Goal: Task Accomplishment & Management: Manage account settings

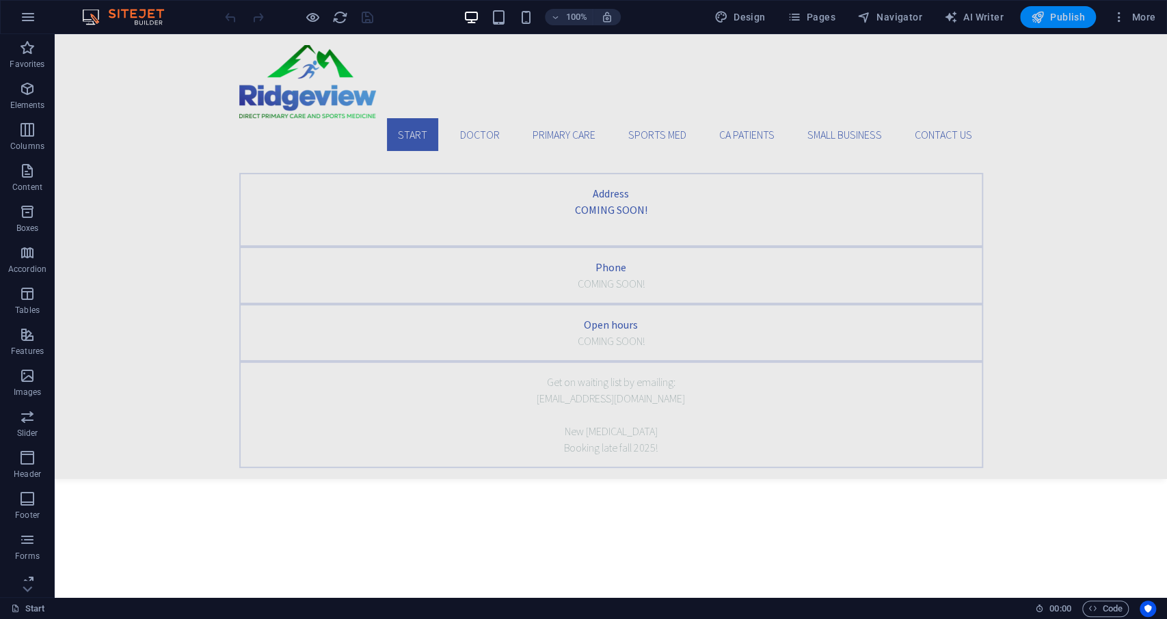
click at [1027, 16] on span "Publish" at bounding box center [1058, 17] width 54 height 14
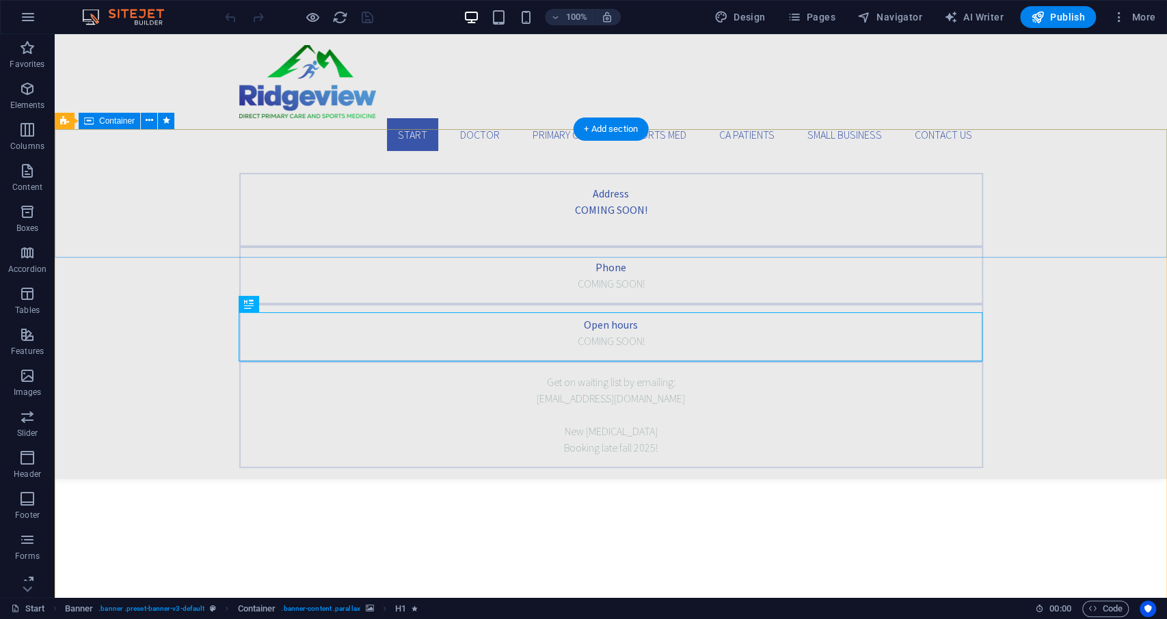
click at [1041, 170] on div "Address COMING SOON! Phone COMING SOON! Open hours COMING SOON! Get on waiting …" at bounding box center [611, 320] width 1112 height 317
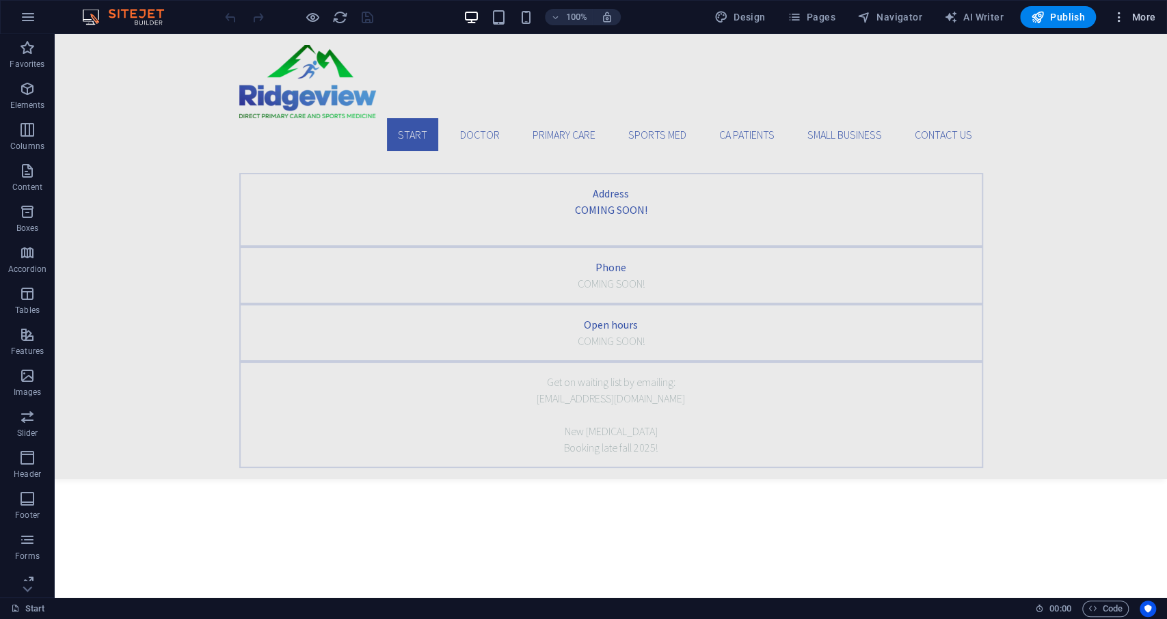
click at [1133, 15] on span "More" at bounding box center [1133, 17] width 43 height 14
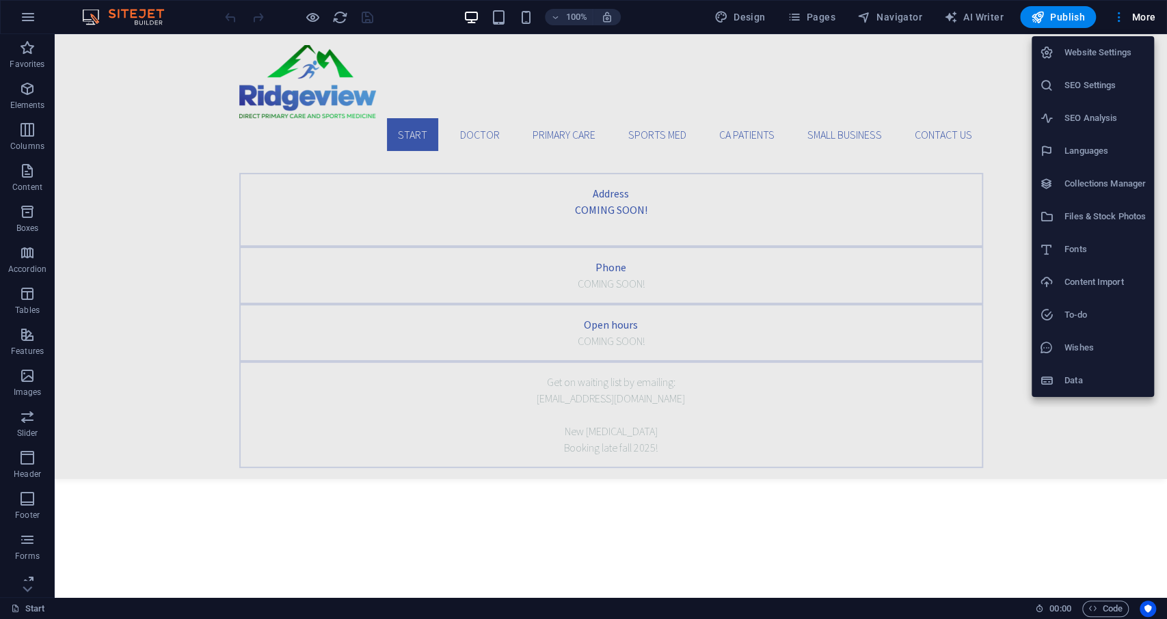
click at [1099, 51] on h6 "Website Settings" at bounding box center [1104, 52] width 81 height 16
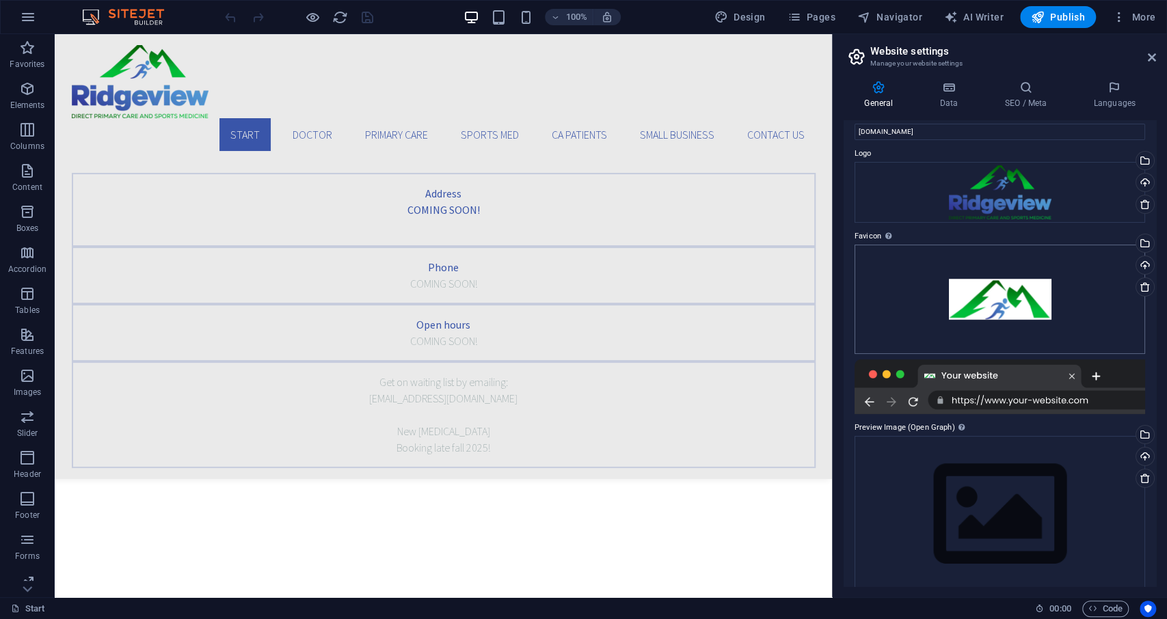
scroll to position [41, 0]
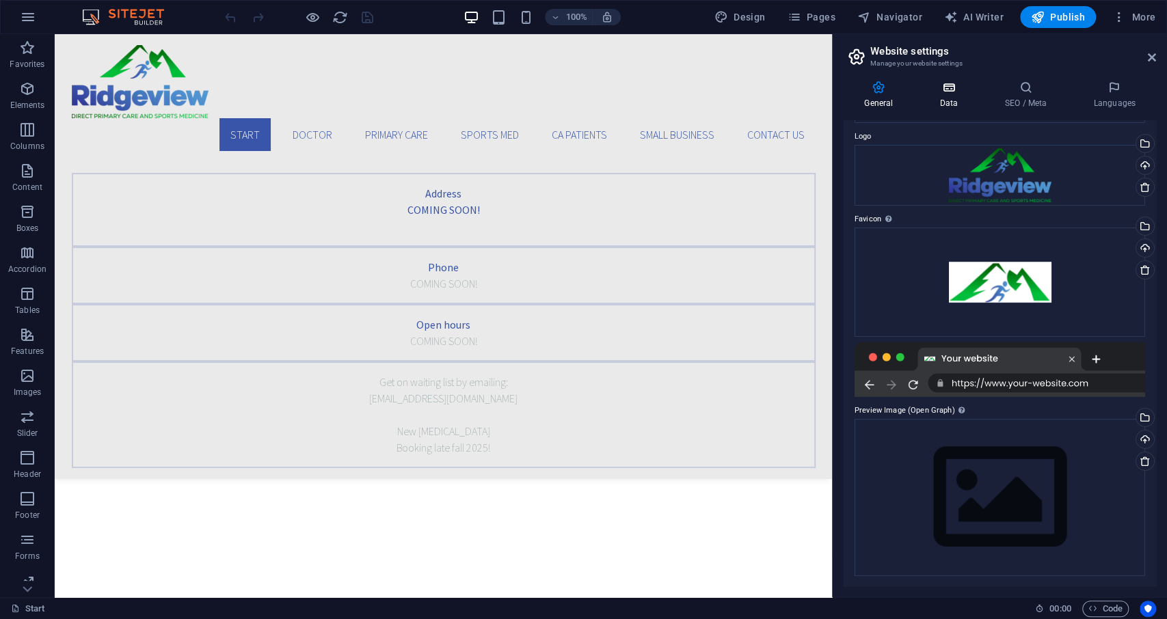
click at [939, 106] on h4 "Data" at bounding box center [951, 95] width 65 height 29
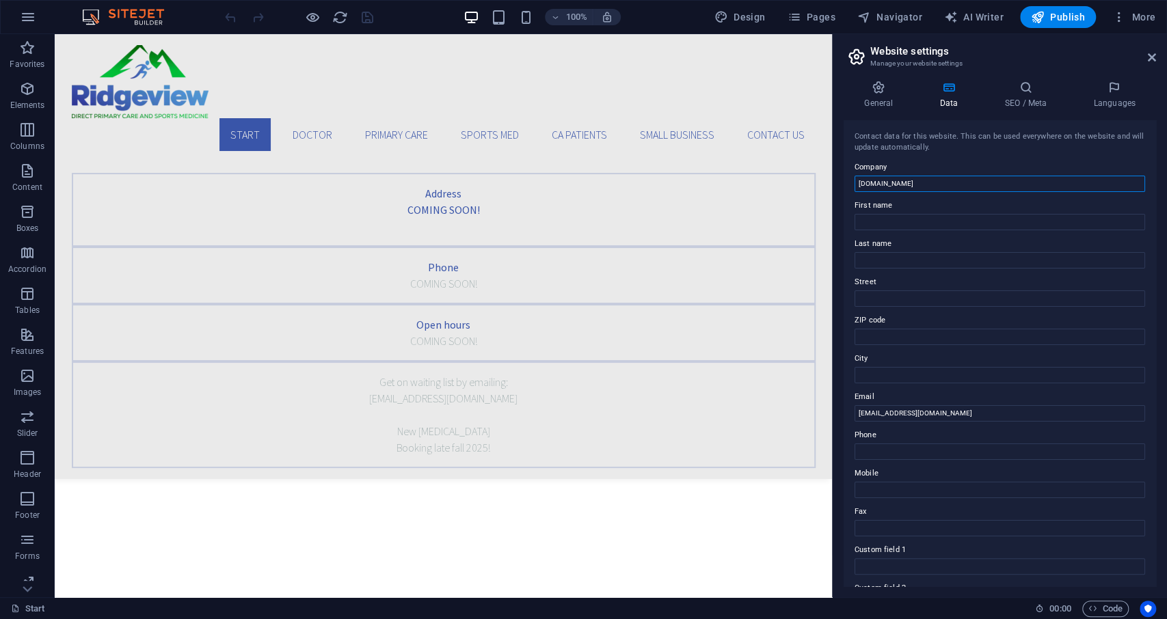
drag, startPoint x: 977, startPoint y: 221, endPoint x: 829, endPoint y: 191, distance: 150.7
drag, startPoint x: 918, startPoint y: 188, endPoint x: 839, endPoint y: 188, distance: 79.3
click at [854, 188] on input "ridgeviewdpc.com" at bounding box center [999, 184] width 291 height 16
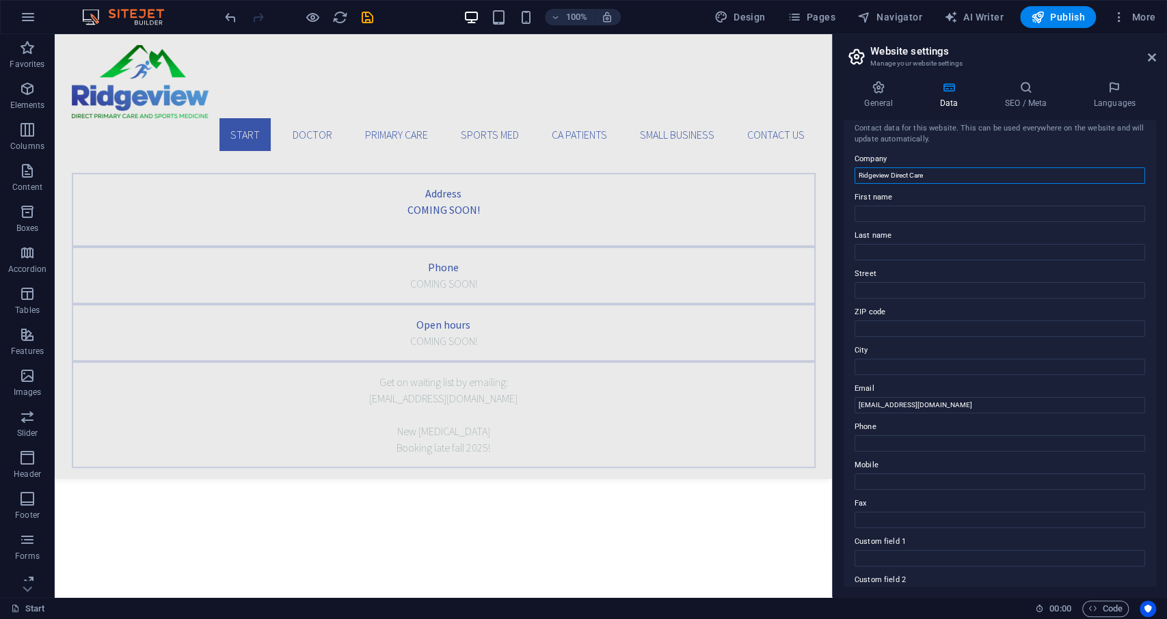
scroll to position [0, 0]
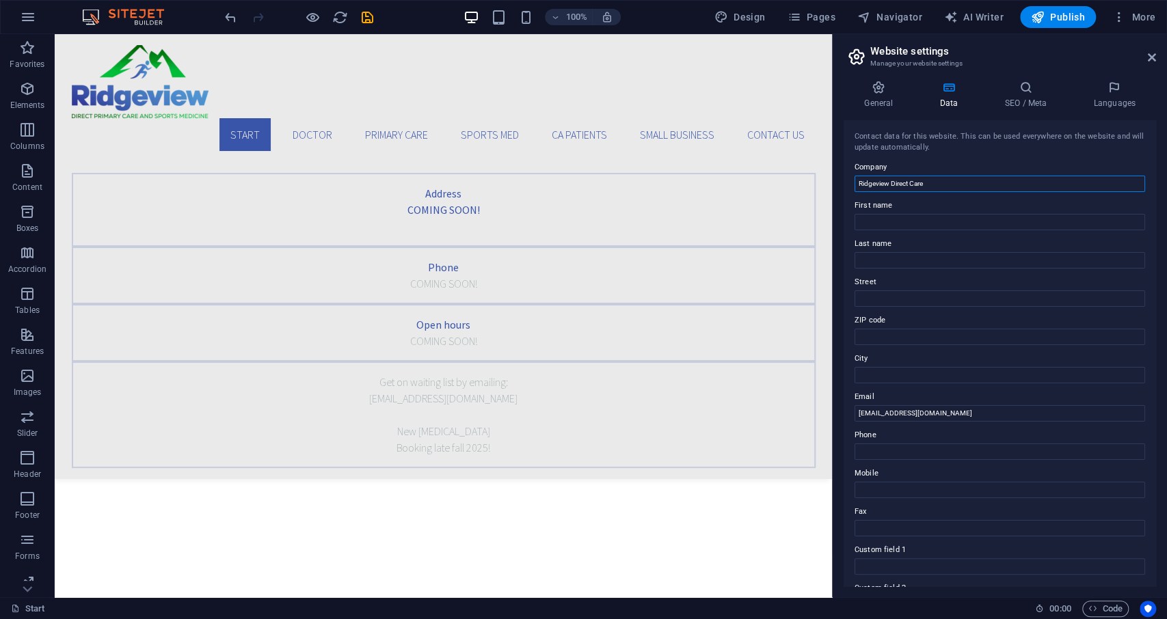
type input "Ridgeview Direct Care"
click at [1036, 102] on h4 "SEO / Meta" at bounding box center [1028, 95] width 89 height 29
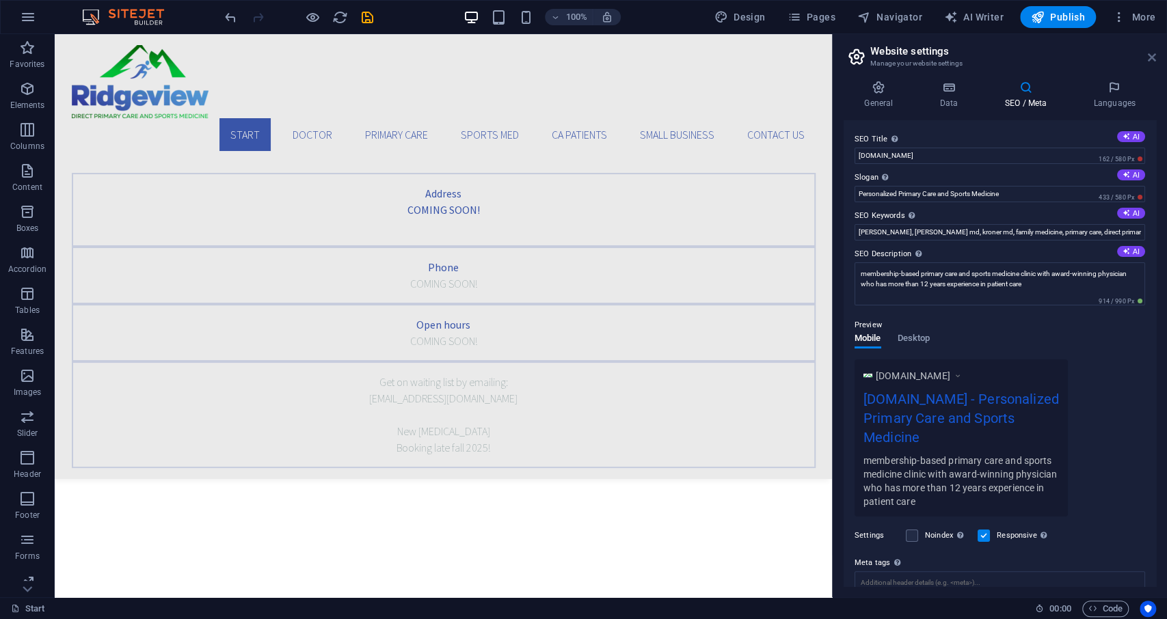
click at [1153, 57] on icon at bounding box center [1152, 57] width 8 height 11
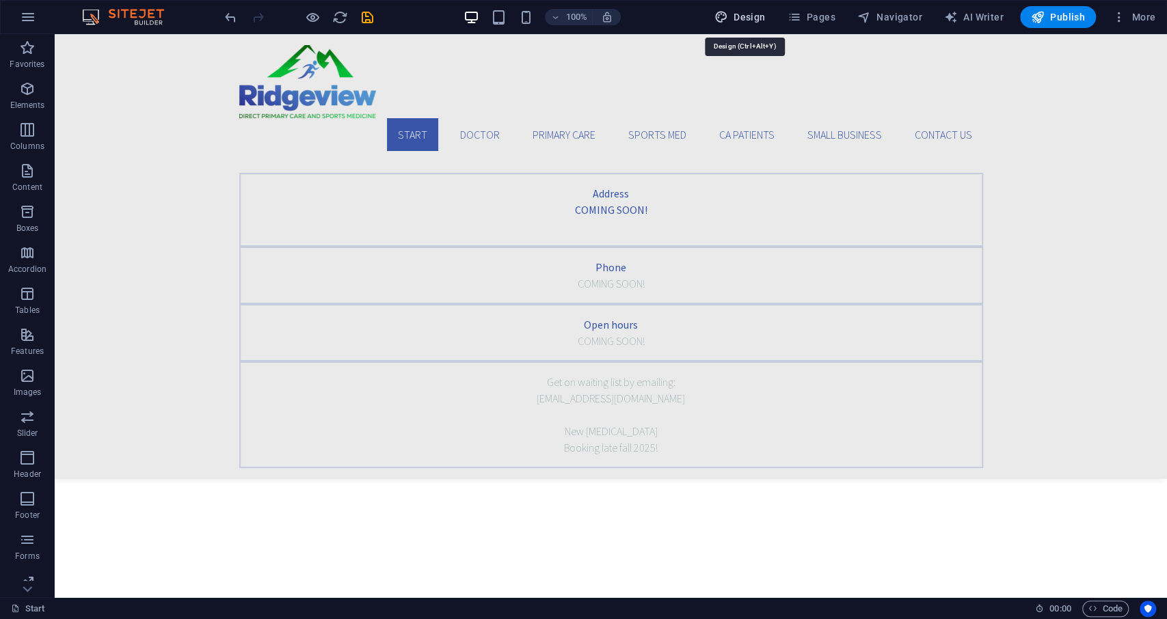
click at [735, 14] on span "Design" at bounding box center [739, 17] width 51 height 14
select select "rem"
select select "300"
select select "px"
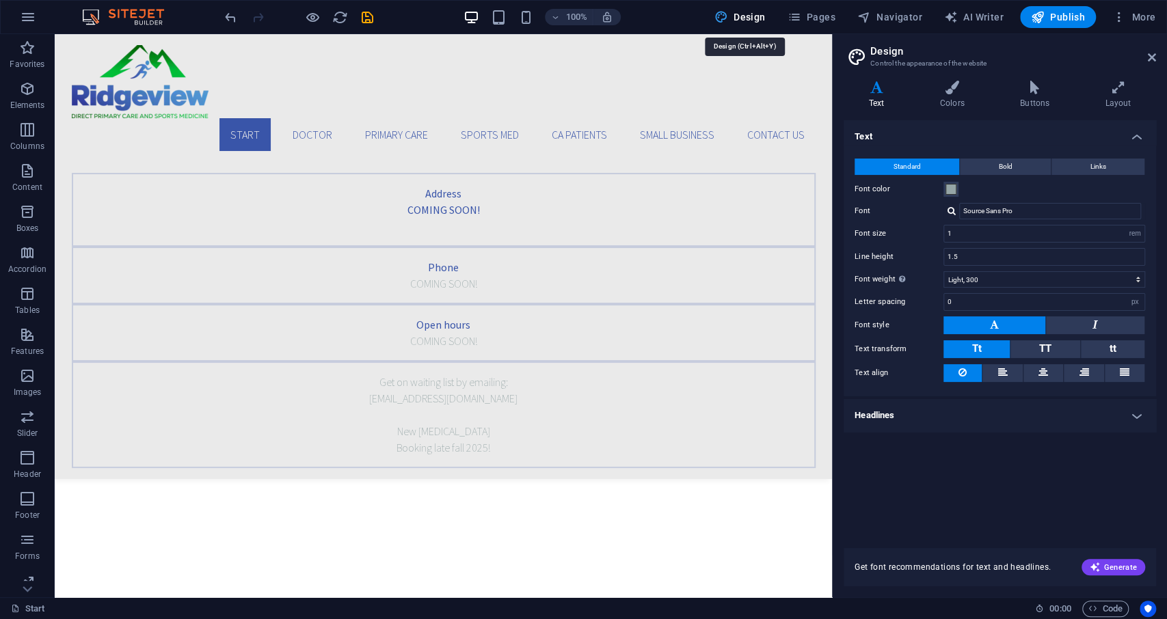
click at [740, 20] on span "Design" at bounding box center [739, 17] width 51 height 14
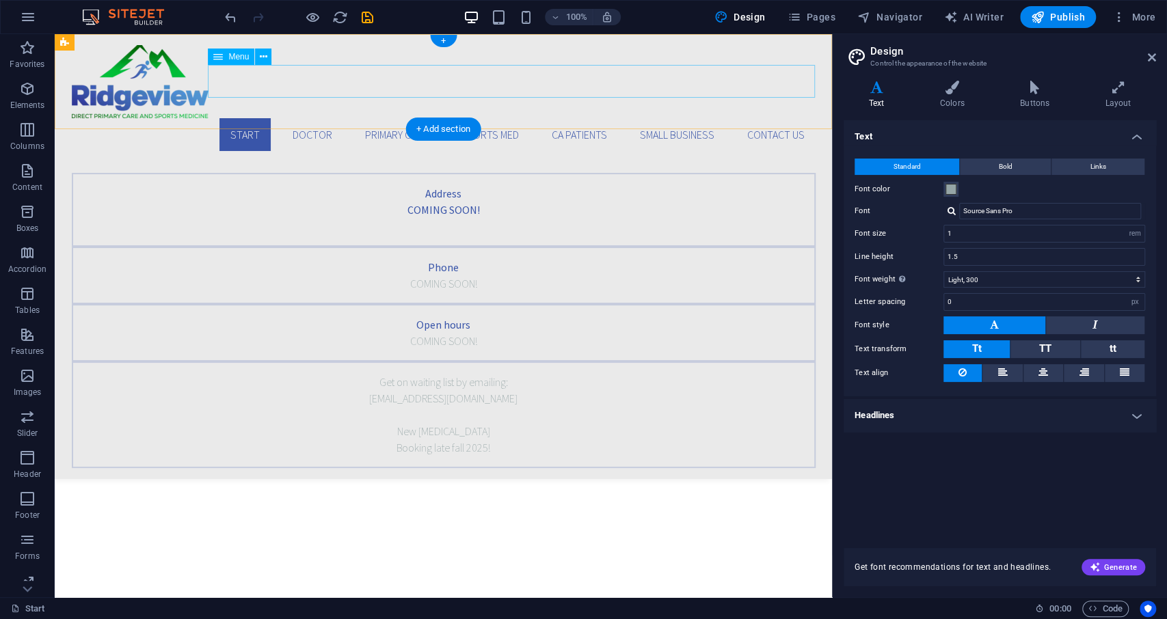
click at [305, 118] on nav "Start Doctor Primary Care Sports Med CA Patients Small Business Contact us" at bounding box center [444, 134] width 744 height 33
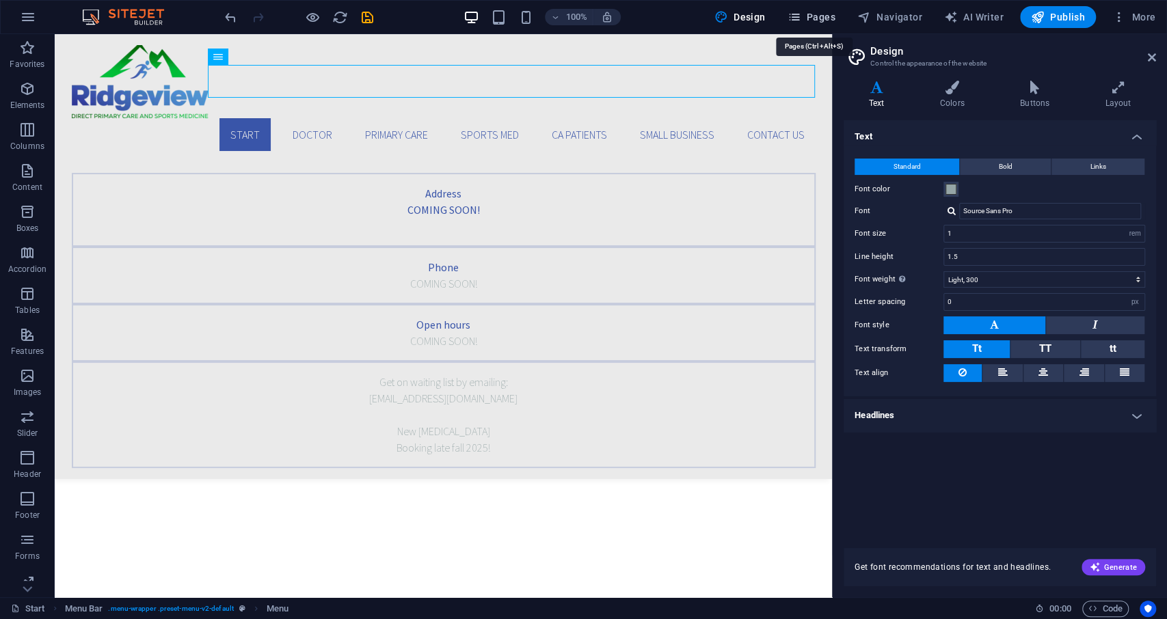
drag, startPoint x: 828, startPoint y: 14, endPoint x: 764, endPoint y: 8, distance: 64.5
click at [828, 14] on span "Pages" at bounding box center [811, 17] width 48 height 14
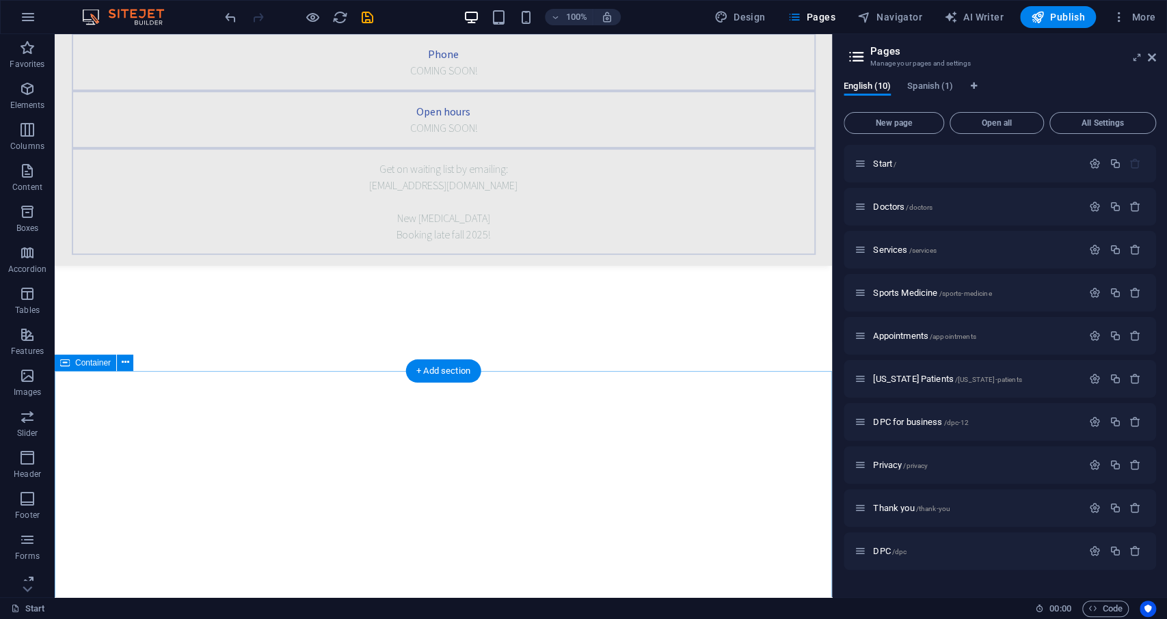
scroll to position [427, 0]
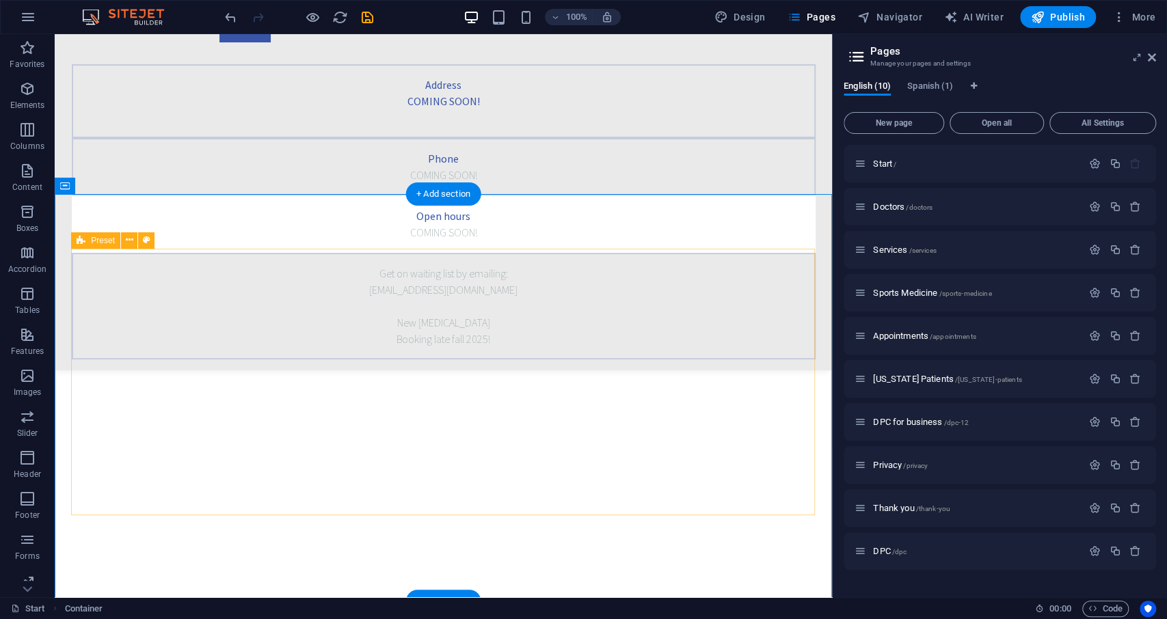
scroll to position [0, 0]
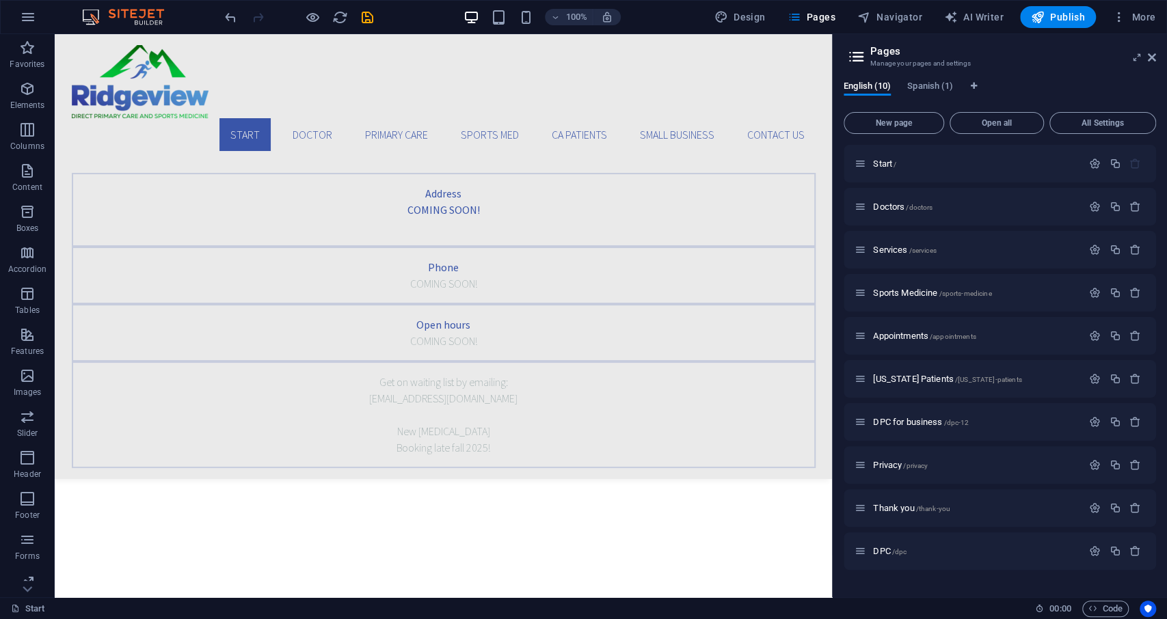
click at [1157, 56] on aside "Pages Manage your pages and settings English (10) Spanish (1) New page Open all…" at bounding box center [999, 315] width 335 height 563
click at [742, 30] on div "100% Design Pages Navigator AI Writer Publish More" at bounding box center [584, 17] width 1166 height 33
click at [744, 25] on button "Design" at bounding box center [740, 17] width 62 height 22
select select "rem"
select select "300"
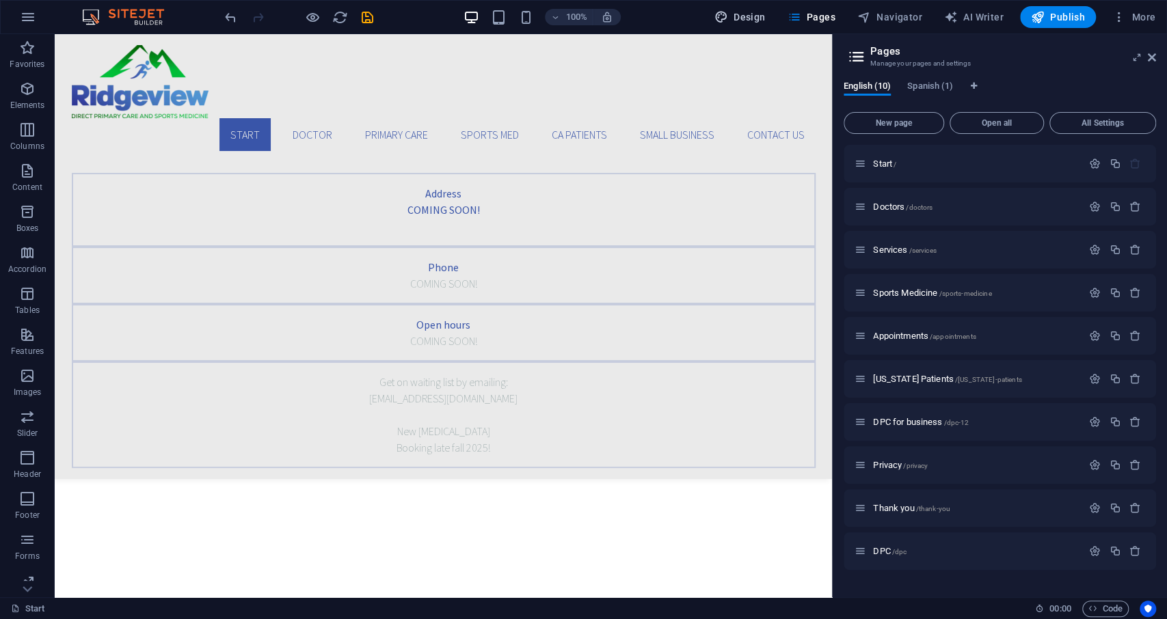
select select "px"
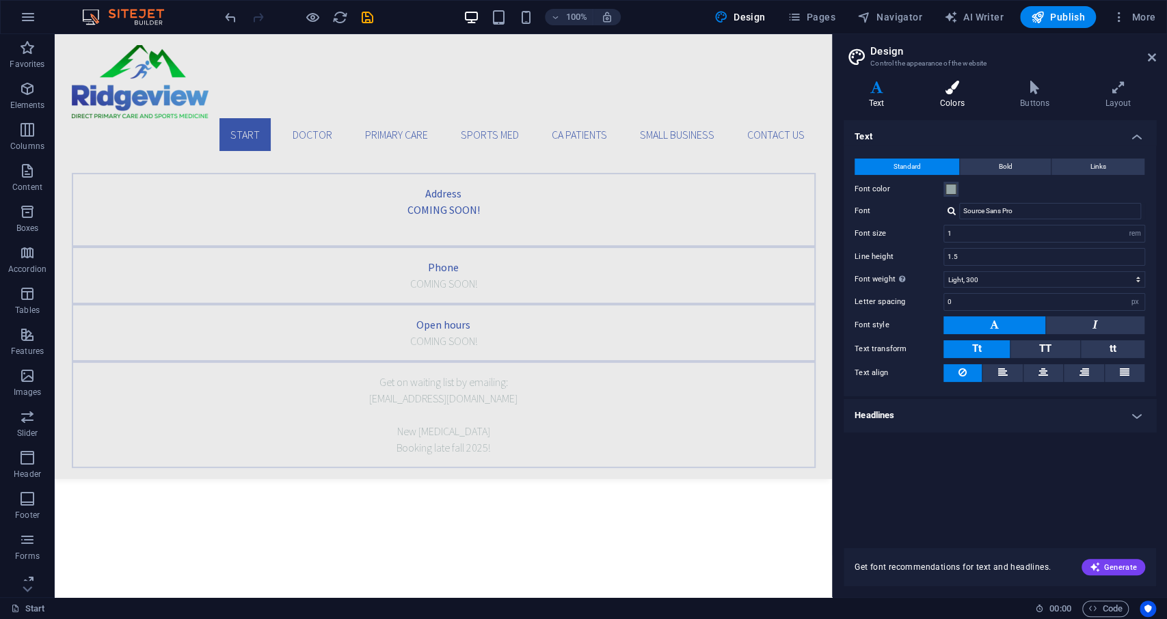
click at [977, 94] on icon at bounding box center [952, 88] width 75 height 14
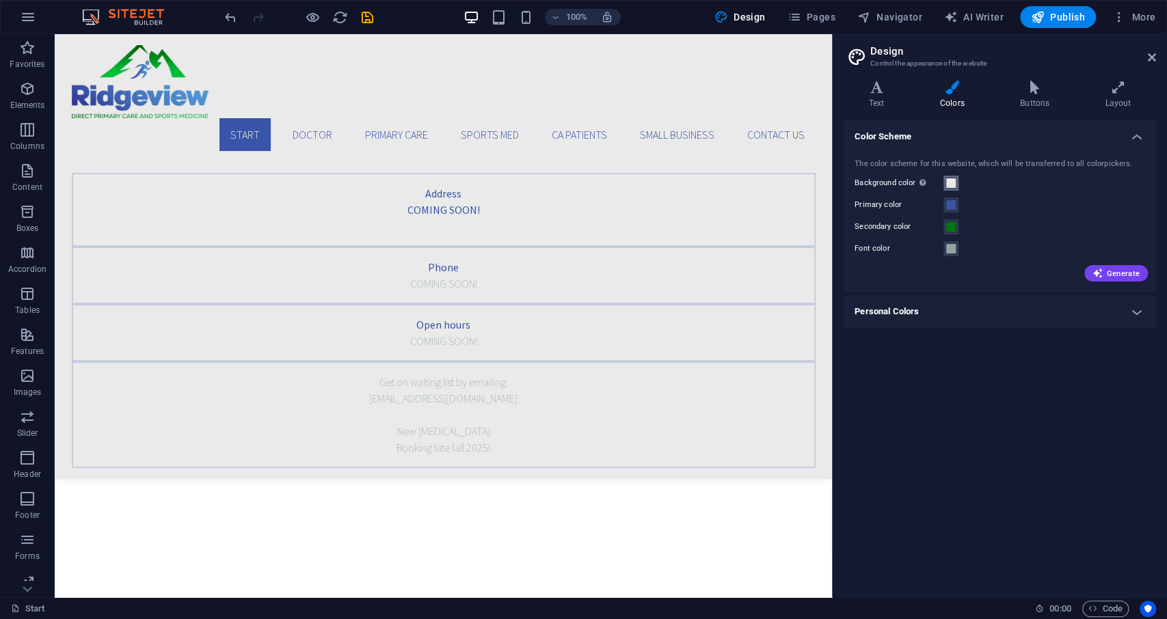
click at [953, 181] on span at bounding box center [950, 183] width 11 height 11
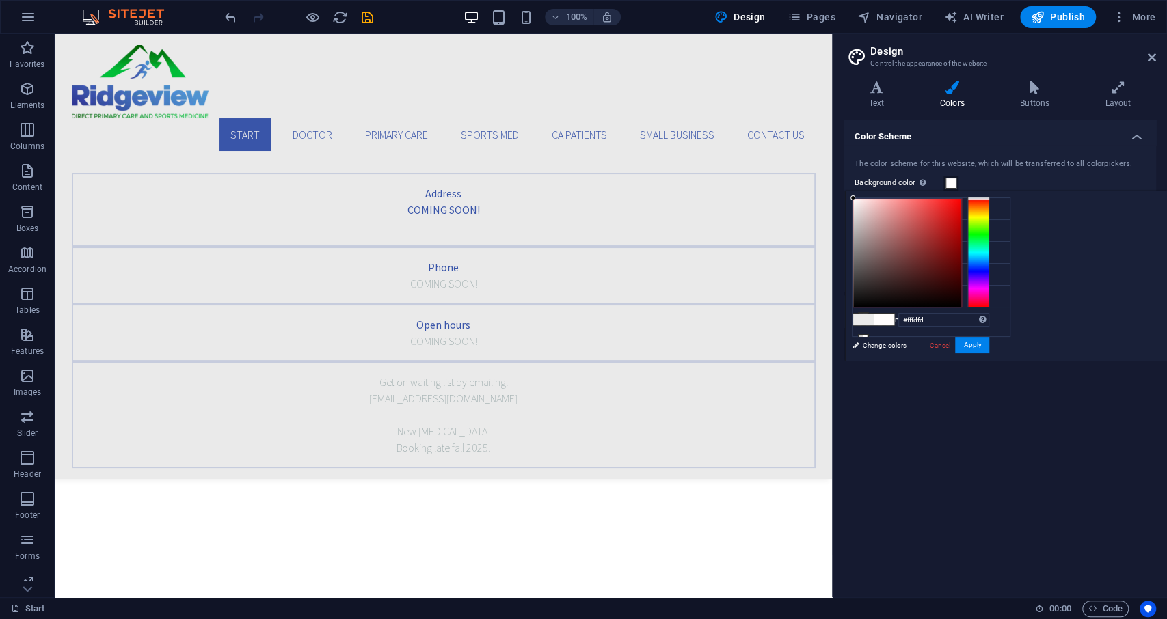
type input "#ffffff"
click at [850, 196] on div "#ffffff Supported formats #0852ed rgb(8, 82, 237) rgba(8, 82, 237, 90%) hsv(221…" at bounding box center [920, 375] width 151 height 368
click at [973, 349] on button "Apply" at bounding box center [972, 345] width 34 height 16
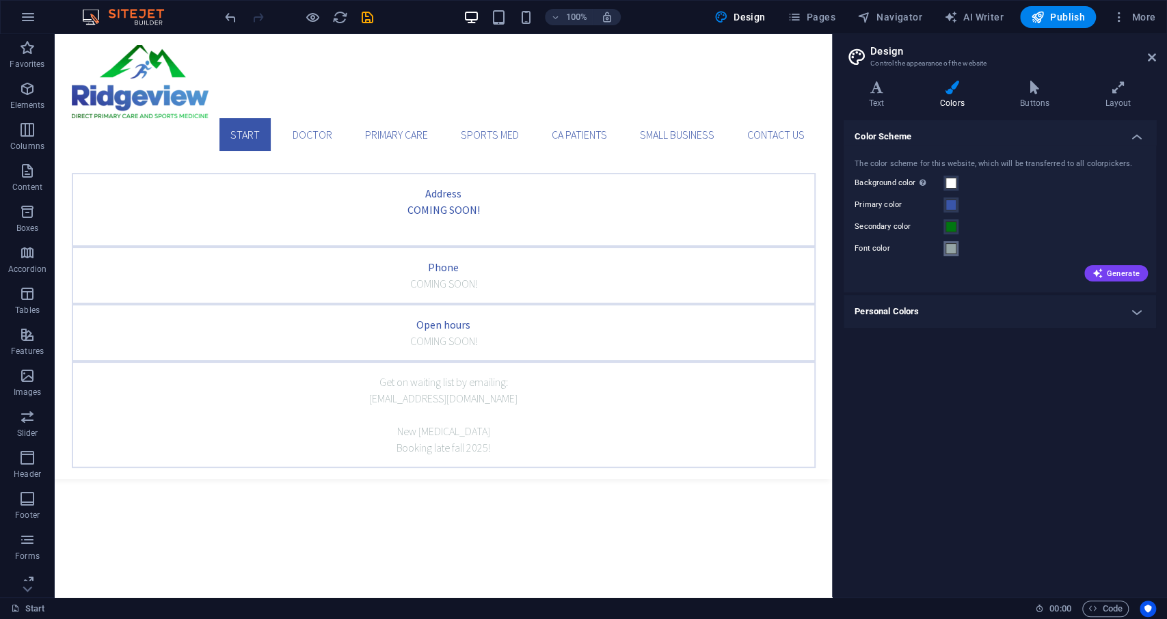
click at [950, 252] on span at bounding box center [950, 248] width 11 height 11
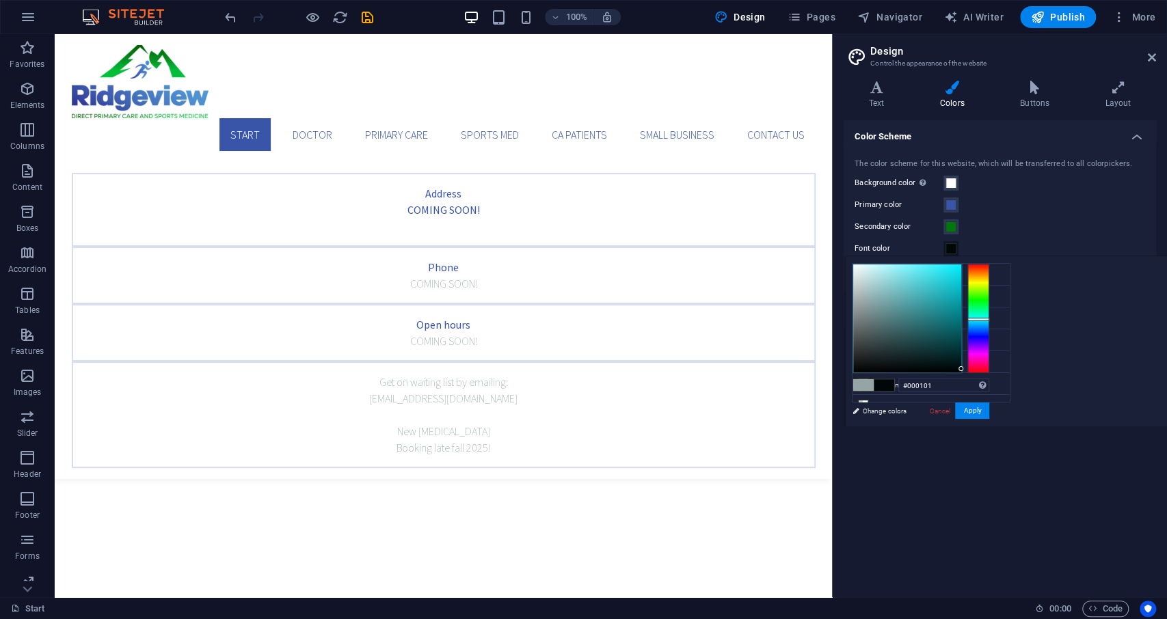
type input "#000000"
drag, startPoint x: 957, startPoint y: 366, endPoint x: 989, endPoint y: 390, distance: 40.1
click at [970, 378] on div "#000000 Supported formats #0852ed rgb(8, 82, 237) rgba(8, 82, 237, 90%) hsv(221…" at bounding box center [920, 441] width 151 height 368
click at [969, 404] on button "Apply" at bounding box center [972, 411] width 34 height 16
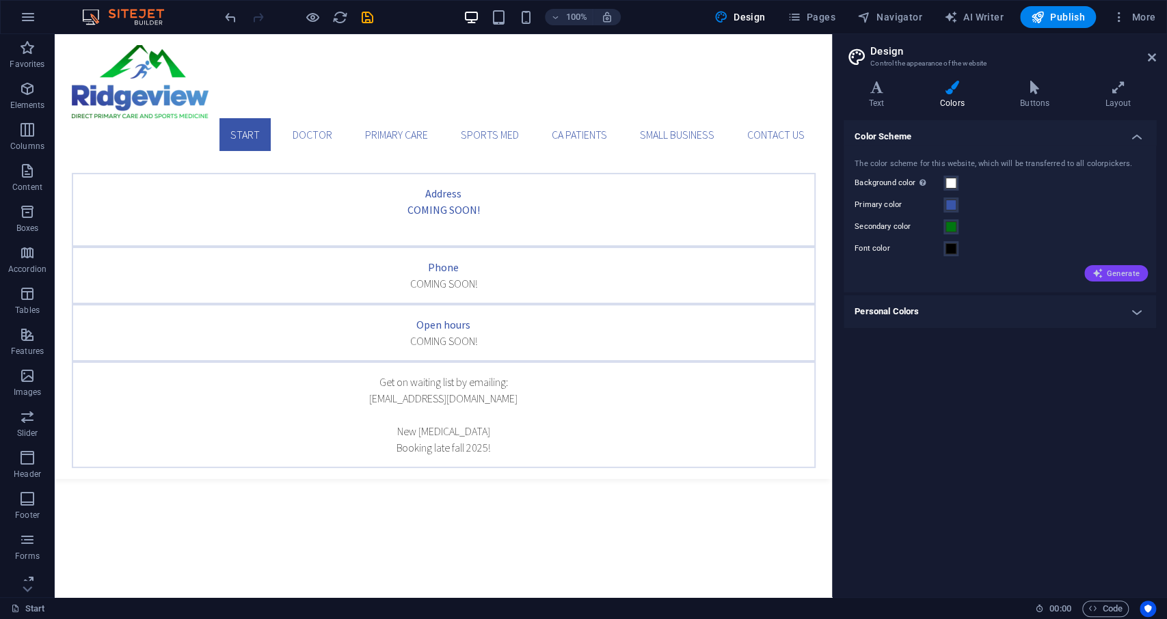
click at [1125, 269] on span "Generate" at bounding box center [1115, 273] width 47 height 11
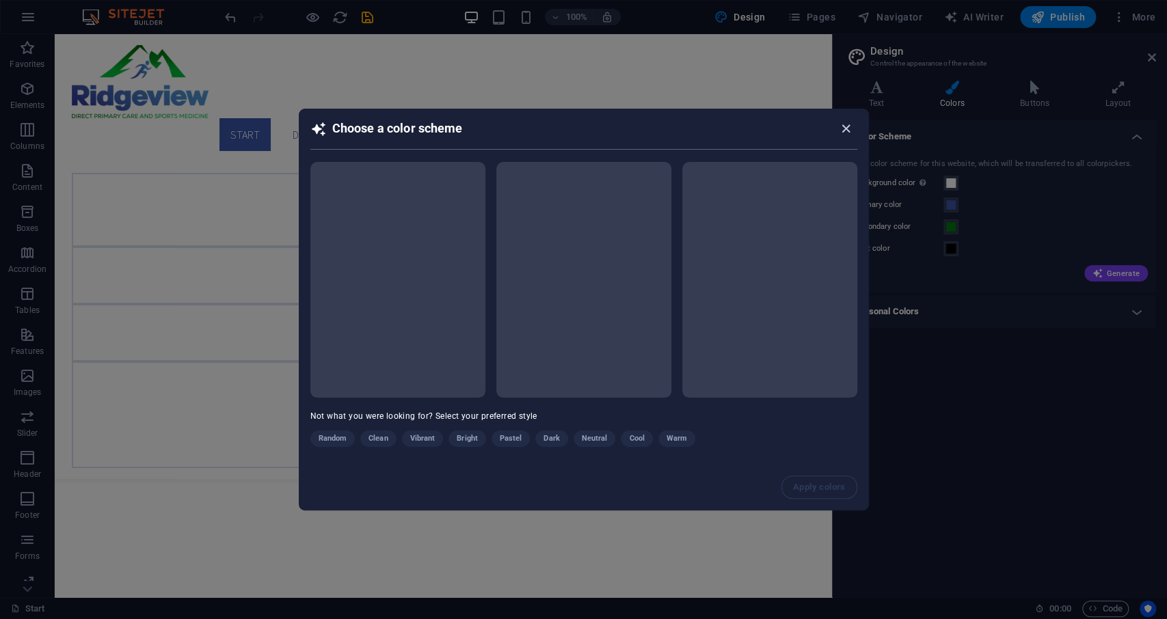
click at [846, 129] on icon "button" at bounding box center [846, 129] width 16 height 16
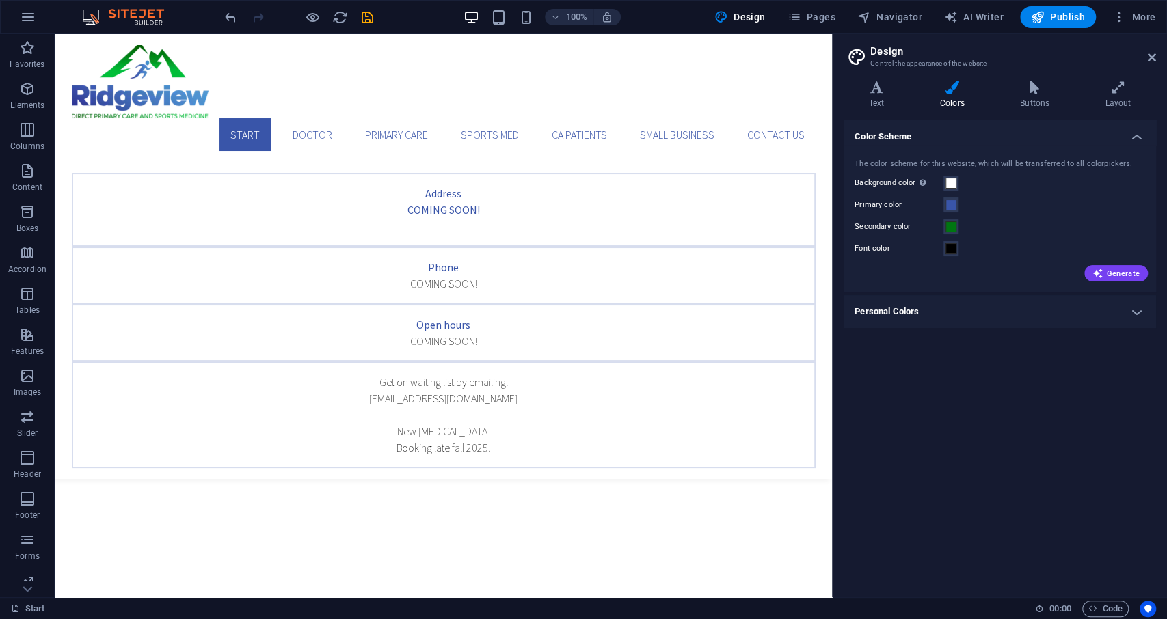
click at [1148, 54] on icon at bounding box center [1152, 57] width 8 height 11
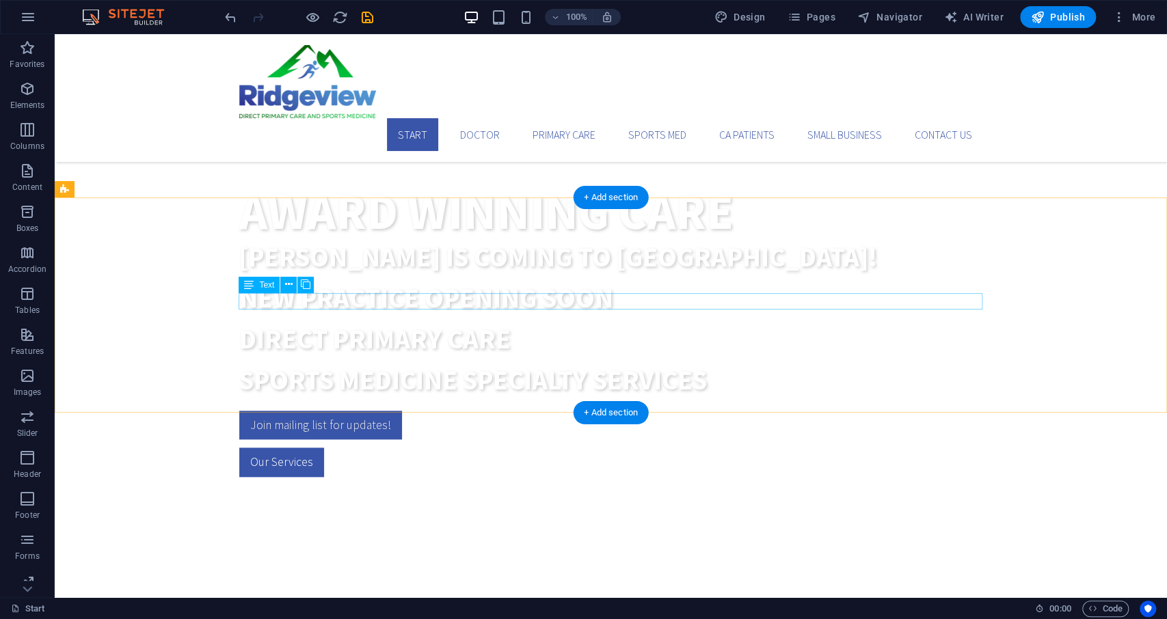
scroll to position [545, 0]
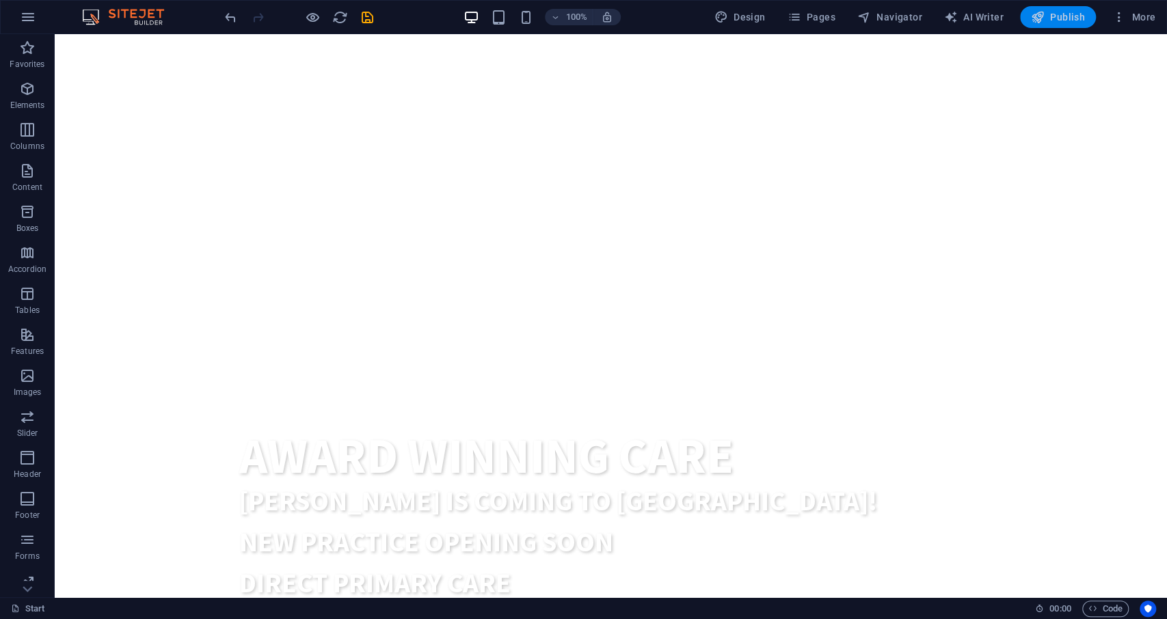
click at [1070, 14] on span "Publish" at bounding box center [1058, 17] width 54 height 14
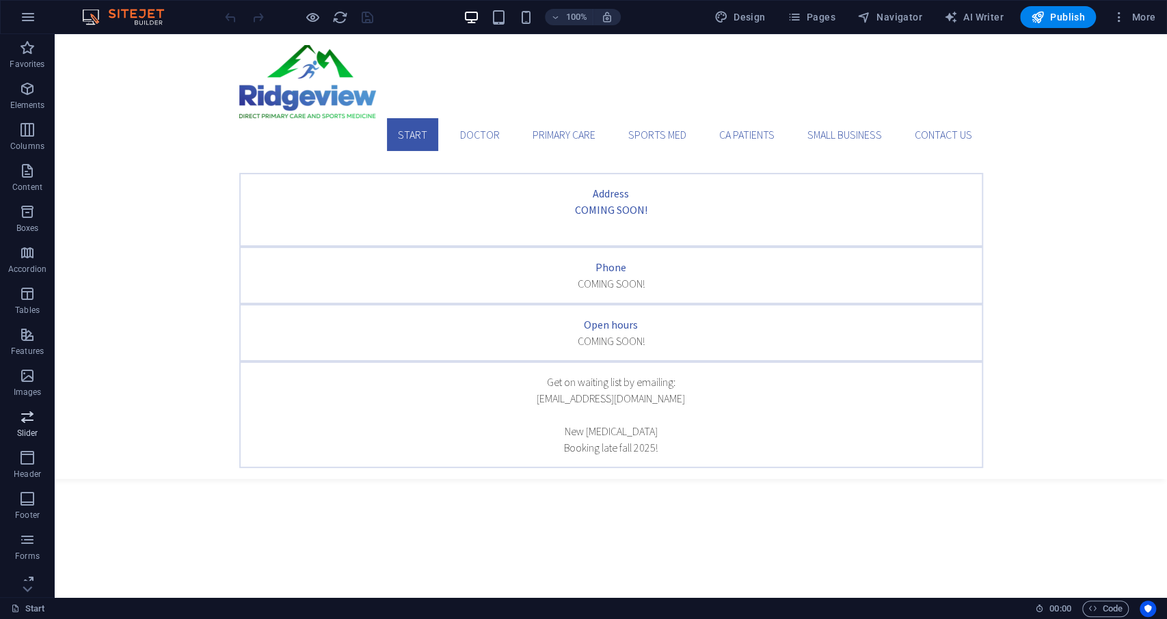
scroll to position [52, 0]
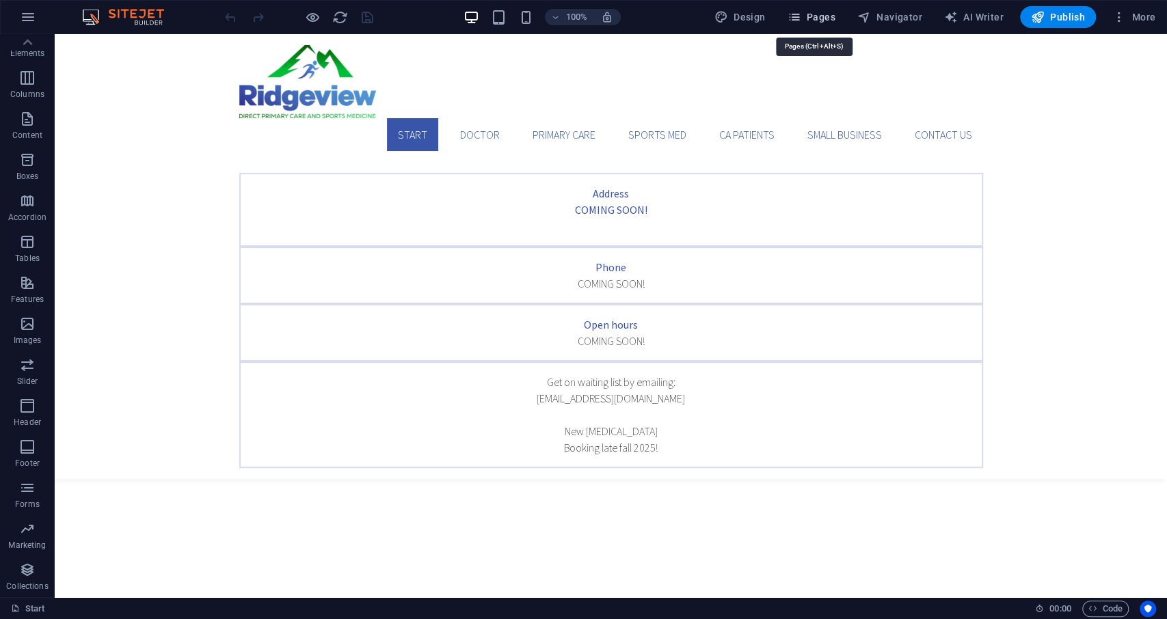
click at [818, 14] on span "Pages" at bounding box center [811, 17] width 48 height 14
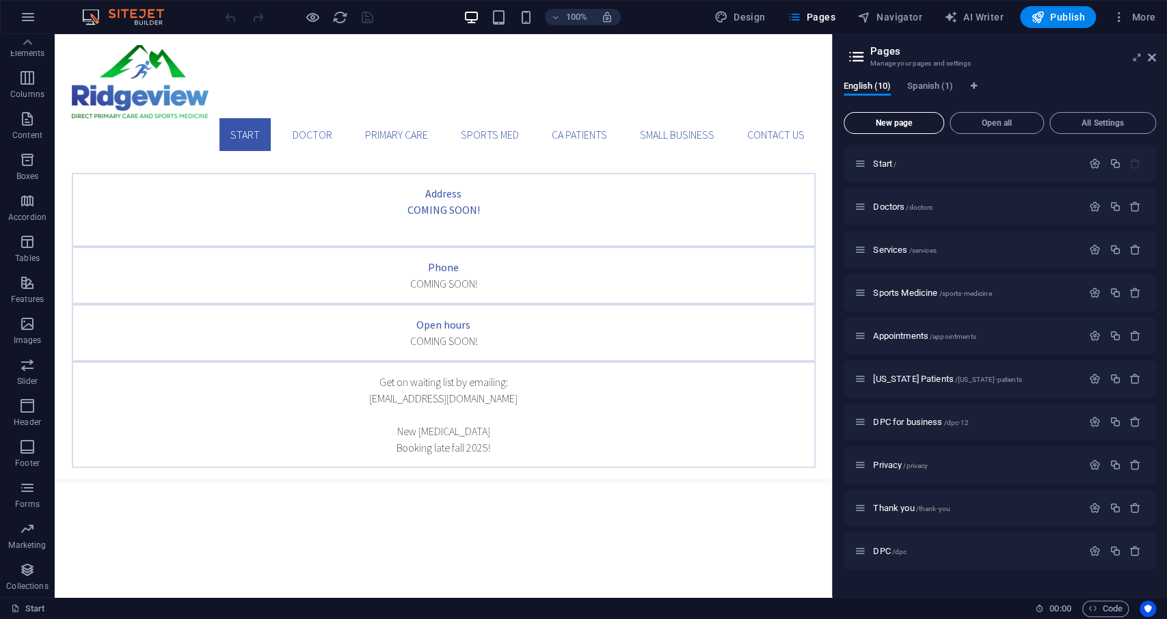
click at [906, 120] on span "New page" at bounding box center [894, 123] width 88 height 8
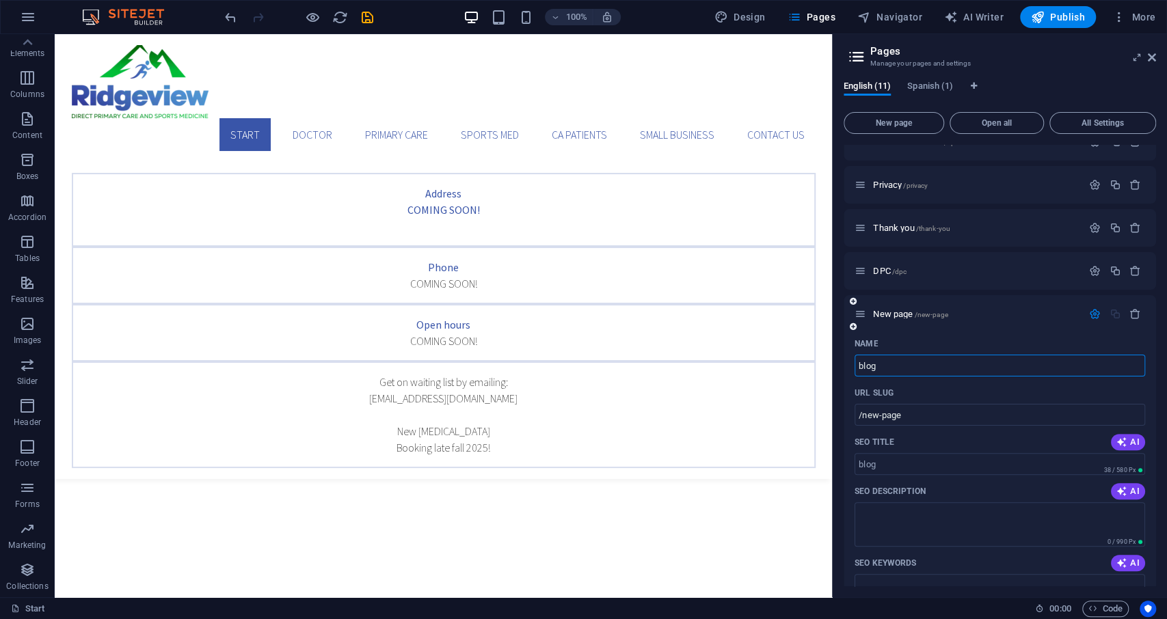
type input "blog"
type input "/blog"
click at [1154, 61] on icon at bounding box center [1152, 57] width 8 height 11
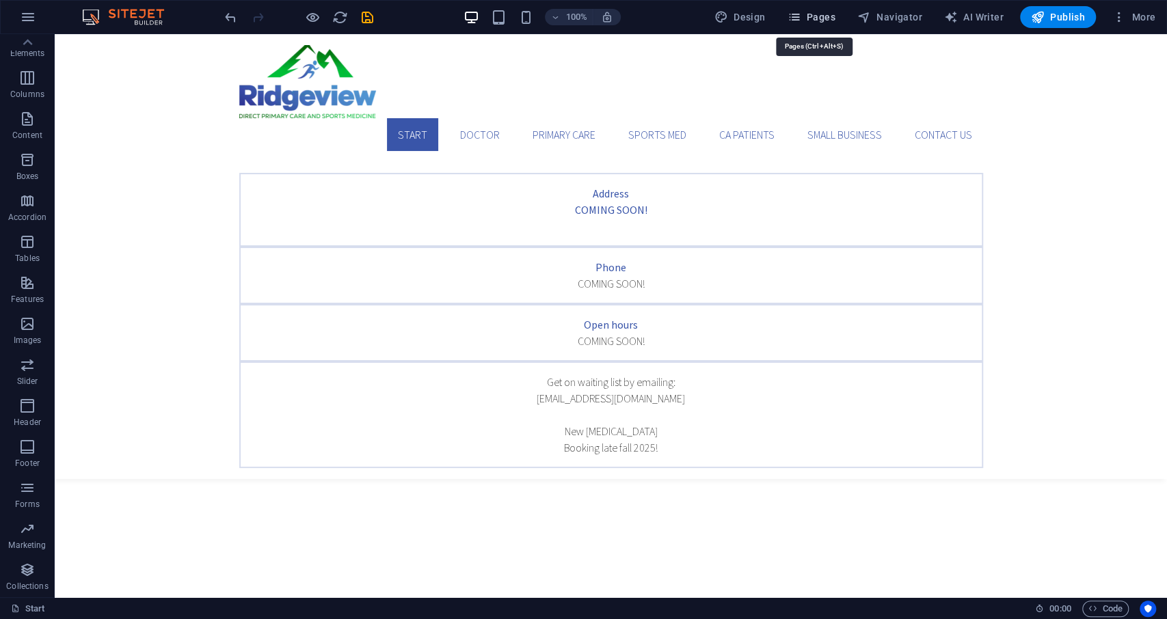
click at [806, 15] on span "Pages" at bounding box center [811, 17] width 48 height 14
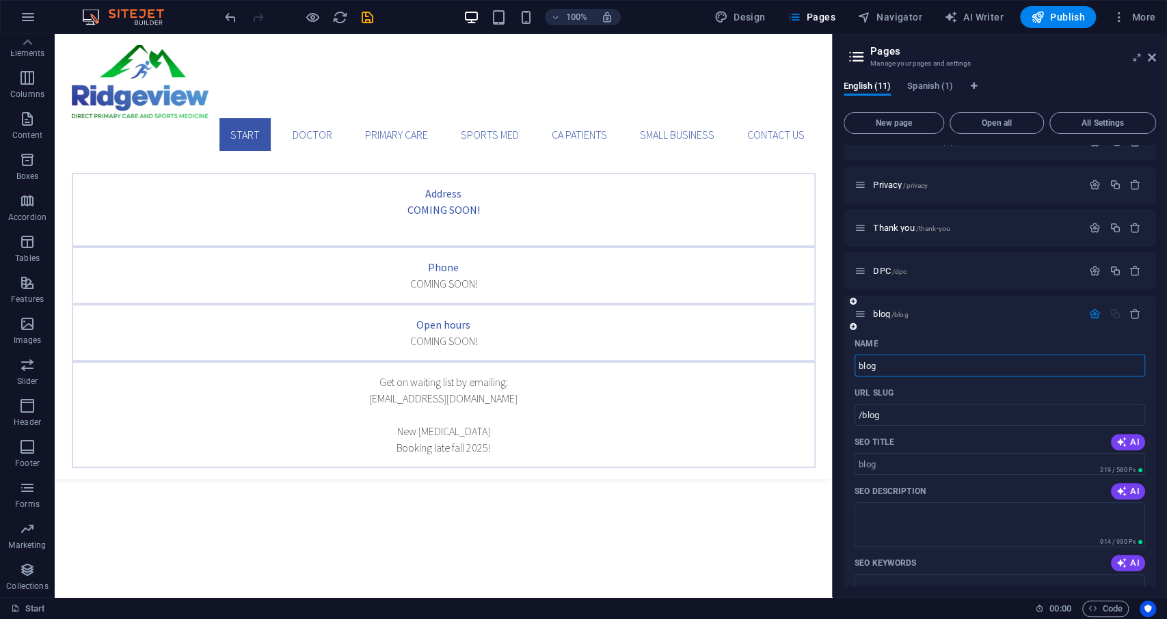
click at [1094, 311] on icon "button" at bounding box center [1095, 314] width 12 height 12
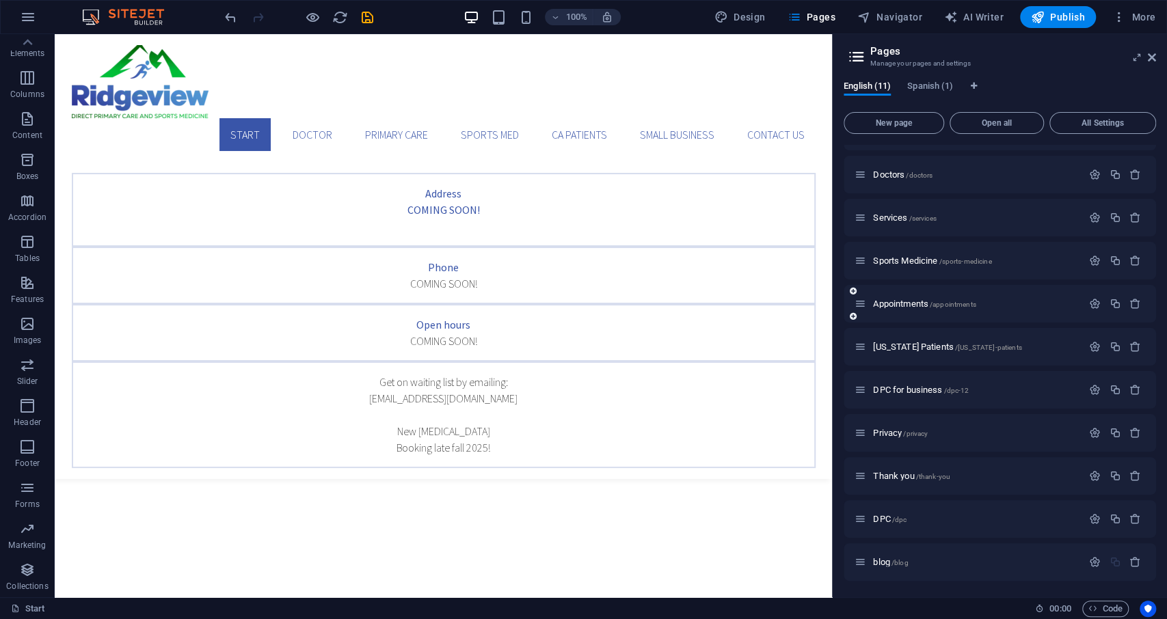
scroll to position [32, 0]
click at [1094, 559] on icon "button" at bounding box center [1095, 562] width 12 height 12
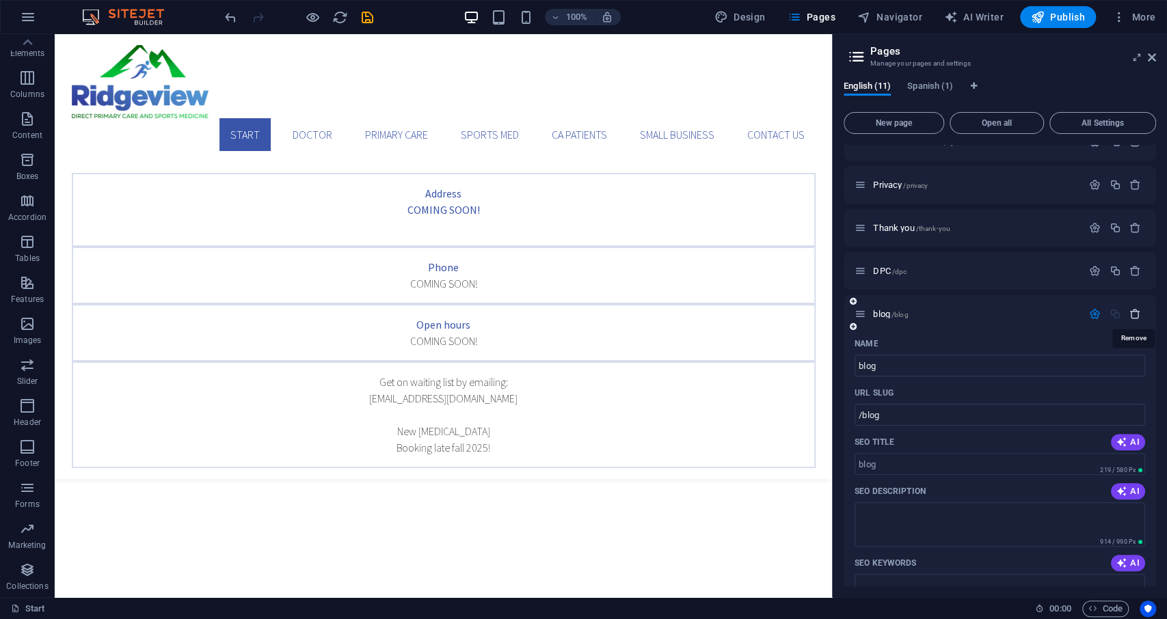
click at [1133, 313] on icon "button" at bounding box center [1135, 314] width 12 height 12
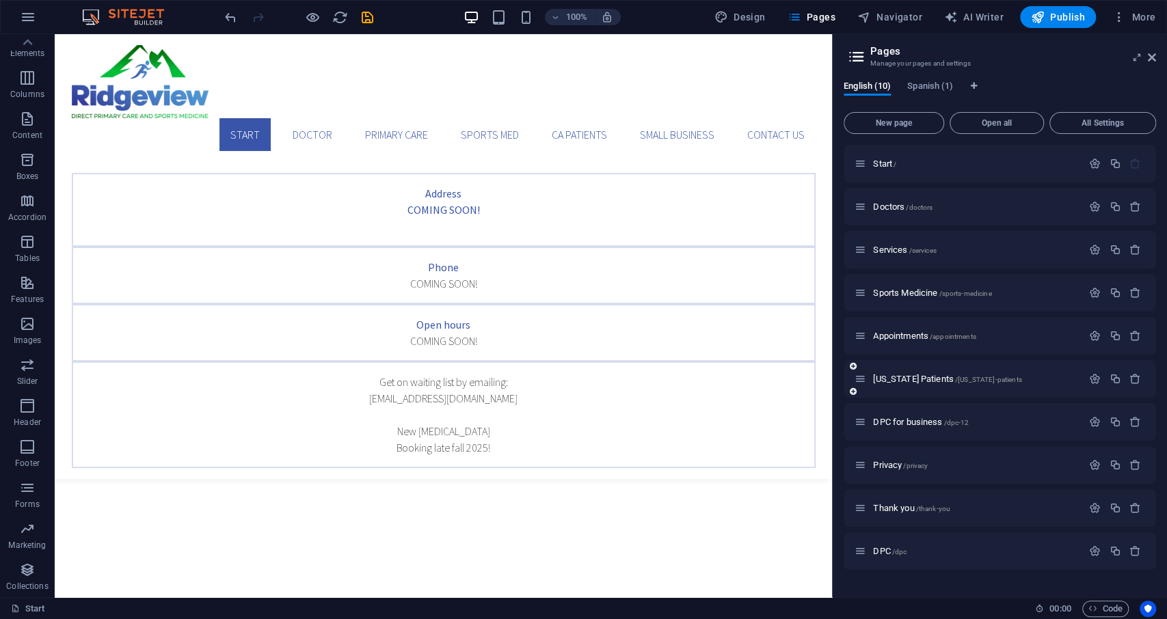
scroll to position [0, 0]
click at [879, 121] on span "New page" at bounding box center [894, 123] width 88 height 8
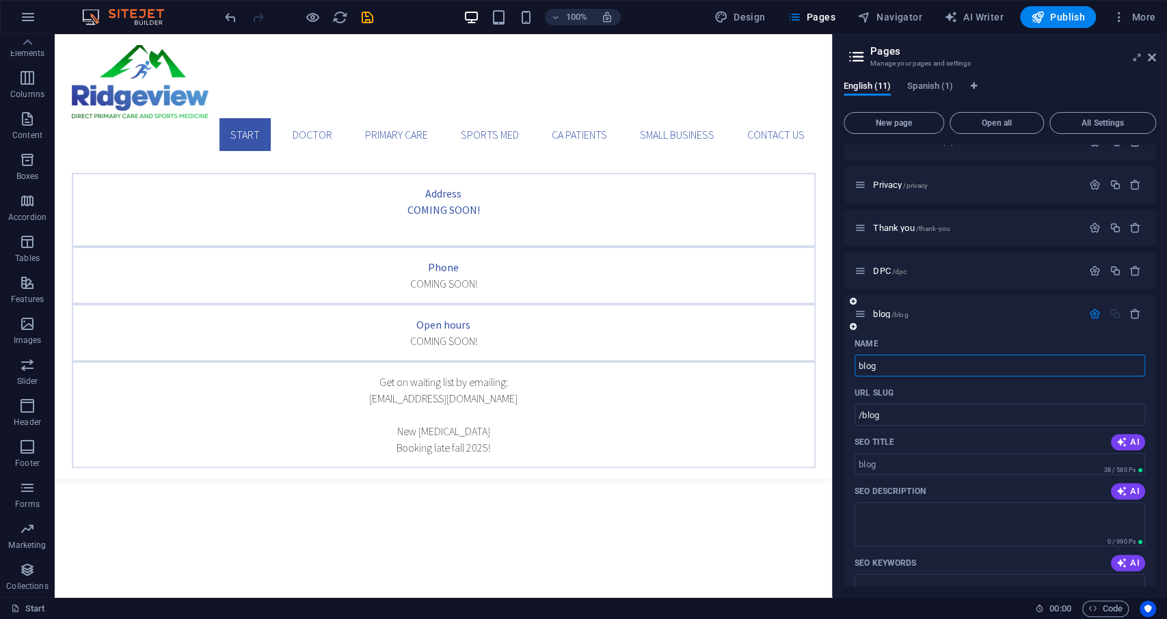
type input "blog"
type input "/blog"
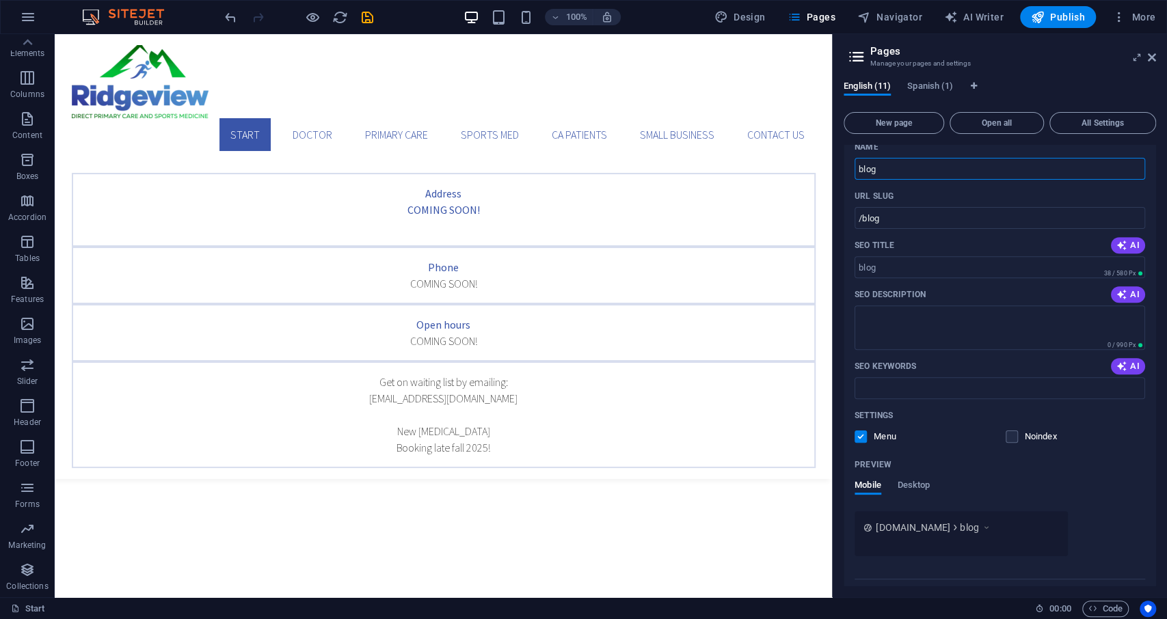
scroll to position [509, 0]
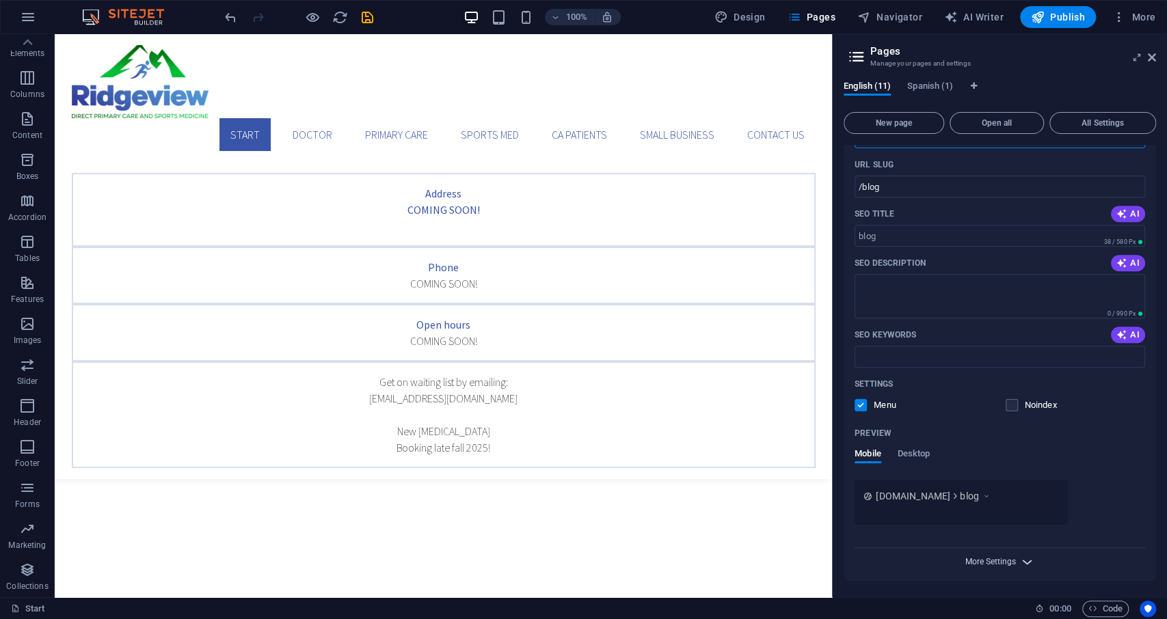
click at [989, 558] on span "More Settings" at bounding box center [990, 562] width 51 height 10
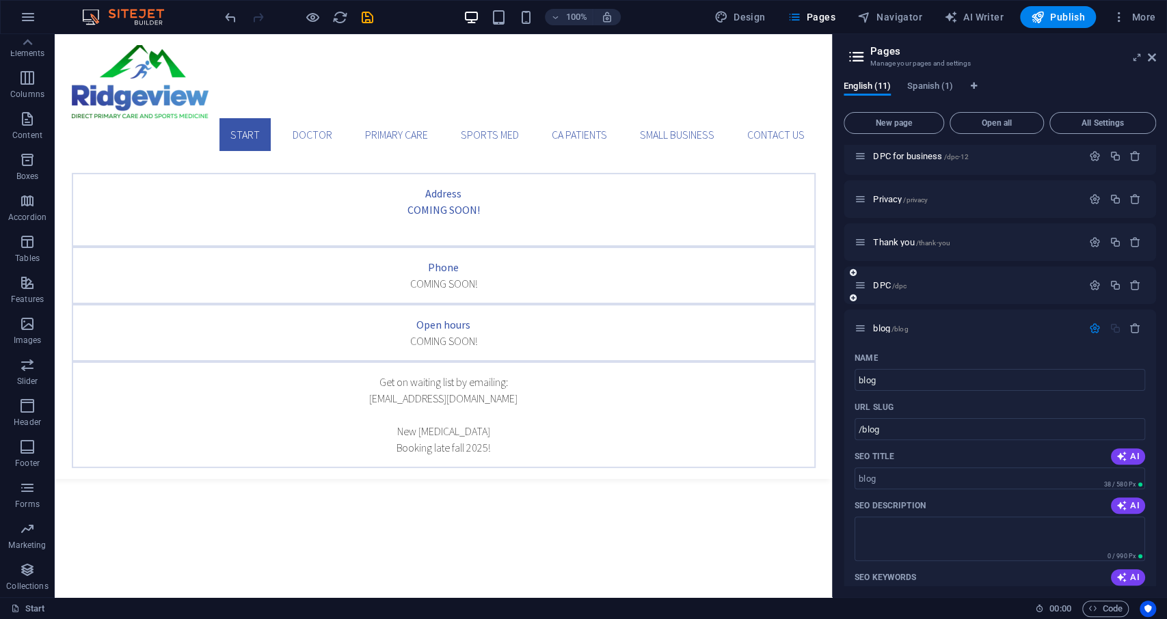
scroll to position [263, 0]
click at [1132, 332] on icon "button" at bounding box center [1135, 332] width 12 height 12
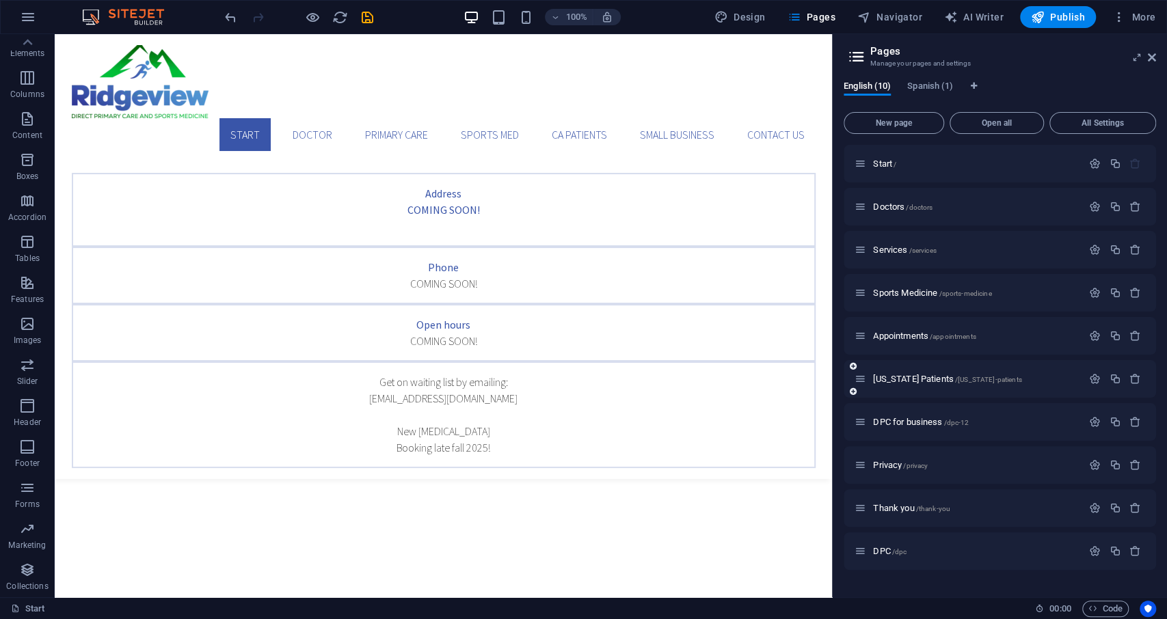
scroll to position [0, 0]
click at [1116, 207] on icon "button" at bounding box center [1115, 207] width 12 height 12
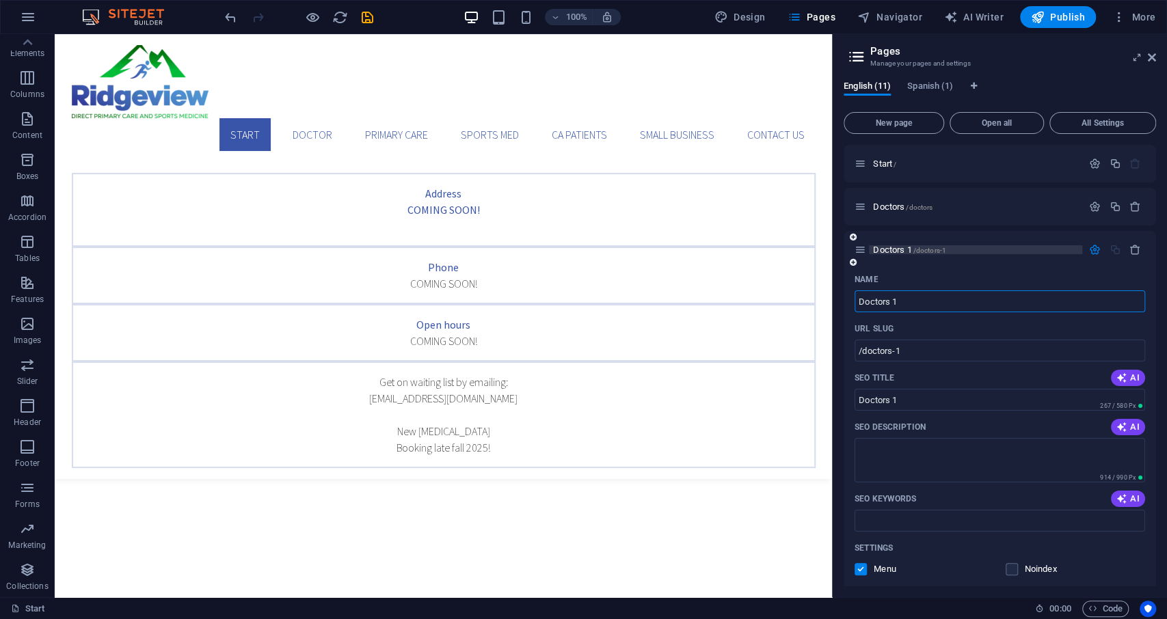
click at [915, 247] on span "/doctors-1" at bounding box center [929, 251] width 33 height 8
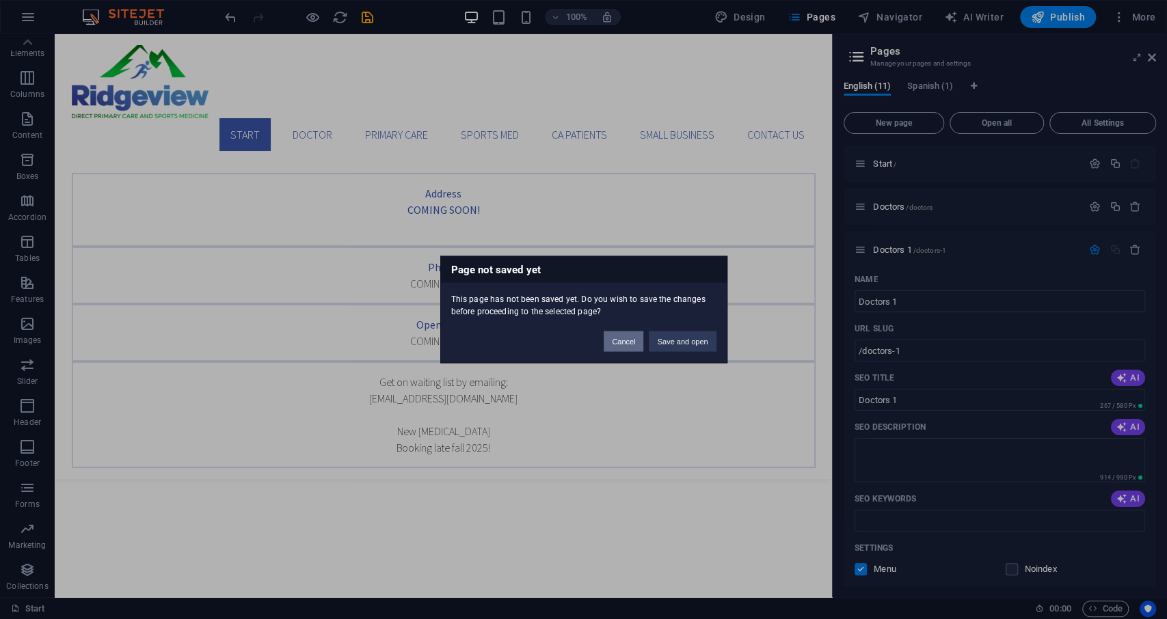
click at [633, 341] on button "Cancel" at bounding box center [624, 342] width 40 height 21
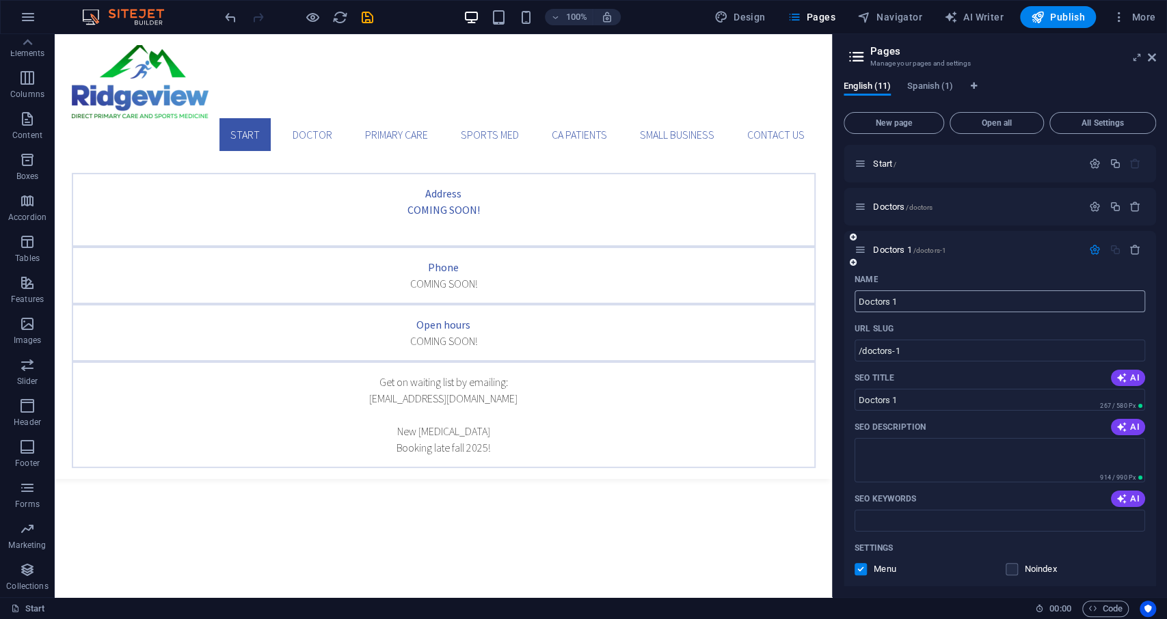
click at [926, 304] on input "Doctors 1" at bounding box center [999, 302] width 291 height 22
type input "blog"
type input "/blog"
type input "blog"
click at [1149, 61] on icon at bounding box center [1152, 57] width 8 height 11
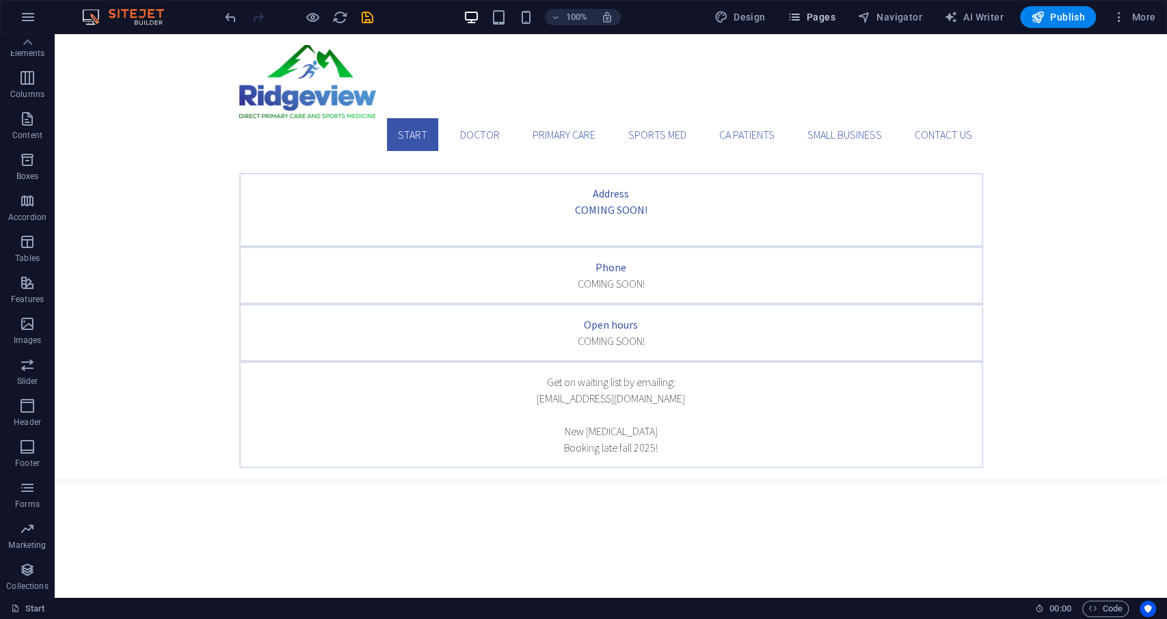
click at [821, 20] on span "Pages" at bounding box center [811, 17] width 48 height 14
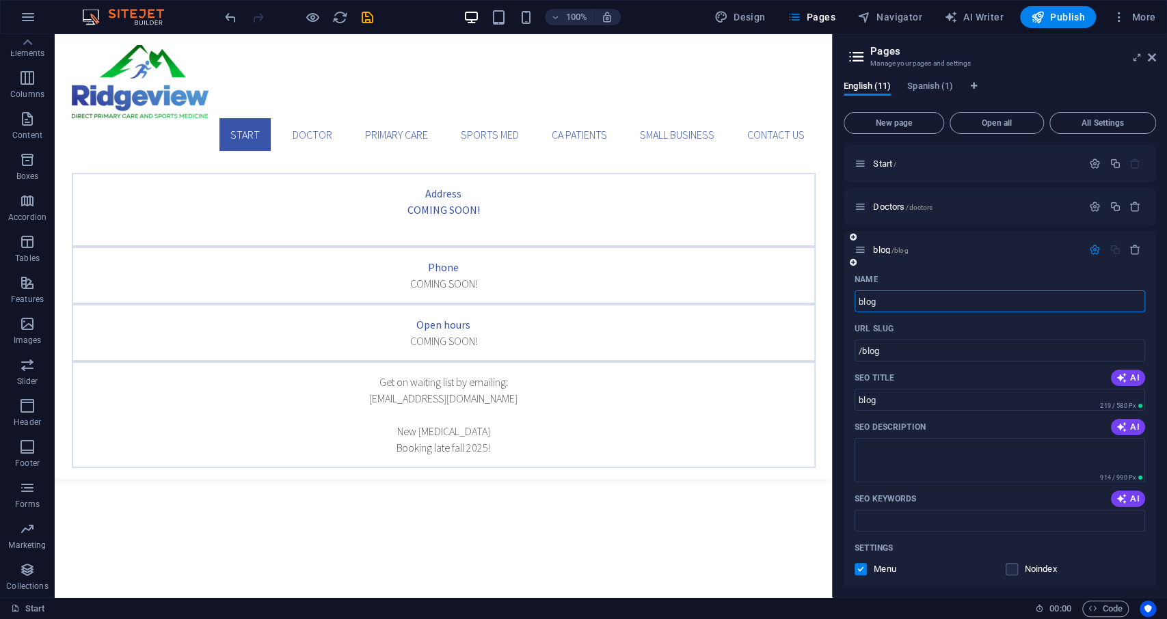
click at [881, 245] on div "blog /blog" at bounding box center [968, 250] width 228 height 16
click at [885, 250] on span "blog /blog" at bounding box center [890, 250] width 35 height 10
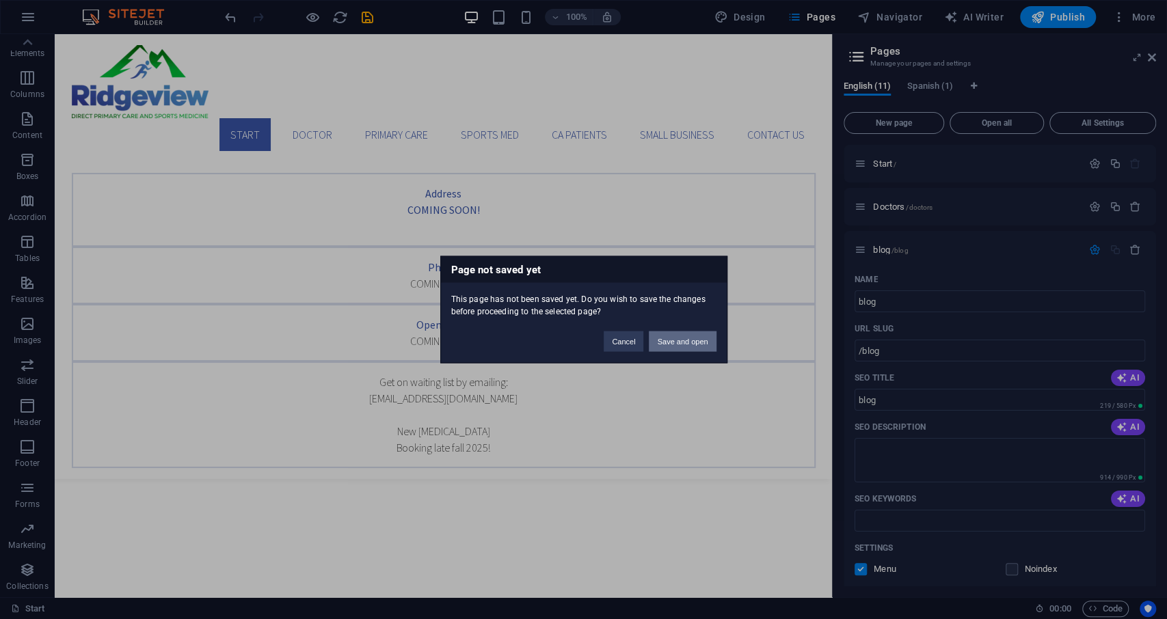
click at [694, 340] on button "Save and open" at bounding box center [682, 342] width 67 height 21
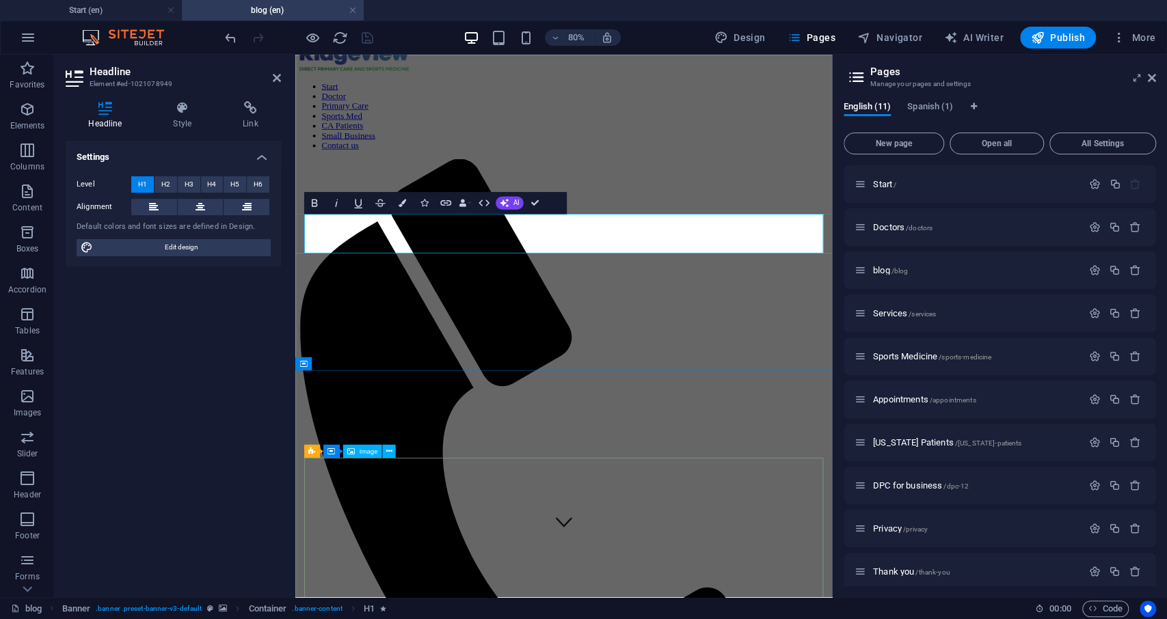
scroll to position [213, 0]
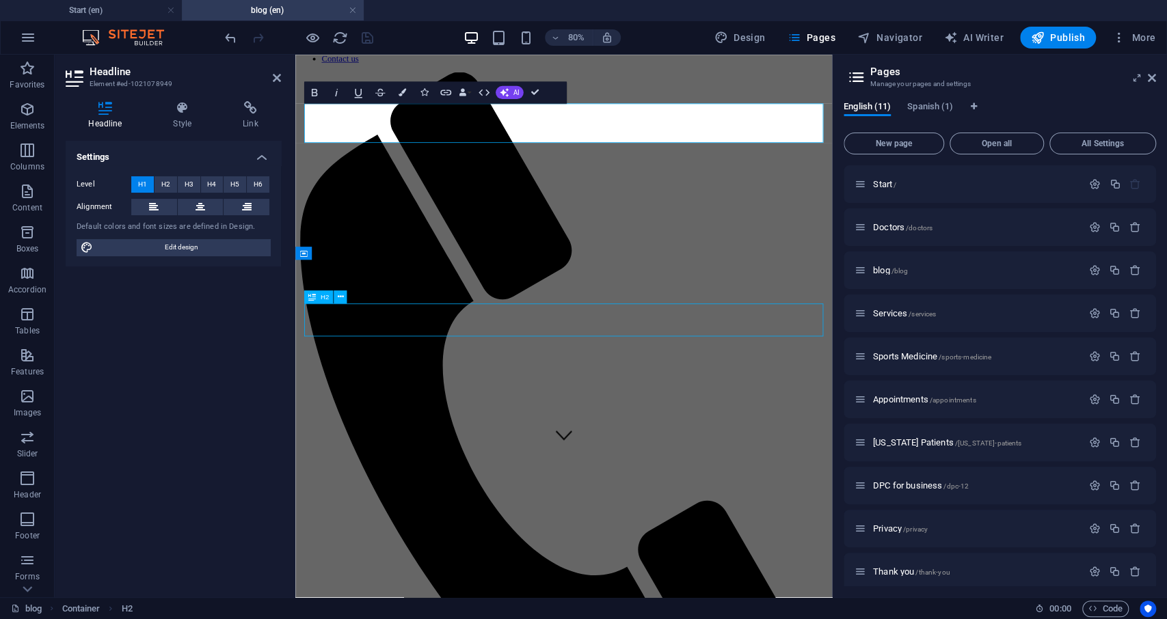
scroll to position [180, 0]
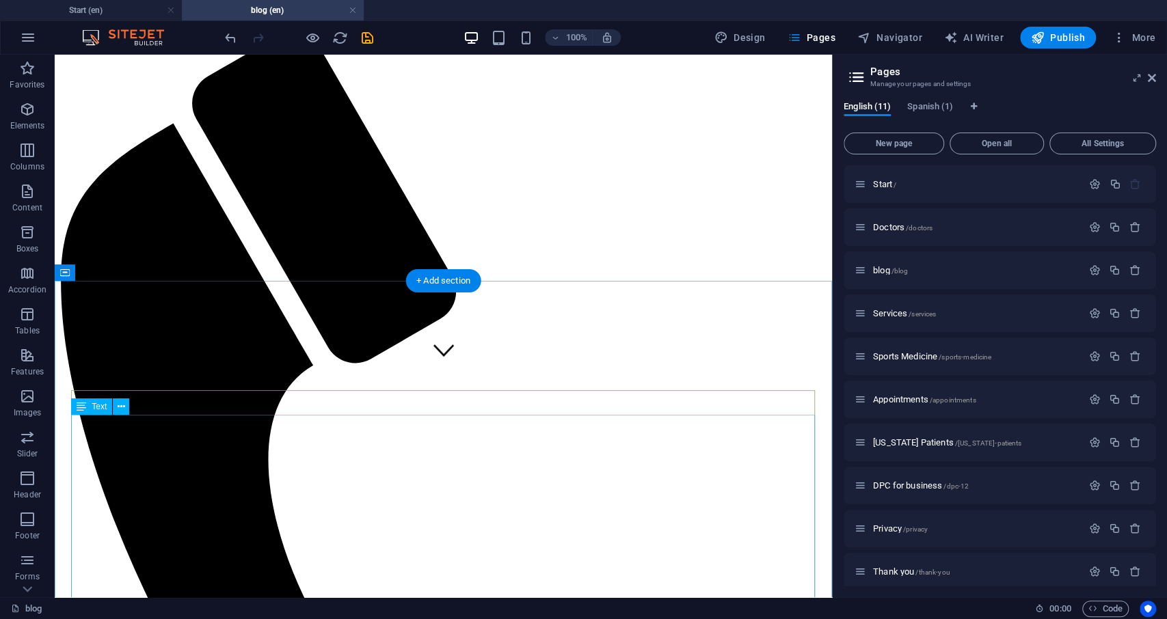
scroll to position [323, 0]
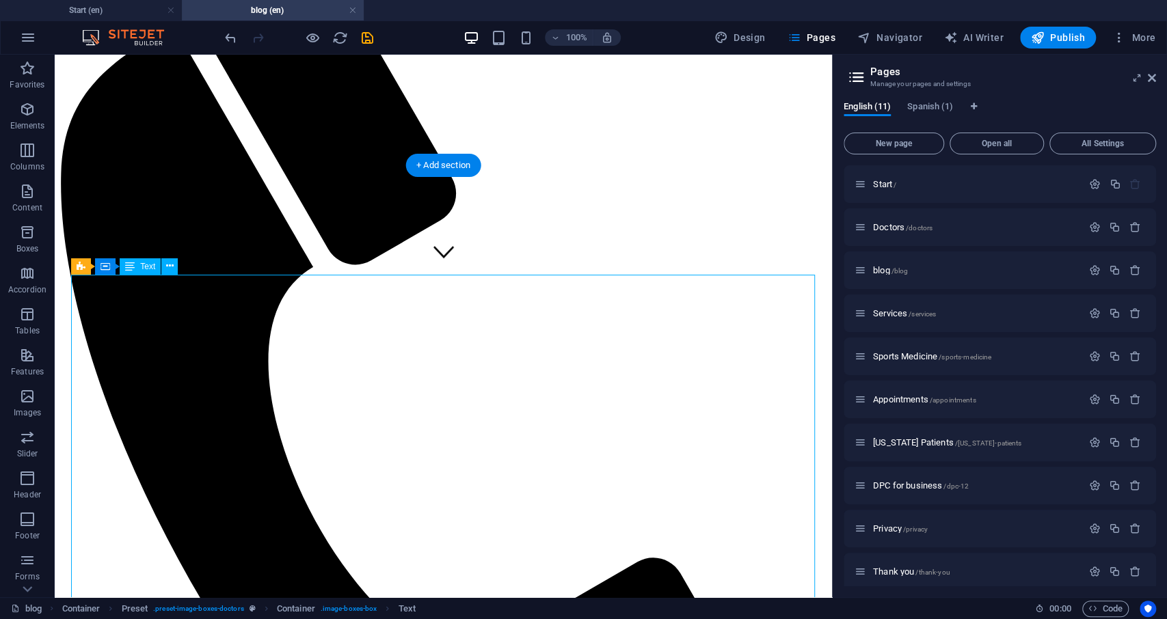
scroll to position [325, 0]
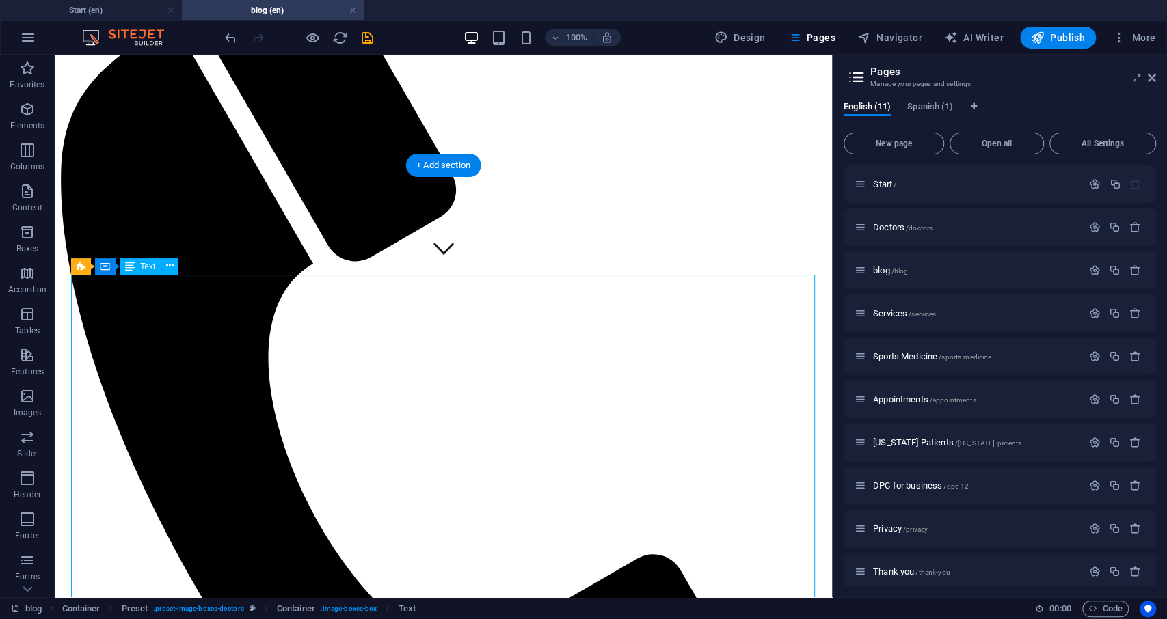
drag, startPoint x: 300, startPoint y: 506, endPoint x: 169, endPoint y: 318, distance: 229.3
drag, startPoint x: 169, startPoint y: 318, endPoint x: 213, endPoint y: 340, distance: 48.9
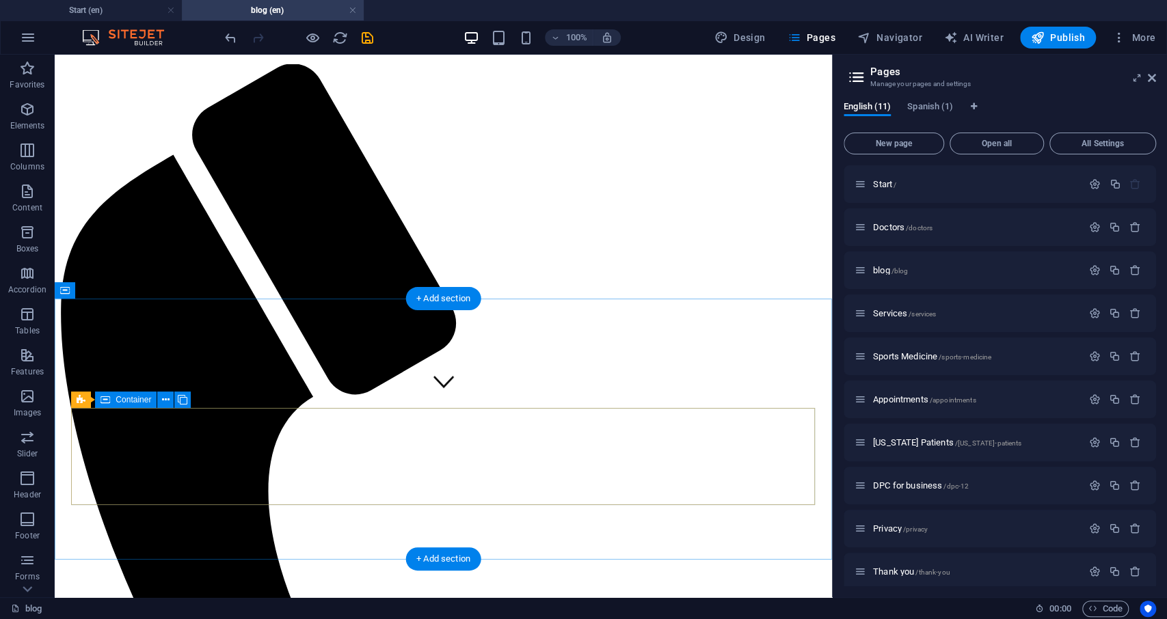
scroll to position [254, 0]
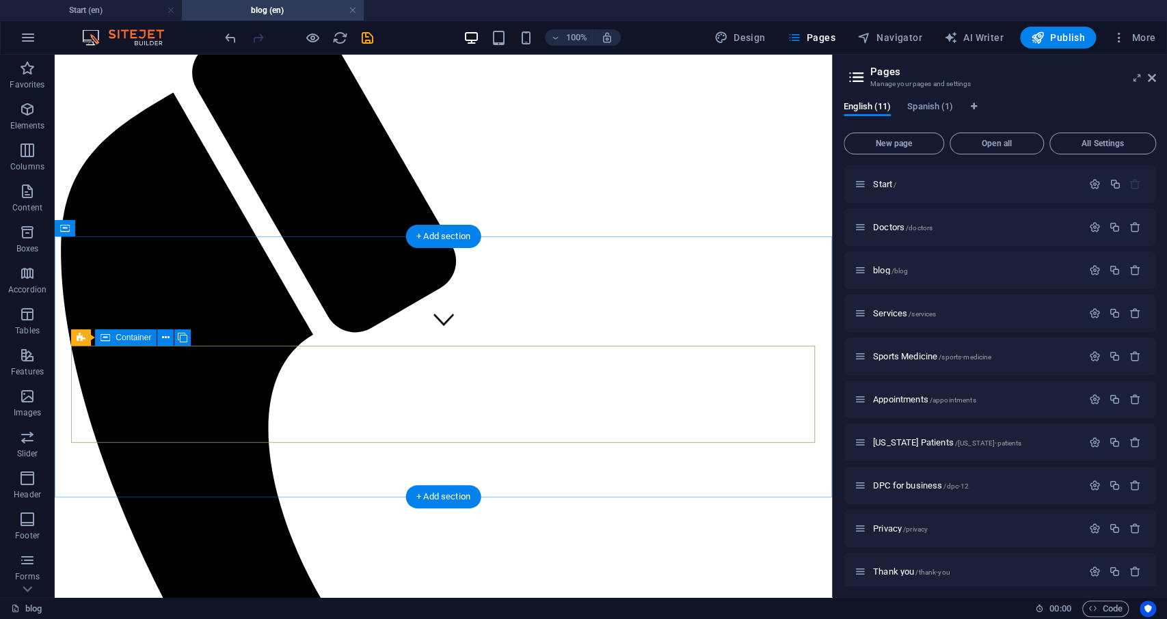
drag, startPoint x: 476, startPoint y: 368, endPoint x: 349, endPoint y: 496, distance: 180.3
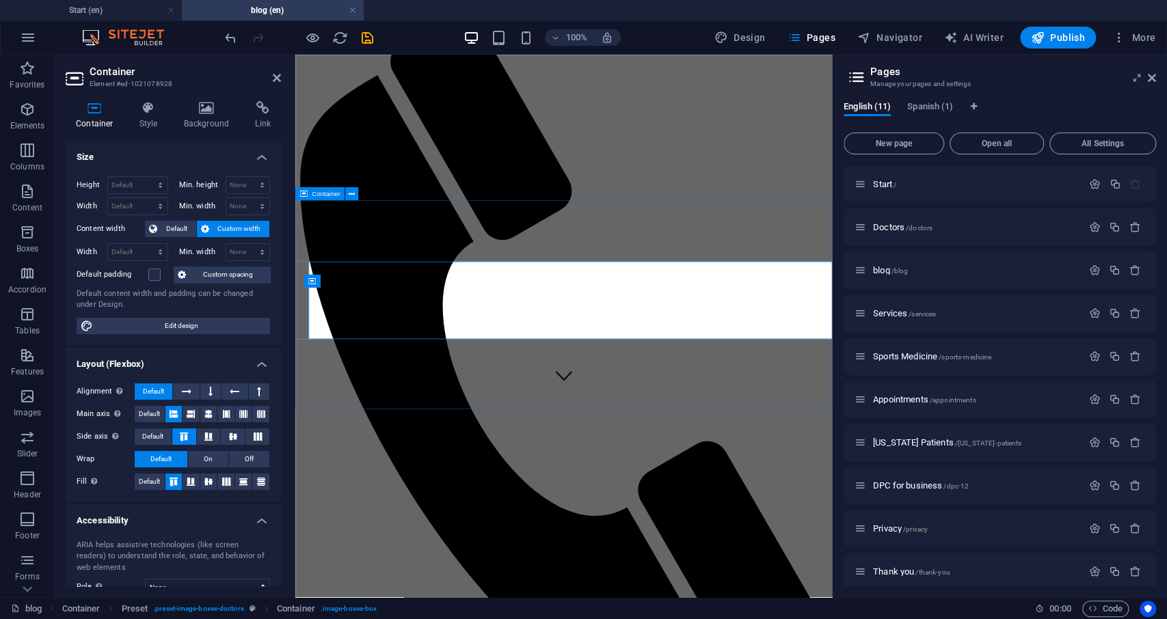
scroll to position [287, 0]
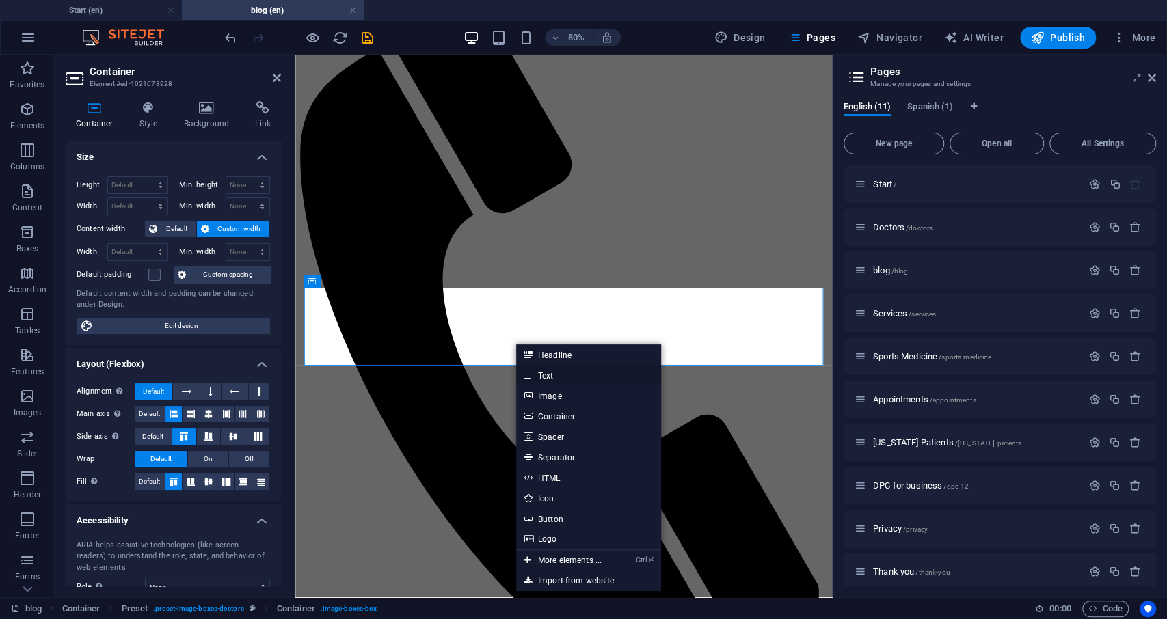
click at [543, 374] on link "Text" at bounding box center [588, 375] width 145 height 21
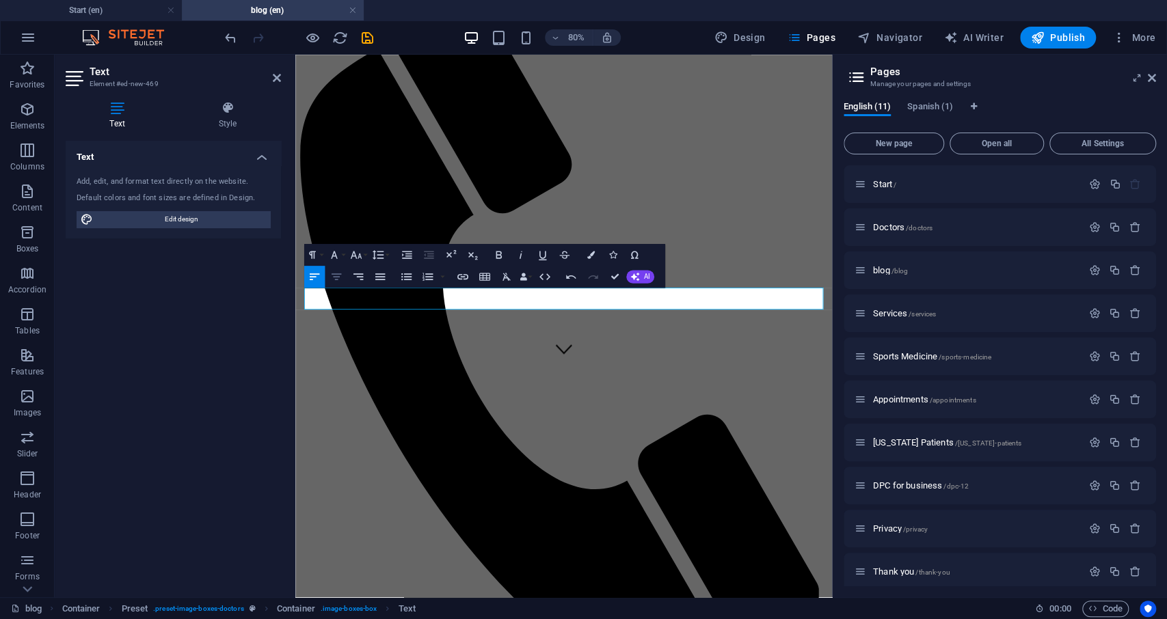
drag, startPoint x: 338, startPoint y: 279, endPoint x: 72, endPoint y: 292, distance: 266.9
click at [338, 279] on icon "button" at bounding box center [337, 276] width 10 height 7
drag, startPoint x: 613, startPoint y: 348, endPoint x: 520, endPoint y: 358, distance: 92.8
click at [374, 256] on icon "button" at bounding box center [377, 254] width 13 height 13
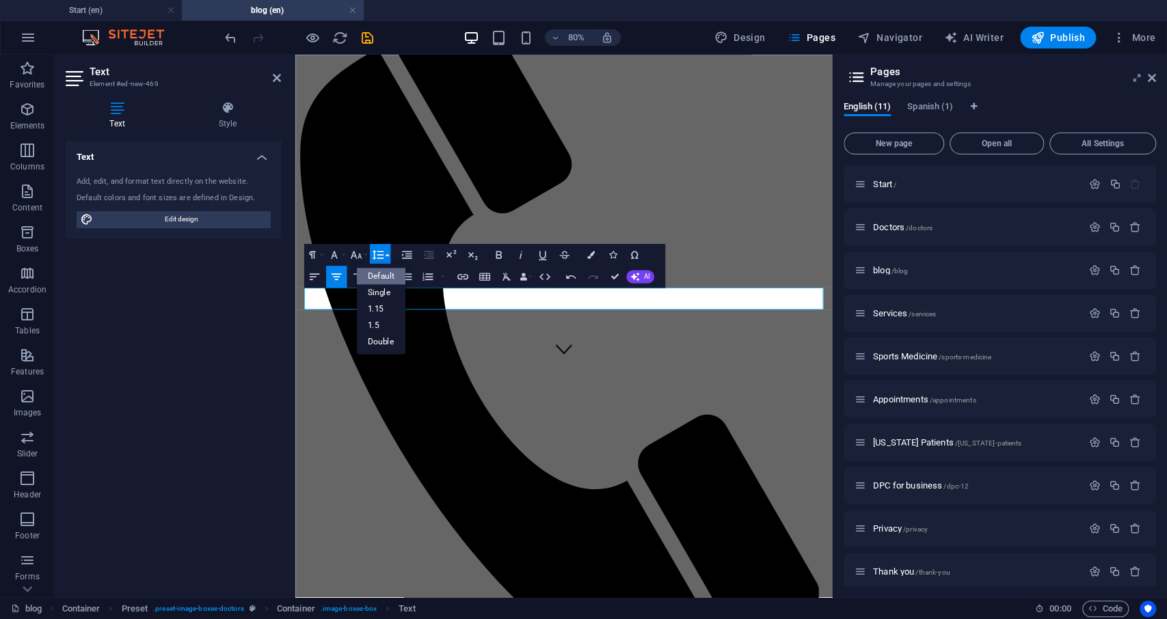
scroll to position [0, 0]
click at [498, 254] on icon "button" at bounding box center [498, 254] width 13 height 13
click at [352, 258] on icon "button" at bounding box center [356, 255] width 11 height 8
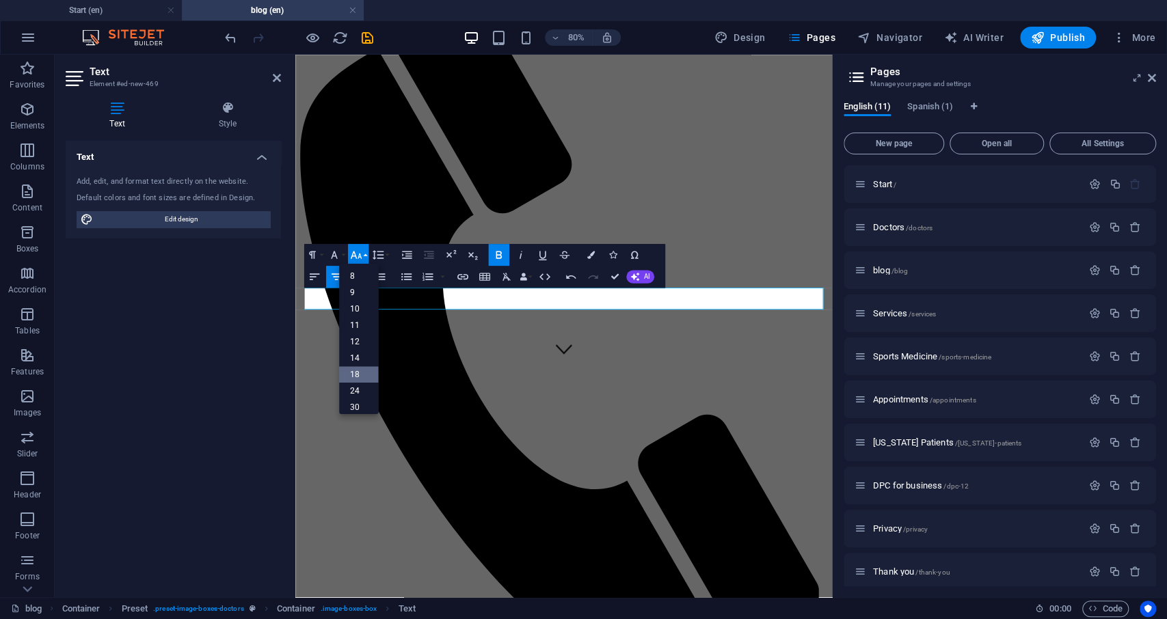
click at [358, 372] on link "18" at bounding box center [359, 374] width 40 height 16
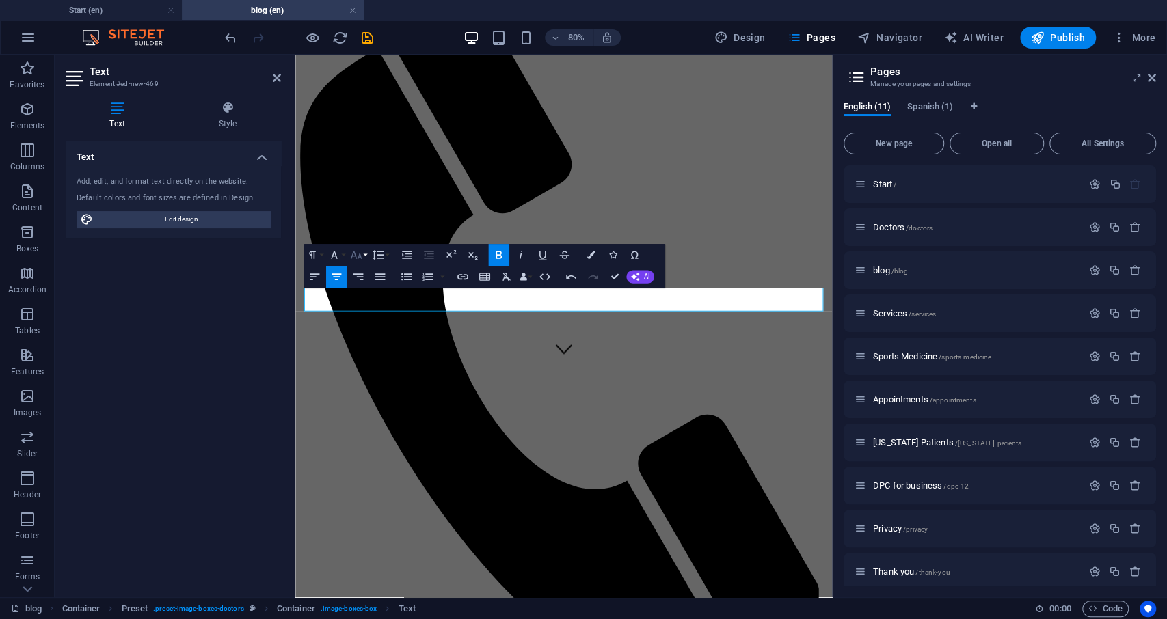
click at [351, 259] on icon "button" at bounding box center [355, 254] width 13 height 13
click at [360, 382] on link "18" at bounding box center [359, 374] width 40 height 16
drag, startPoint x: 622, startPoint y: 357, endPoint x: 594, endPoint y: 359, distance: 28.1
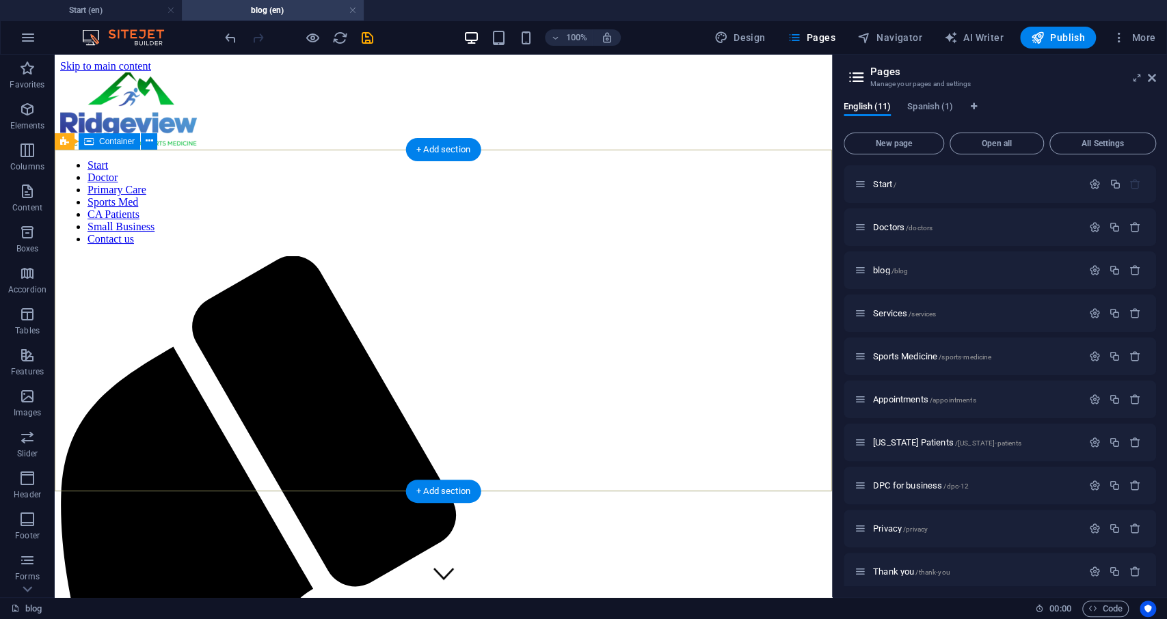
drag, startPoint x: 327, startPoint y: 411, endPoint x: 94, endPoint y: 500, distance: 249.7
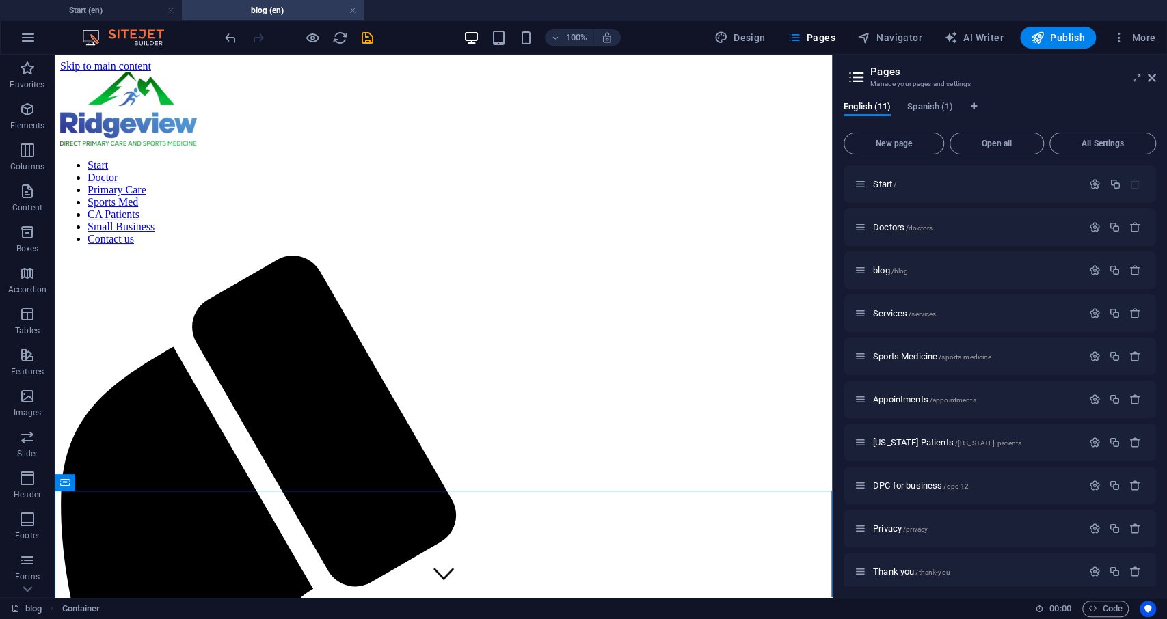
click at [360, 8] on h4 "blog (en)" at bounding box center [273, 10] width 182 height 15
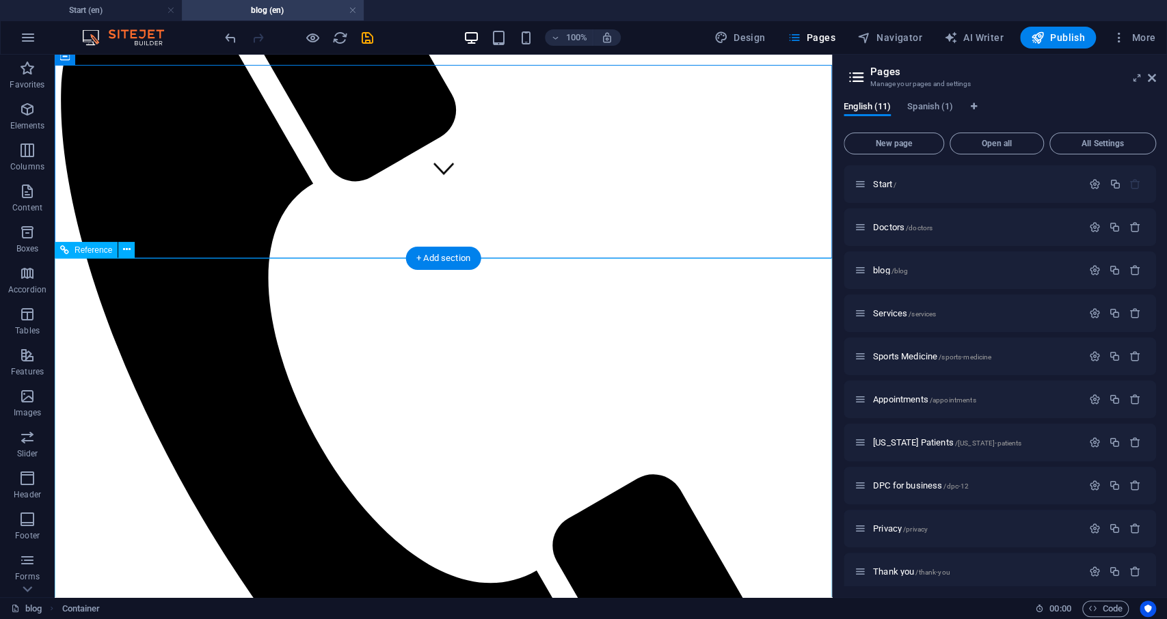
scroll to position [427, 0]
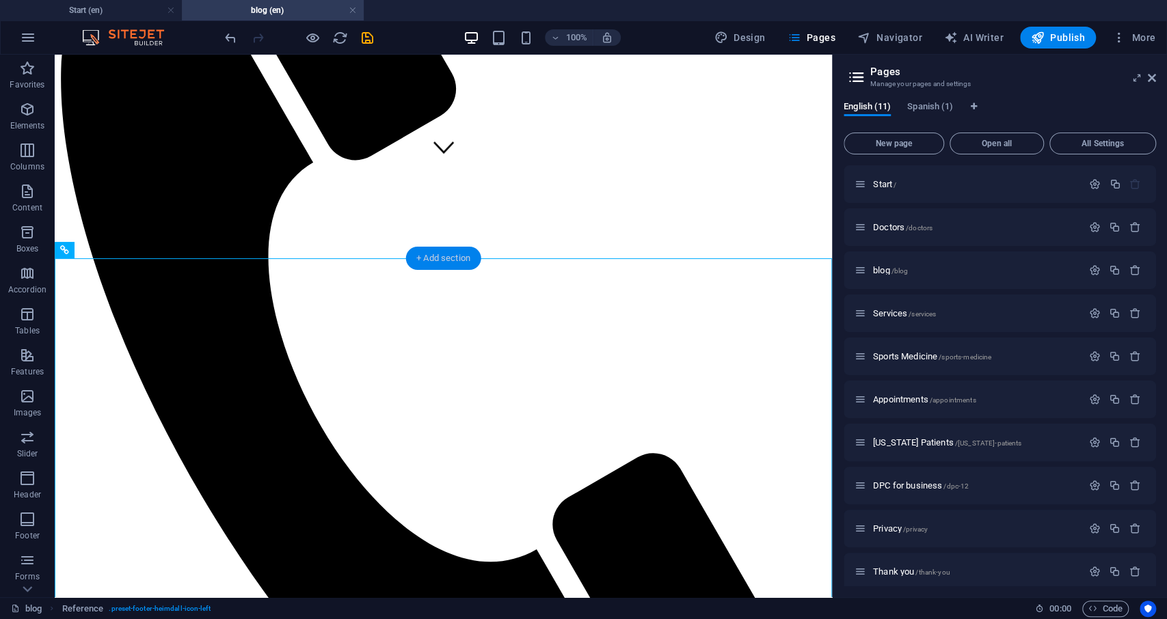
click at [442, 256] on div "+ Add section" at bounding box center [443, 258] width 76 height 23
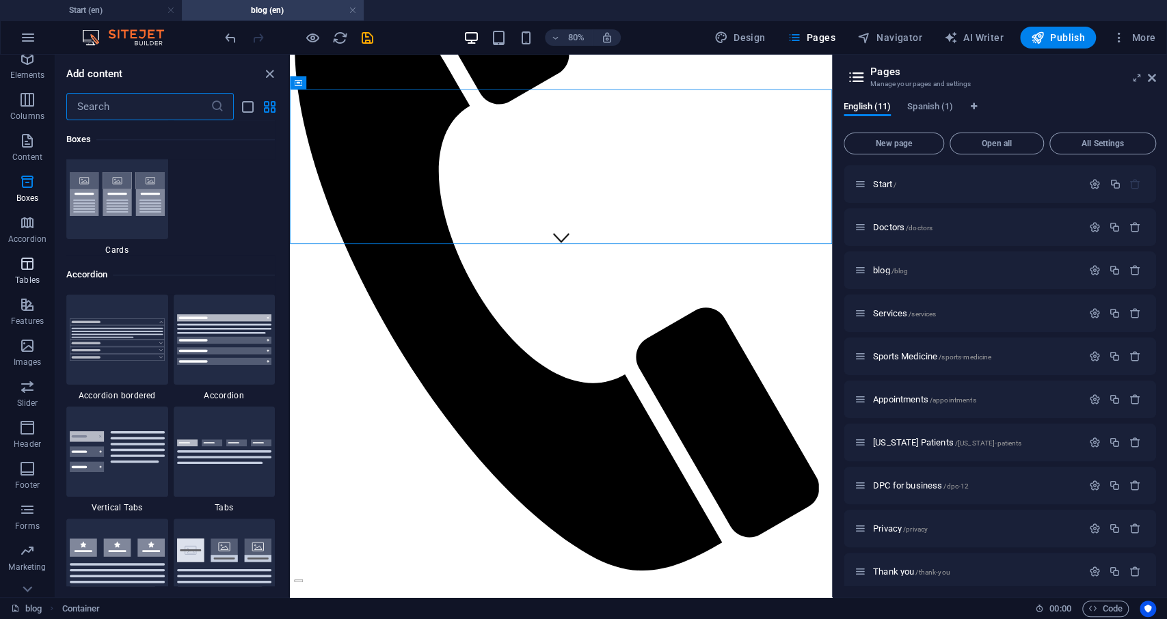
scroll to position [72, 0]
click at [33, 569] on icon "button" at bounding box center [27, 570] width 16 height 16
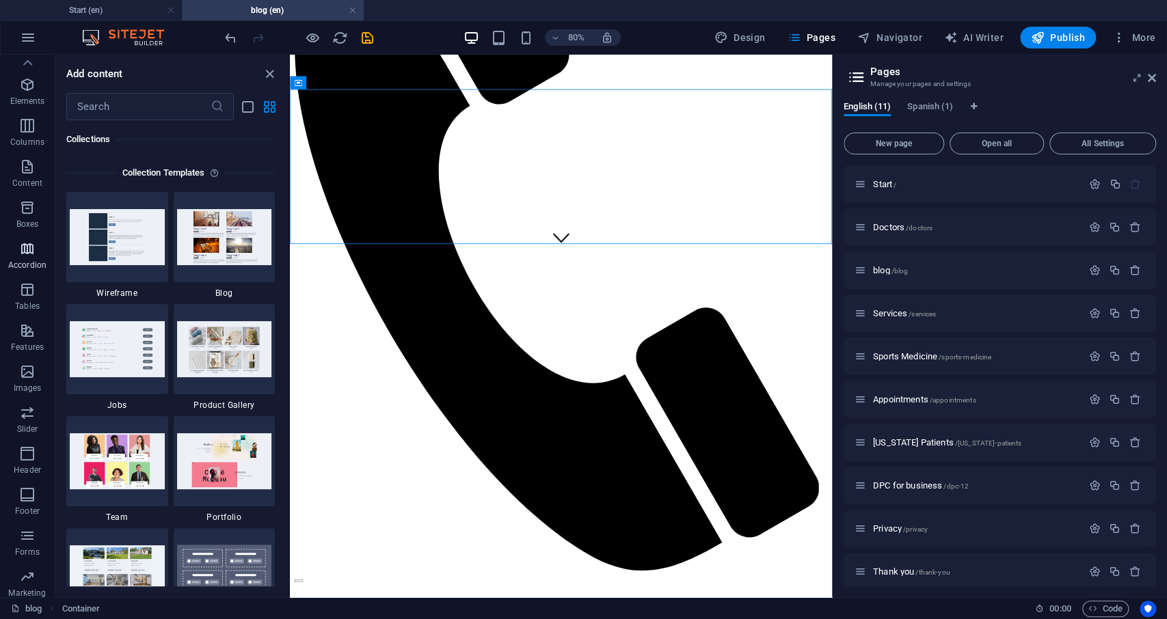
scroll to position [0, 0]
click at [30, 360] on icon "button" at bounding box center [27, 355] width 16 height 16
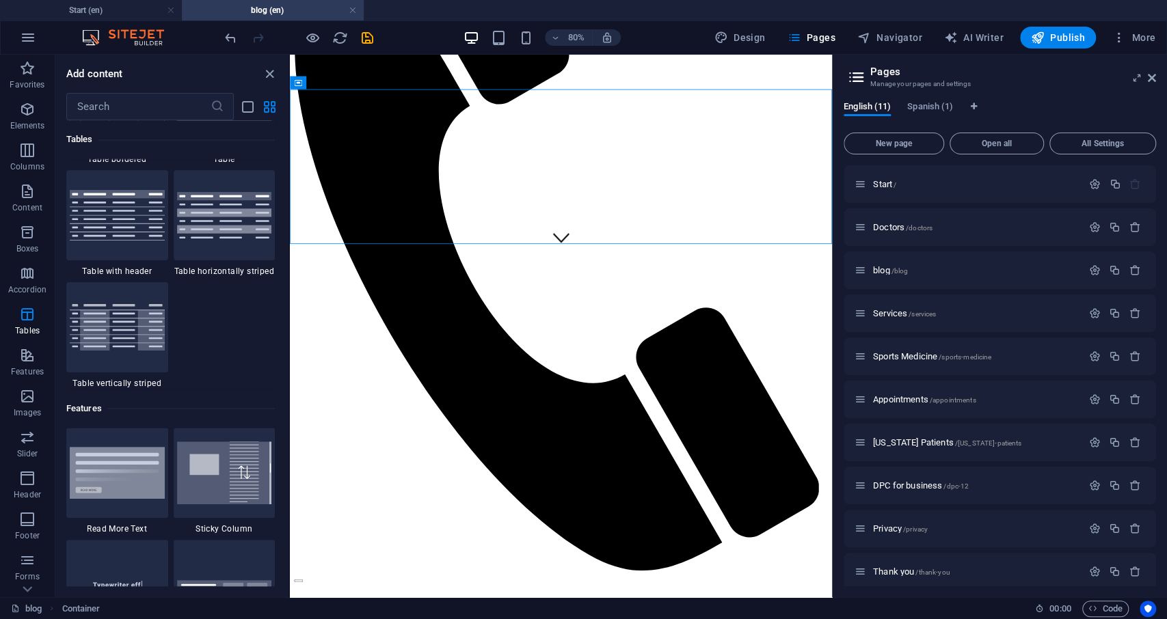
scroll to position [5000, 0]
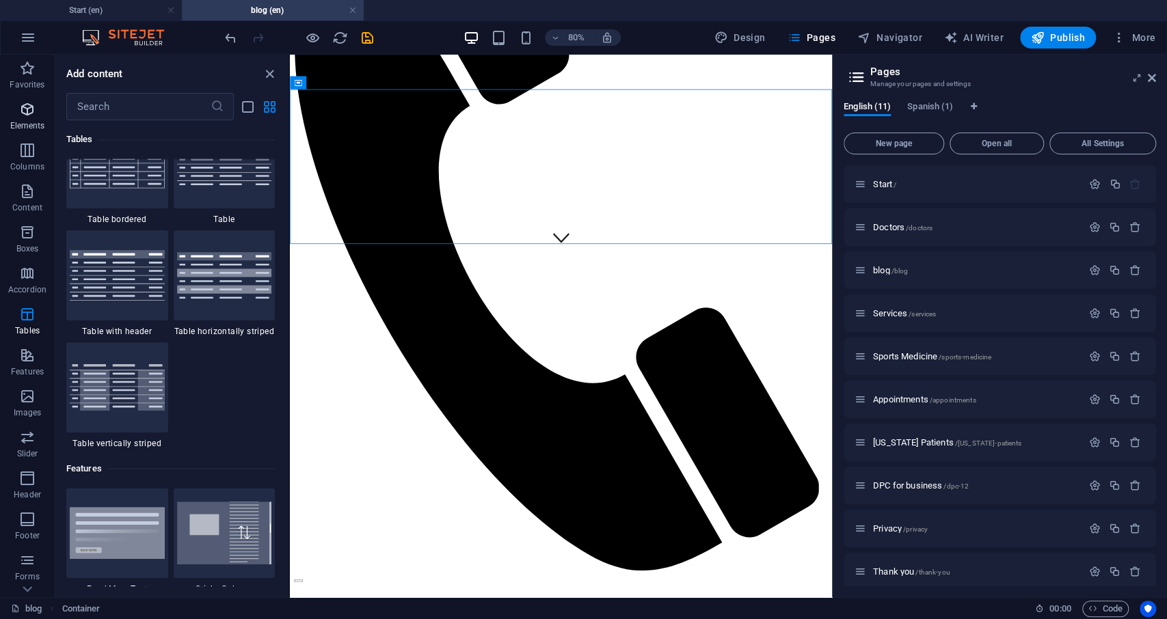
click at [42, 108] on span "Elements" at bounding box center [27, 117] width 55 height 33
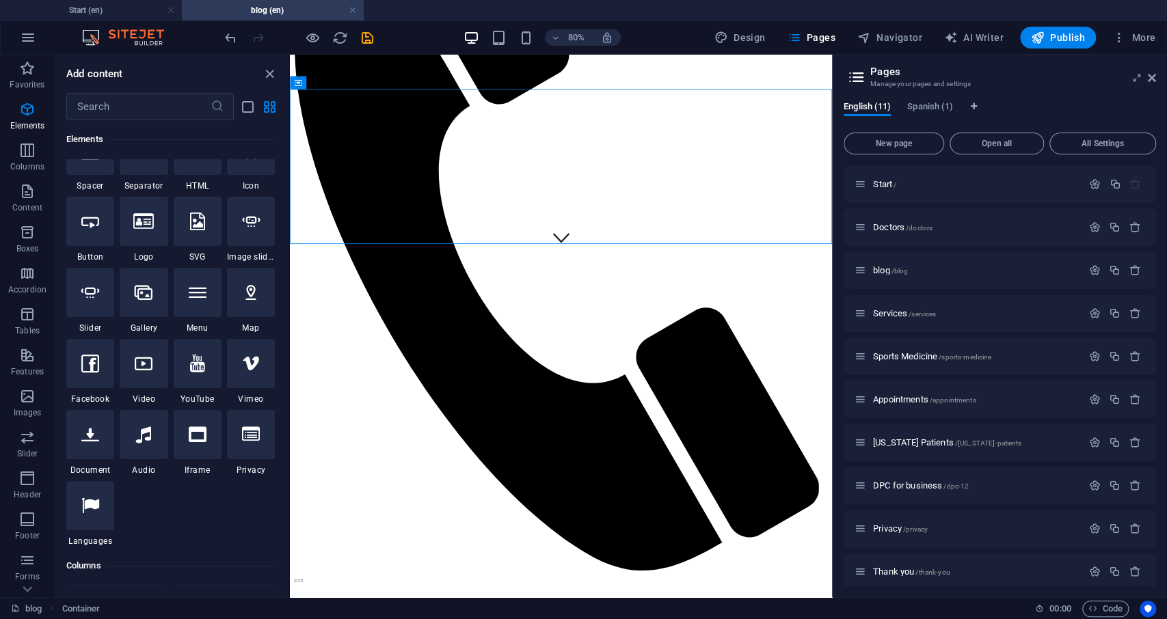
scroll to position [211, 0]
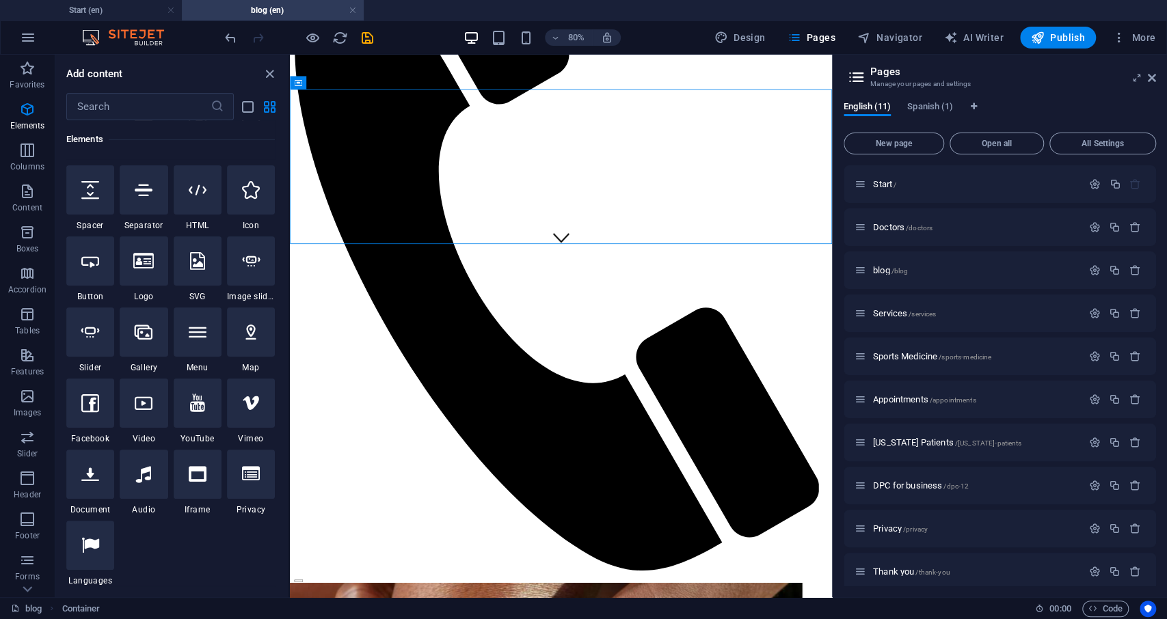
click at [278, 68] on div "Add content" at bounding box center [171, 74] width 233 height 16
drag, startPoint x: 267, startPoint y: 75, endPoint x: 407, endPoint y: 23, distance: 148.8
click at [267, 75] on icon "close panel" at bounding box center [270, 74] width 16 height 16
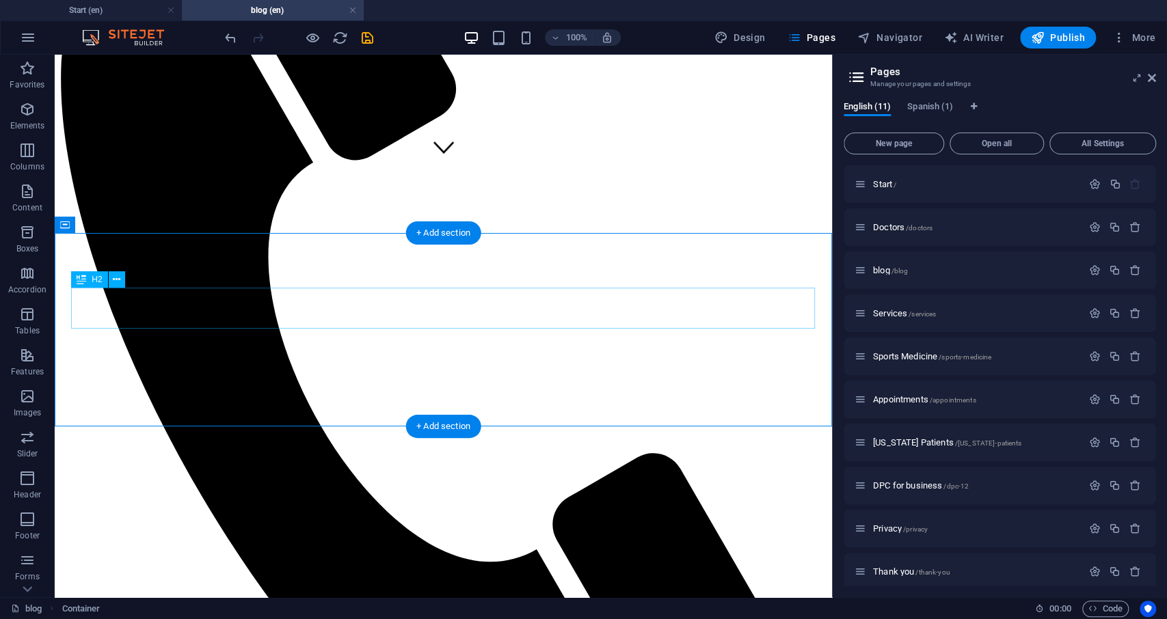
scroll to position [0, 0]
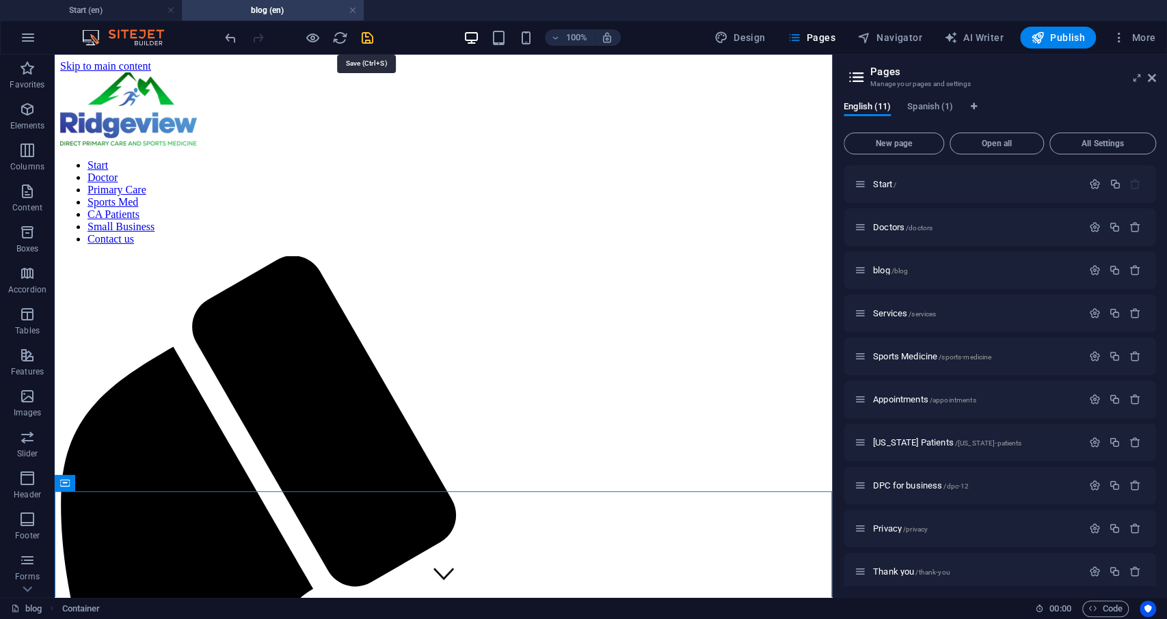
click at [366, 41] on icon "save" at bounding box center [368, 38] width 16 height 16
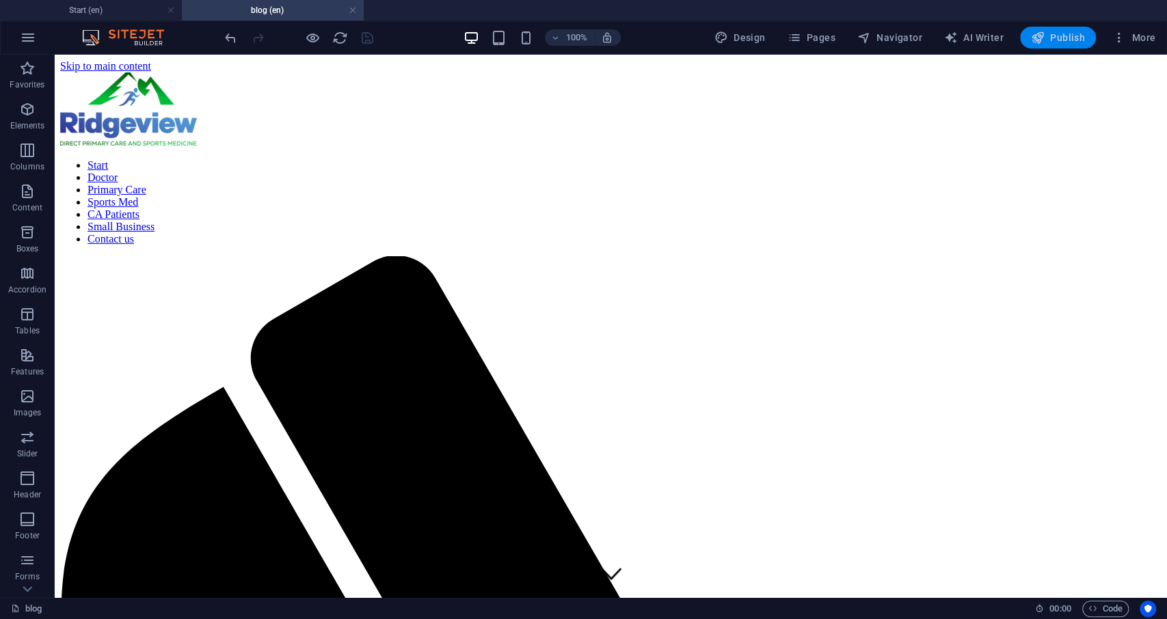
click at [1063, 34] on span "Publish" at bounding box center [1058, 38] width 54 height 14
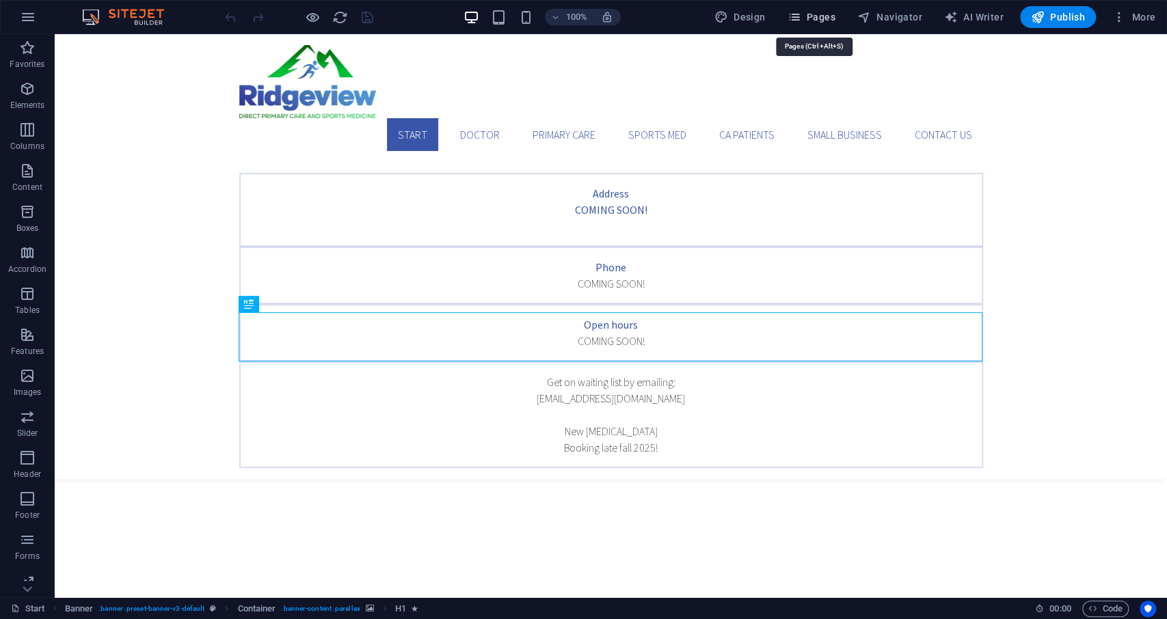
click at [828, 16] on span "Pages" at bounding box center [811, 17] width 48 height 14
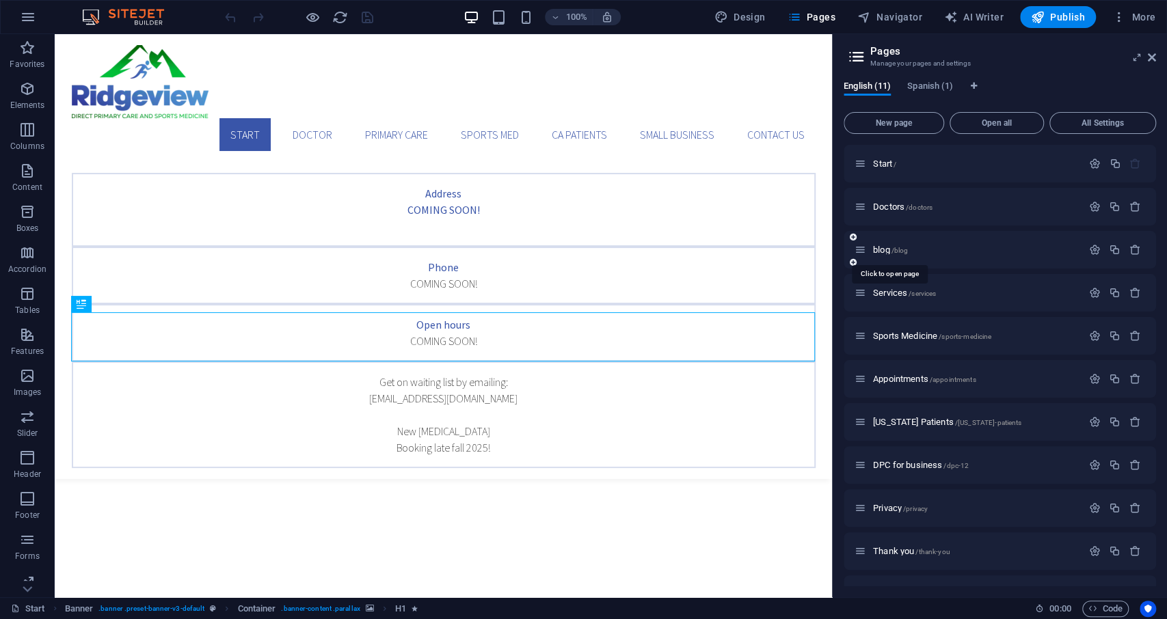
click at [906, 245] on div "blog /blog" at bounding box center [968, 250] width 228 height 16
click at [899, 254] on span "/blog" at bounding box center [899, 251] width 17 height 8
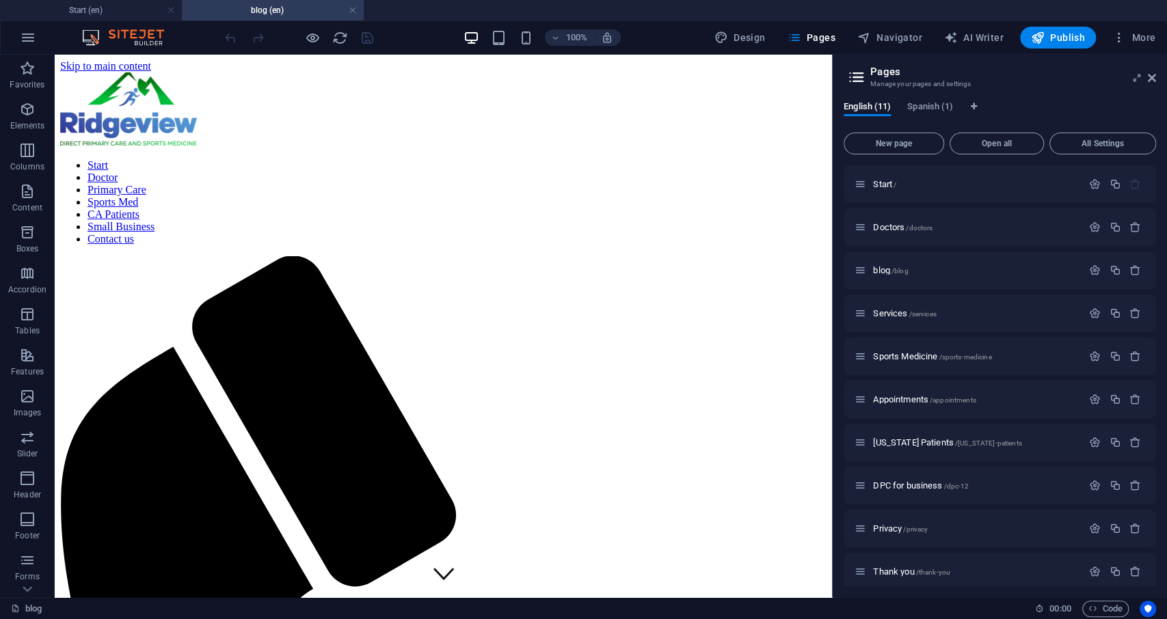
click at [278, 12] on h4 "blog (en)" at bounding box center [273, 10] width 182 height 15
click at [1155, 77] on icon at bounding box center [1152, 77] width 8 height 11
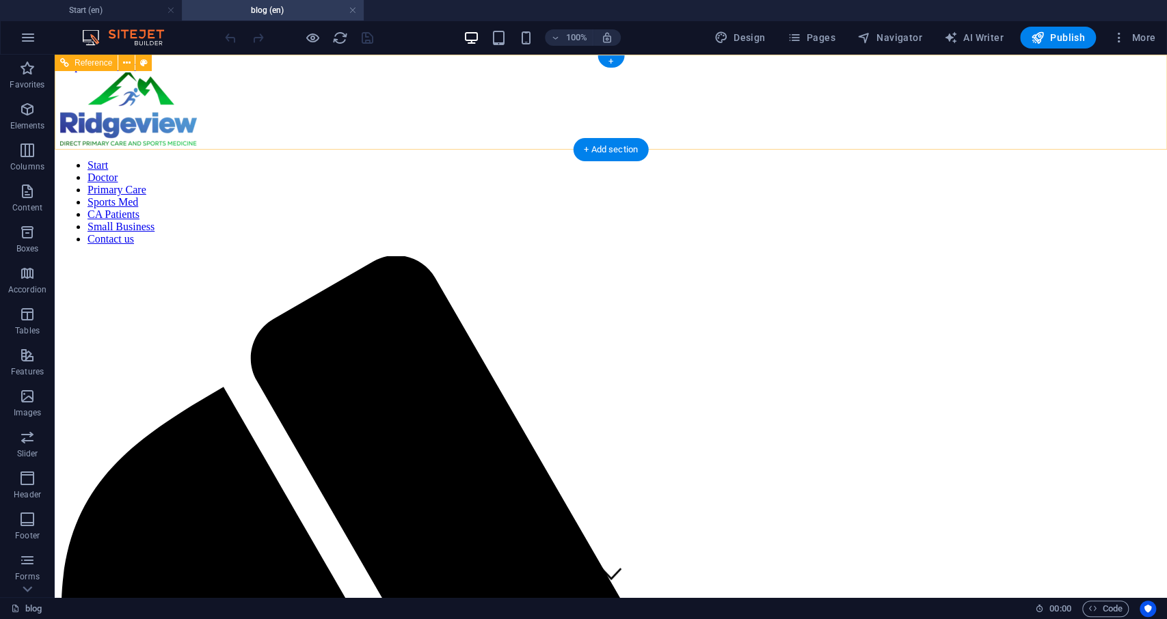
click at [453, 159] on nav "Start Doctor Primary Care Sports Med CA Patients Small Business Contact us" at bounding box center [610, 202] width 1101 height 86
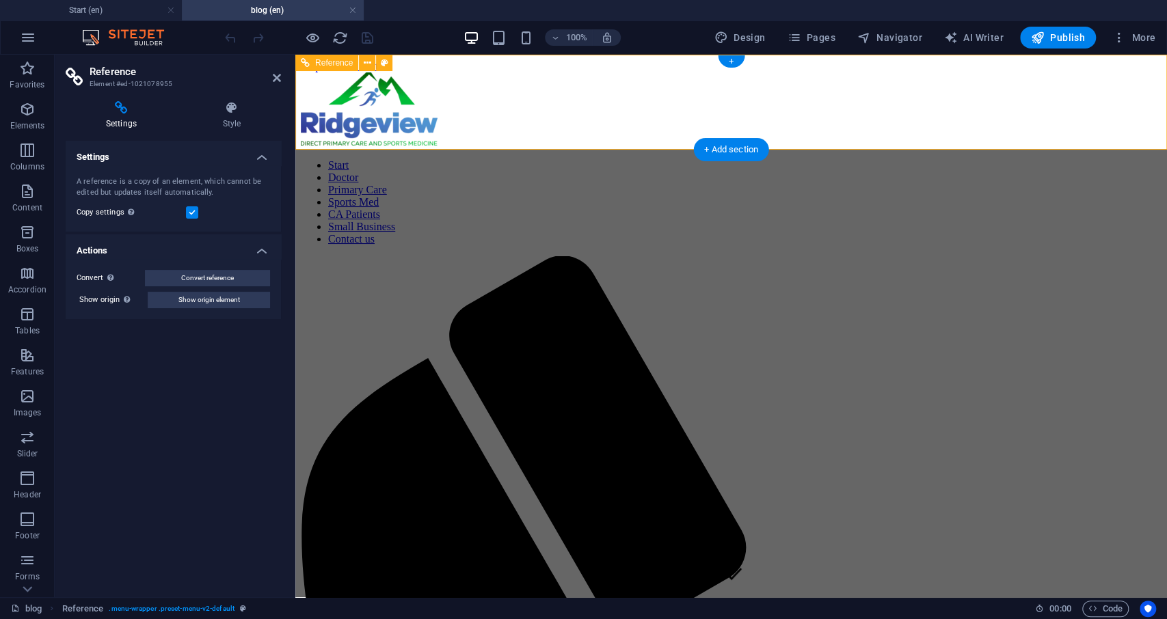
click at [510, 159] on nav "Start Doctor Primary Care Sports Med CA Patients Small Business Contact us" at bounding box center [731, 202] width 861 height 86
click at [540, 159] on nav "Start Doctor Primary Care Sports Med CA Patients Small Business Contact us" at bounding box center [731, 202] width 861 height 86
click at [533, 159] on nav "Start Doctor Primary Care Sports Med CA Patients Small Business Contact us" at bounding box center [731, 202] width 861 height 86
click at [615, 159] on nav "Start Doctor Primary Care Sports Med CA Patients Small Business Contact us" at bounding box center [731, 202] width 861 height 86
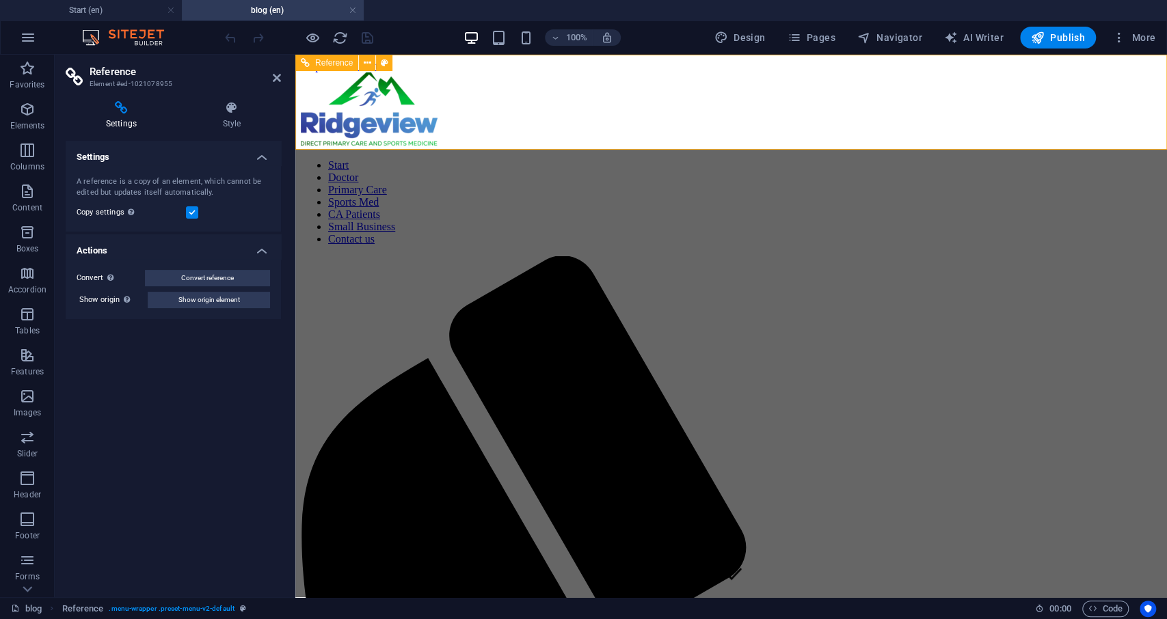
click at [1078, 159] on nav "Start Doctor Primary Care Sports Med CA Patients Small Business Contact us" at bounding box center [731, 202] width 861 height 86
click at [279, 74] on icon at bounding box center [277, 77] width 8 height 11
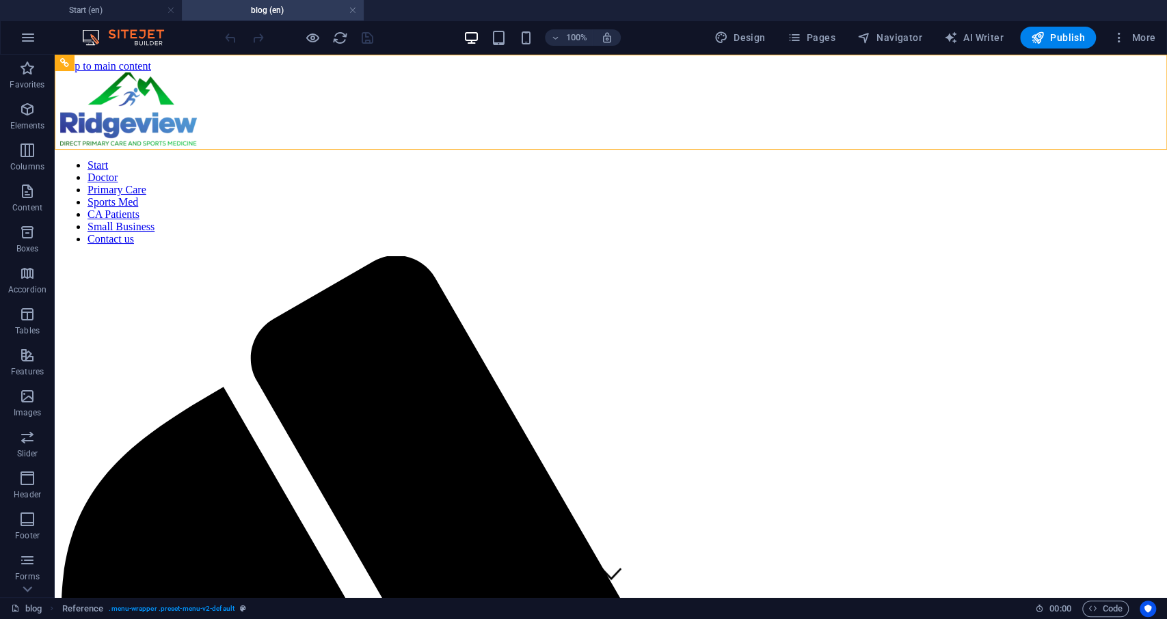
click at [353, 8] on link at bounding box center [353, 10] width 8 height 13
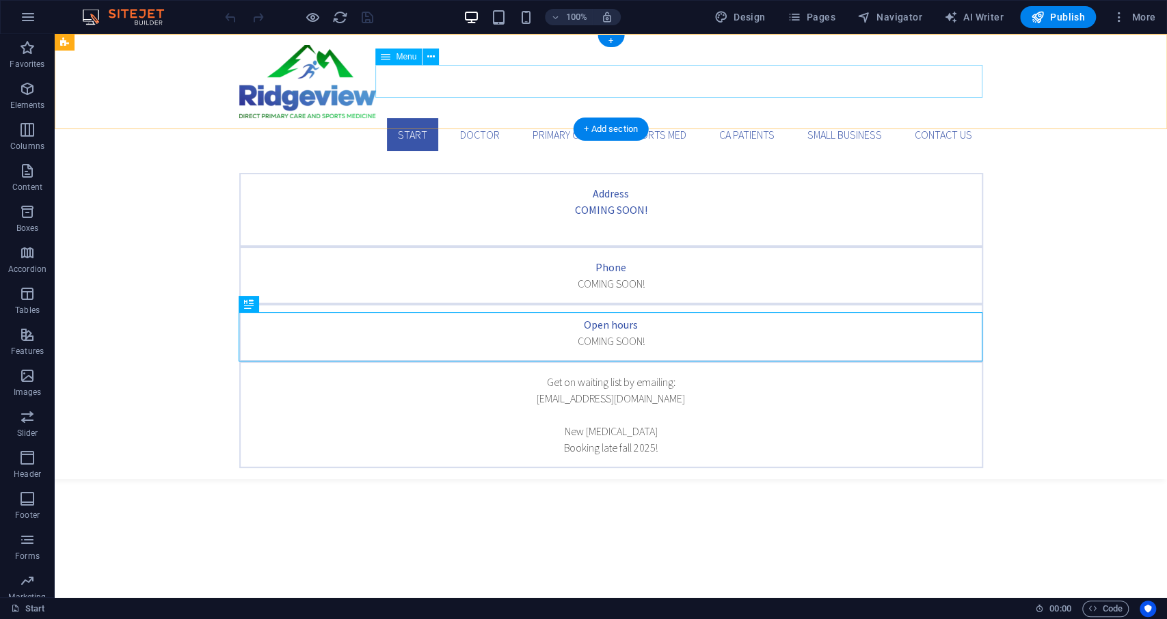
click at [471, 118] on nav "Start Doctor Primary Care Sports Med CA Patients Small Business Contact us" at bounding box center [611, 134] width 744 height 33
select select
select select "1"
select select
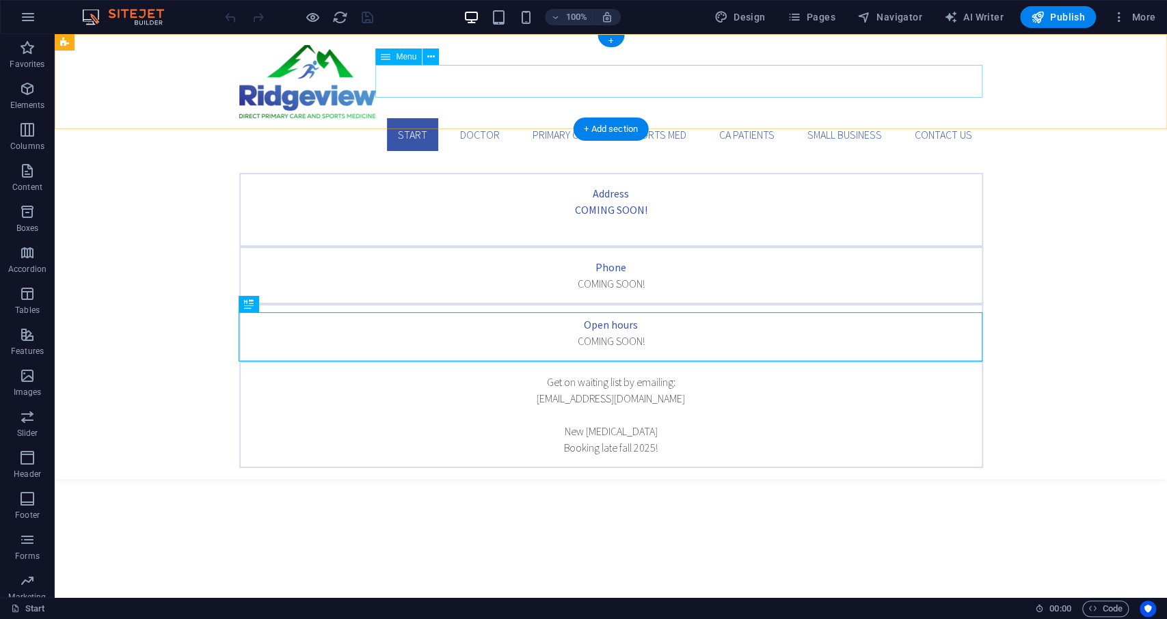
select select "10"
select select
select select "4"
select select
select select "6"
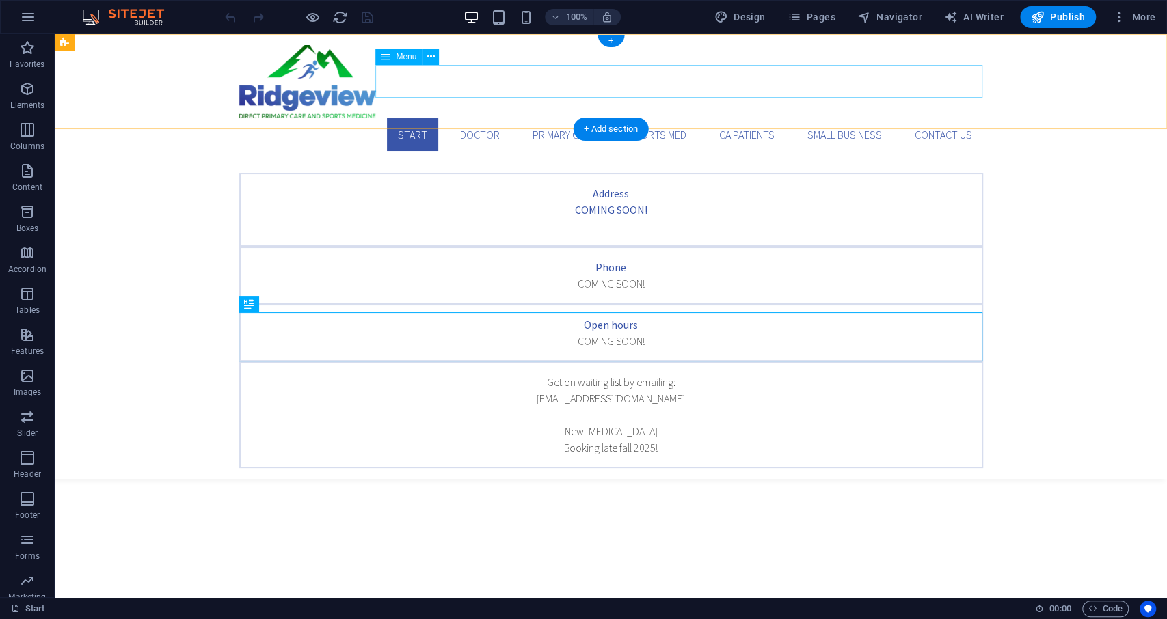
select select
select select "7"
select select
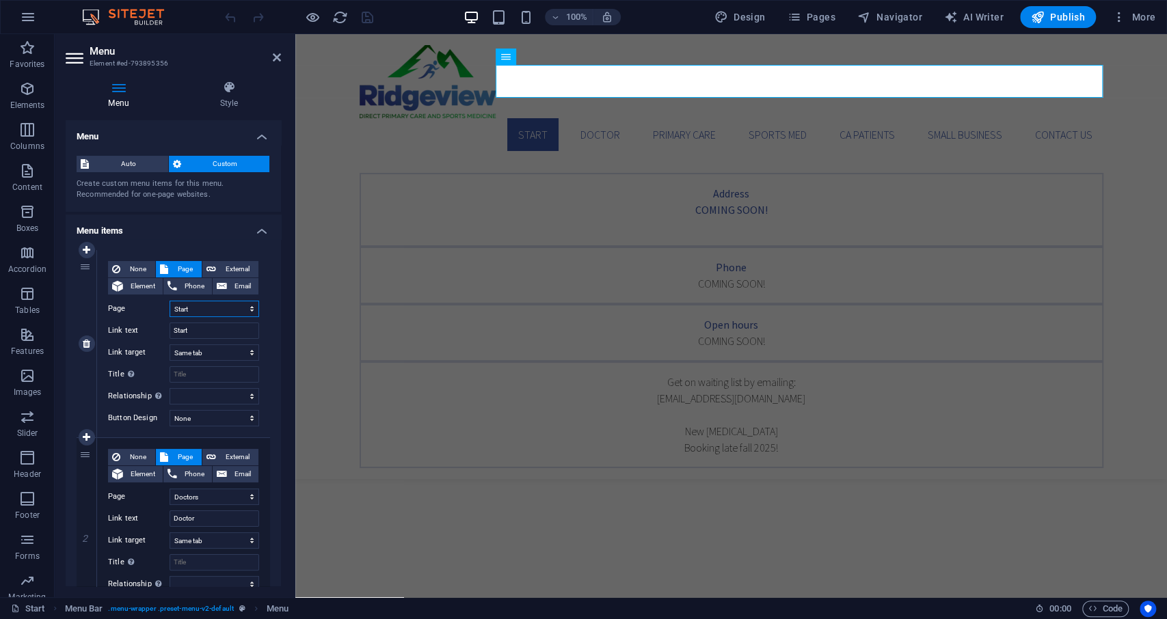
click at [170, 301] on select "Start Doctors blog Services Sports Medicine Appointments California Patients DP…" at bounding box center [215, 309] width 90 height 16
select select "2"
click option "blog" at bounding box center [0, 0] width 0 height 0
type input "blog"
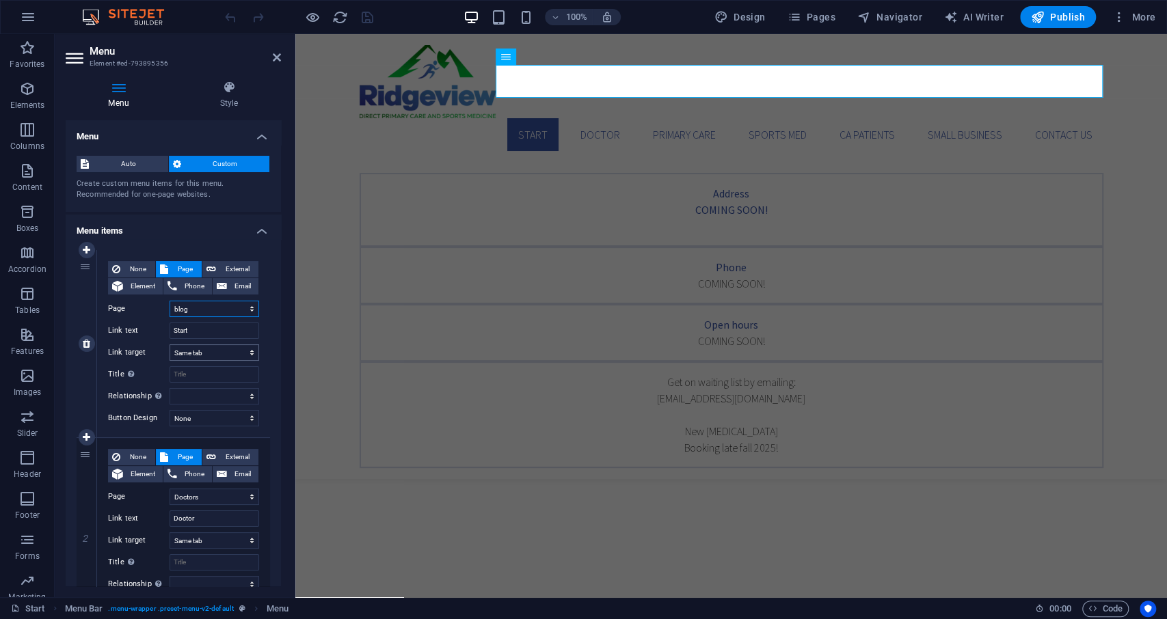
select select
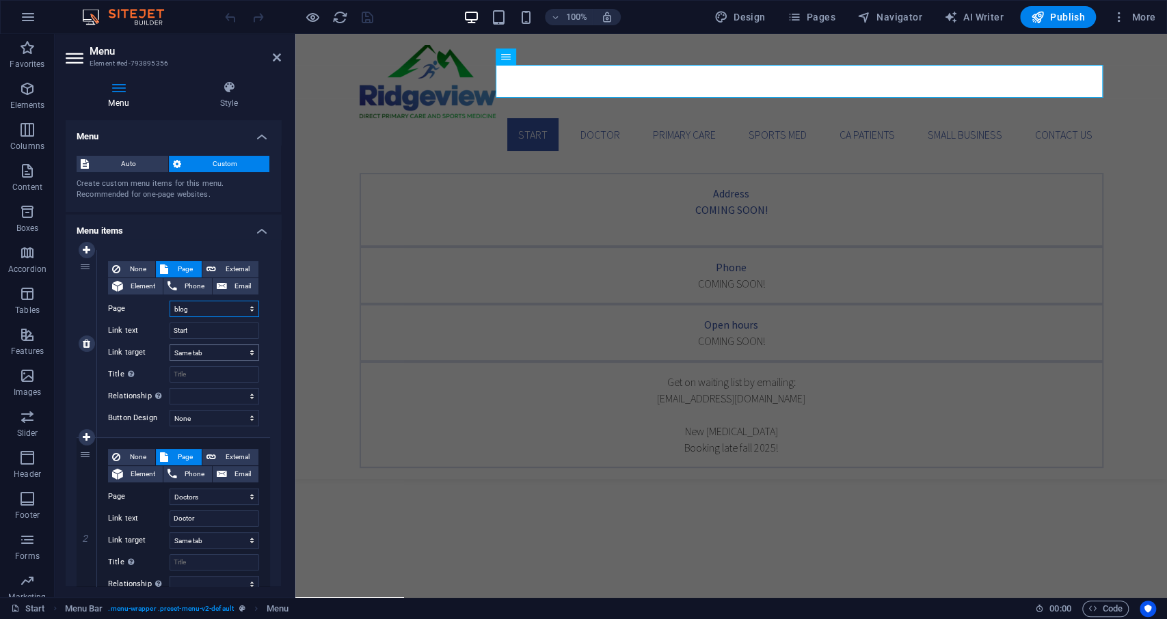
select select
click at [189, 328] on input "blog" at bounding box center [215, 331] width 90 height 16
drag, startPoint x: 90, startPoint y: 276, endPoint x: 111, endPoint y: 554, distance: 279.0
select select "1"
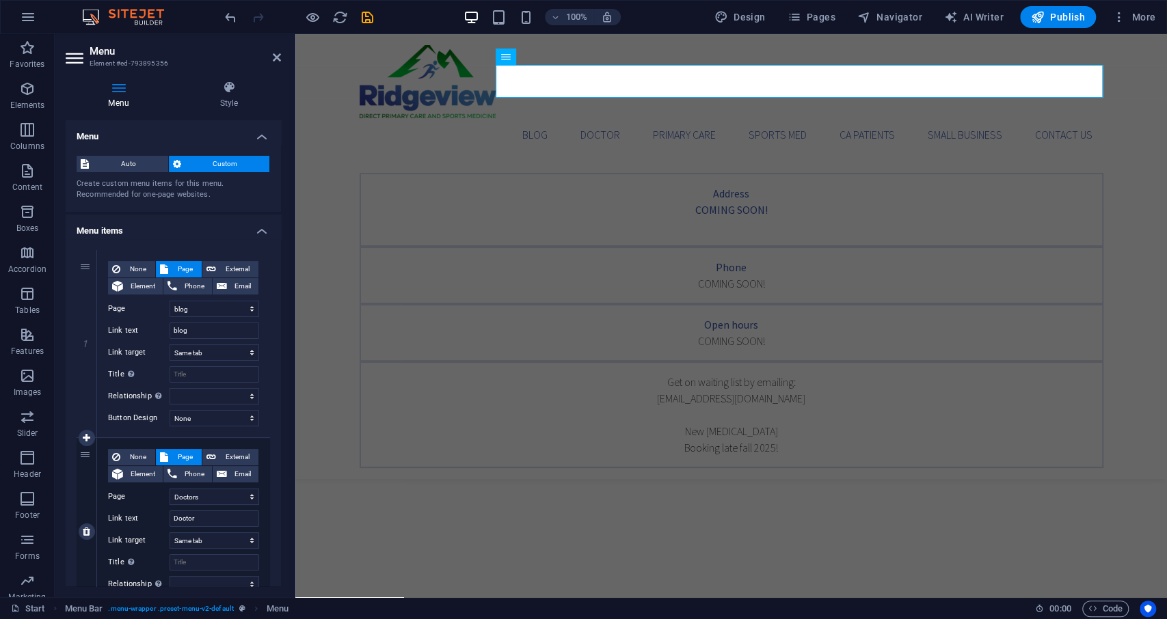
type input "Doctor"
select select
select select "2"
type input "blog"
select select
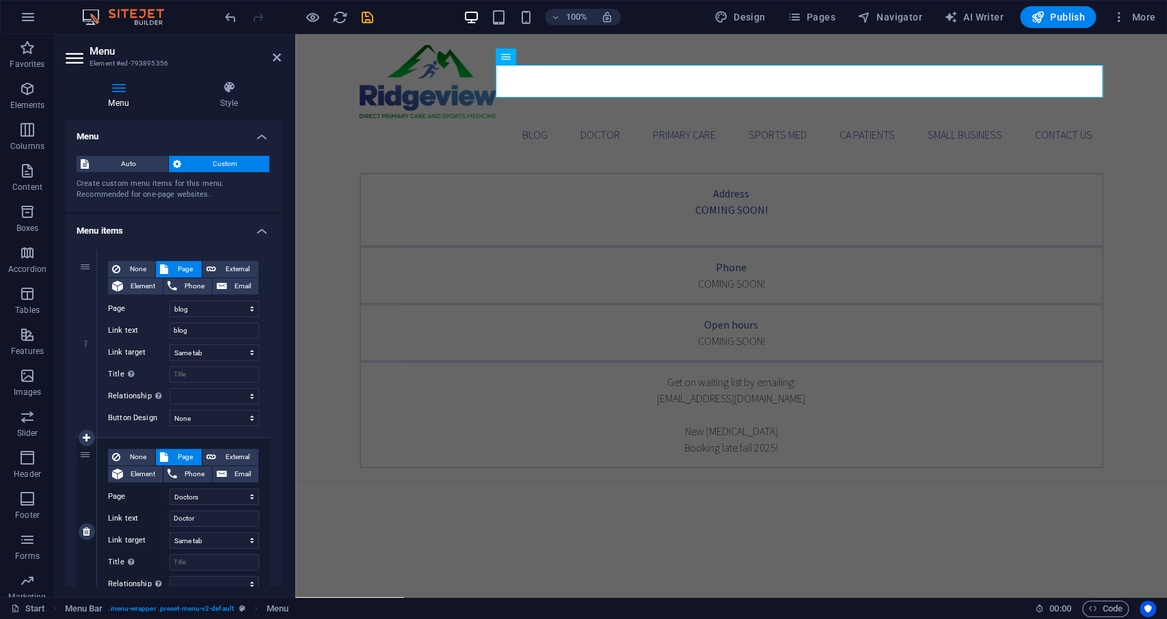
select select
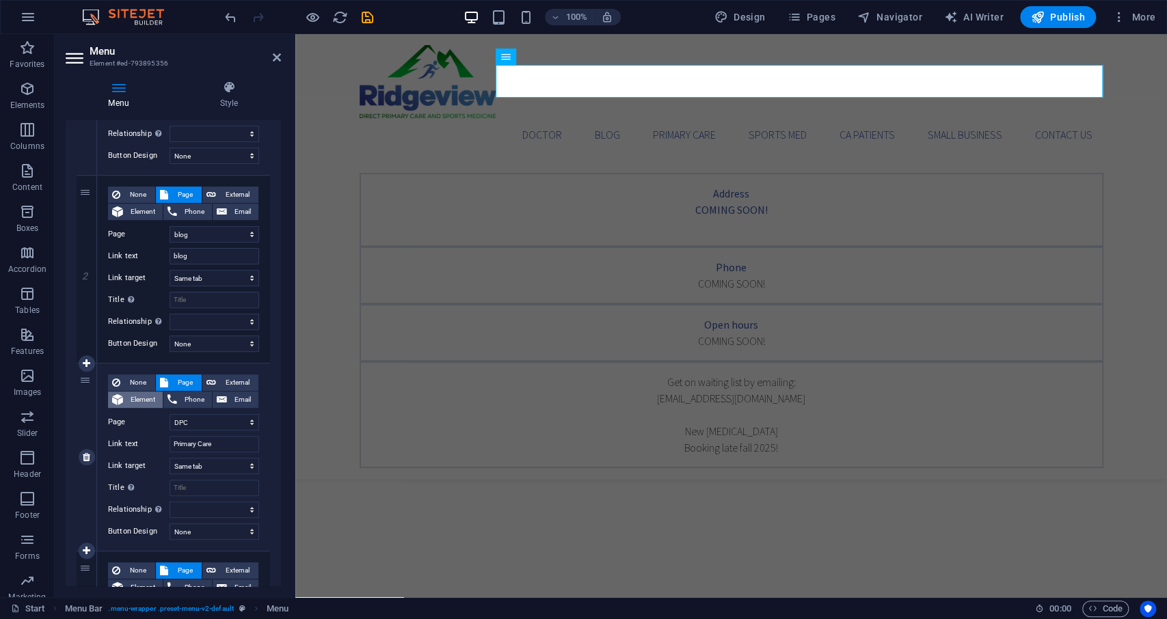
scroll to position [328, 0]
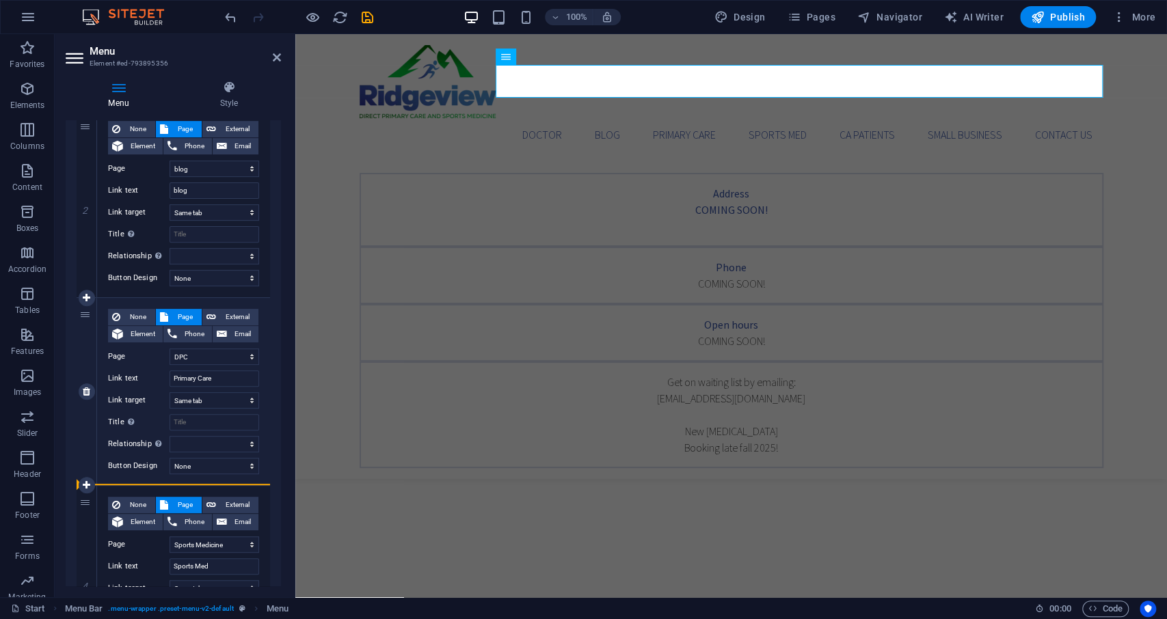
drag, startPoint x: 84, startPoint y: 127, endPoint x: 108, endPoint y: 481, distance: 354.2
click at [108, 479] on div "1 None Page External Element Phone Email Page Start Doctors blog Services Sport…" at bounding box center [173, 558] width 193 height 1272
select select
select select "10"
type input "Primary Care"
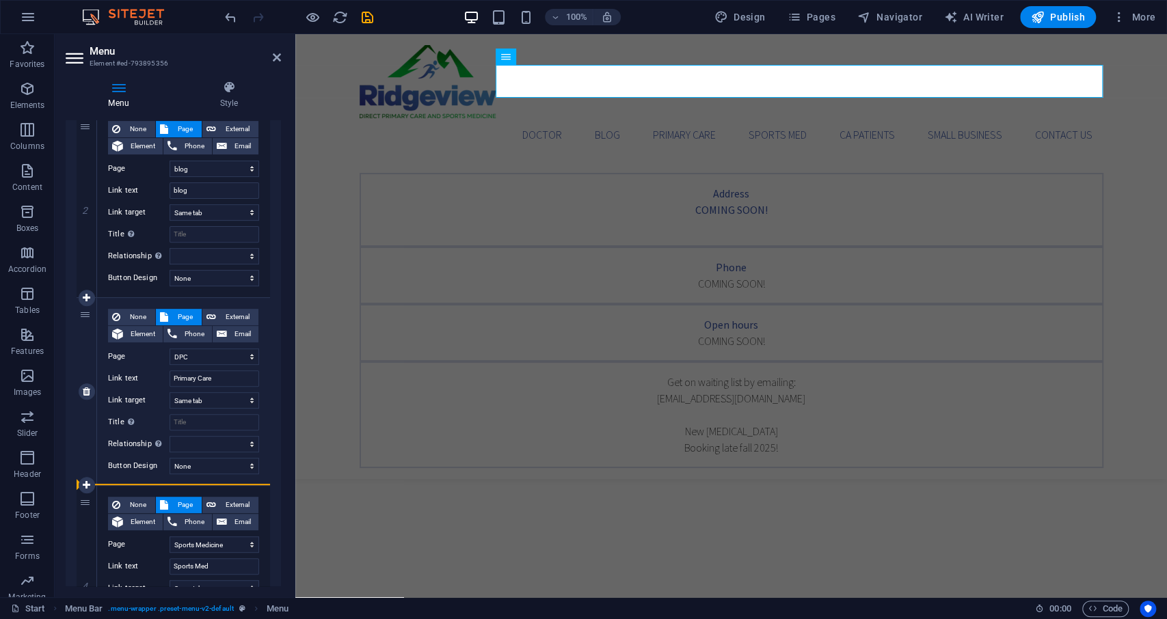
select select
select select "2"
type input "blog"
select select
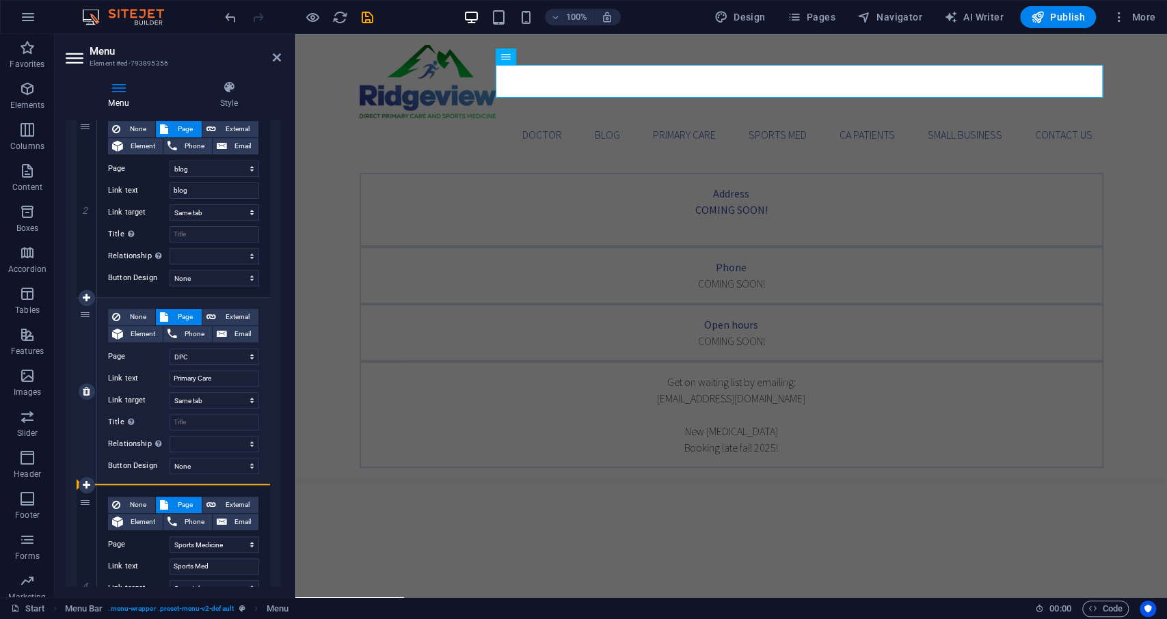
select select
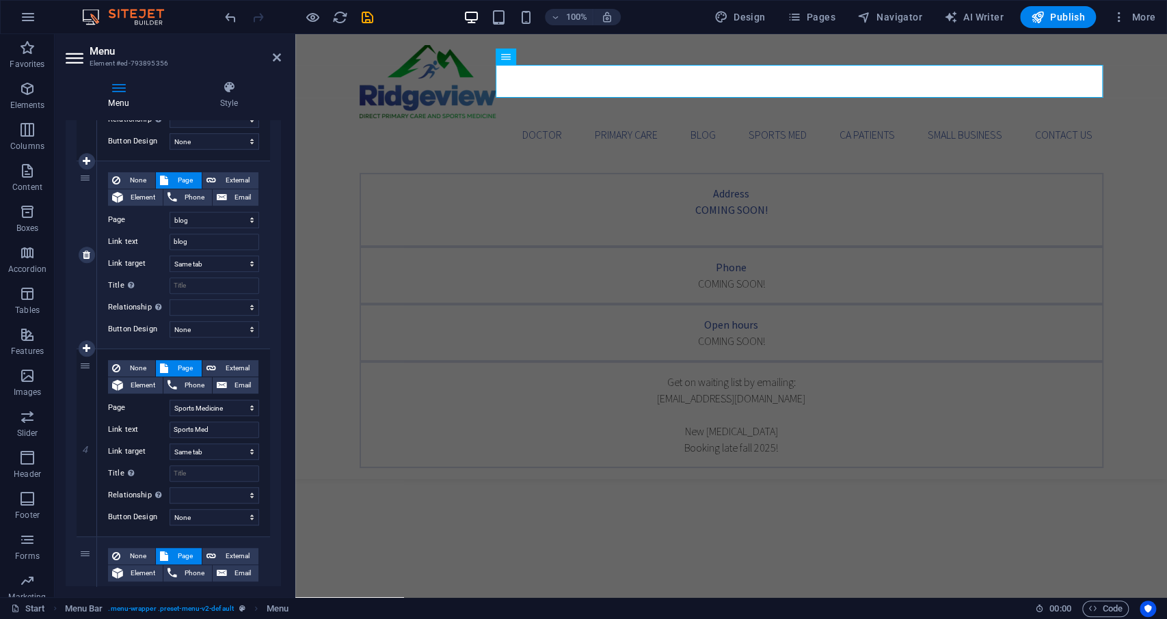
scroll to position [459, 0]
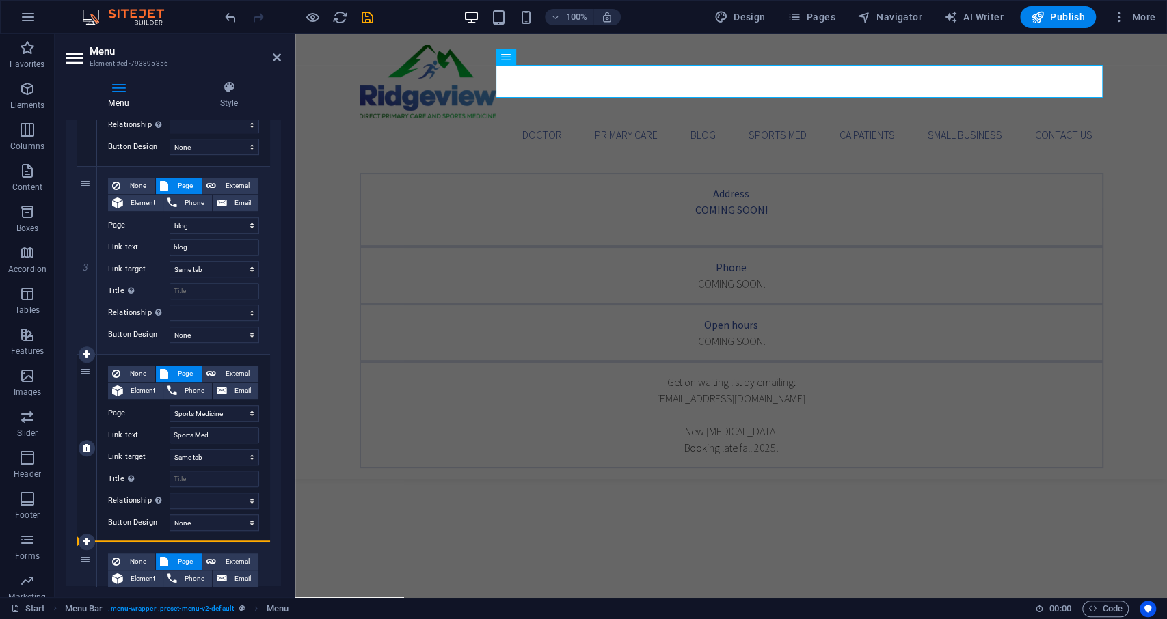
drag, startPoint x: 85, startPoint y: 188, endPoint x: 90, endPoint y: 517, distance: 329.5
click at [90, 517] on div "1 None Page External Element Phone Email Page Start Doctors blog Services Sport…" at bounding box center [173, 427] width 193 height 1272
select select
select select "4"
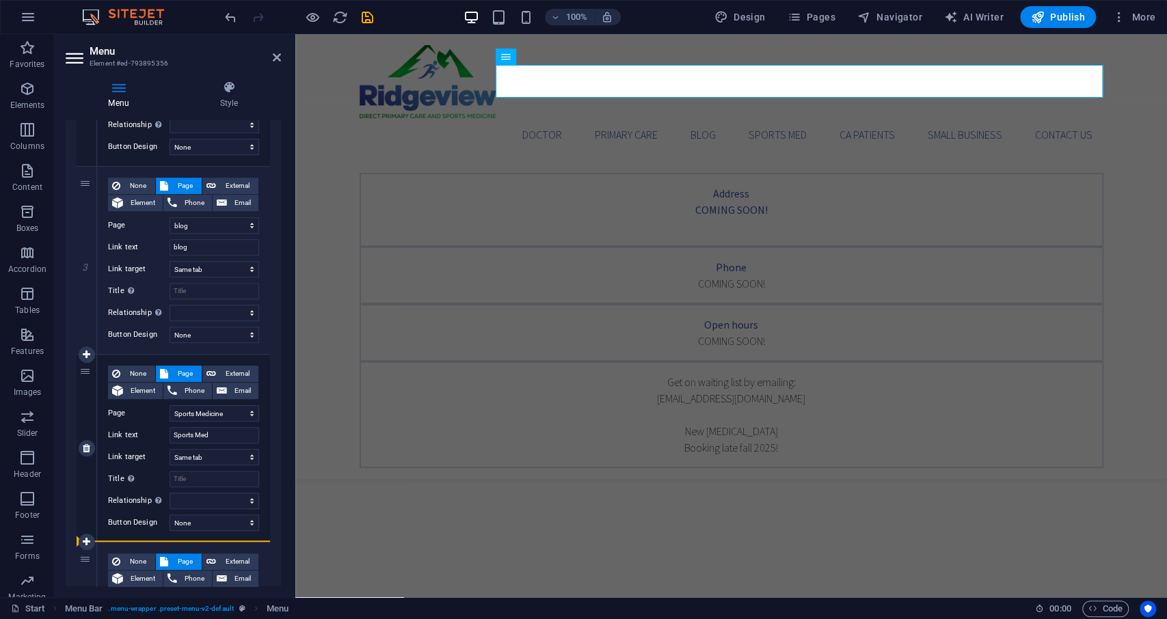
type input "Sports Med"
select select
select select "2"
type input "blog"
select select
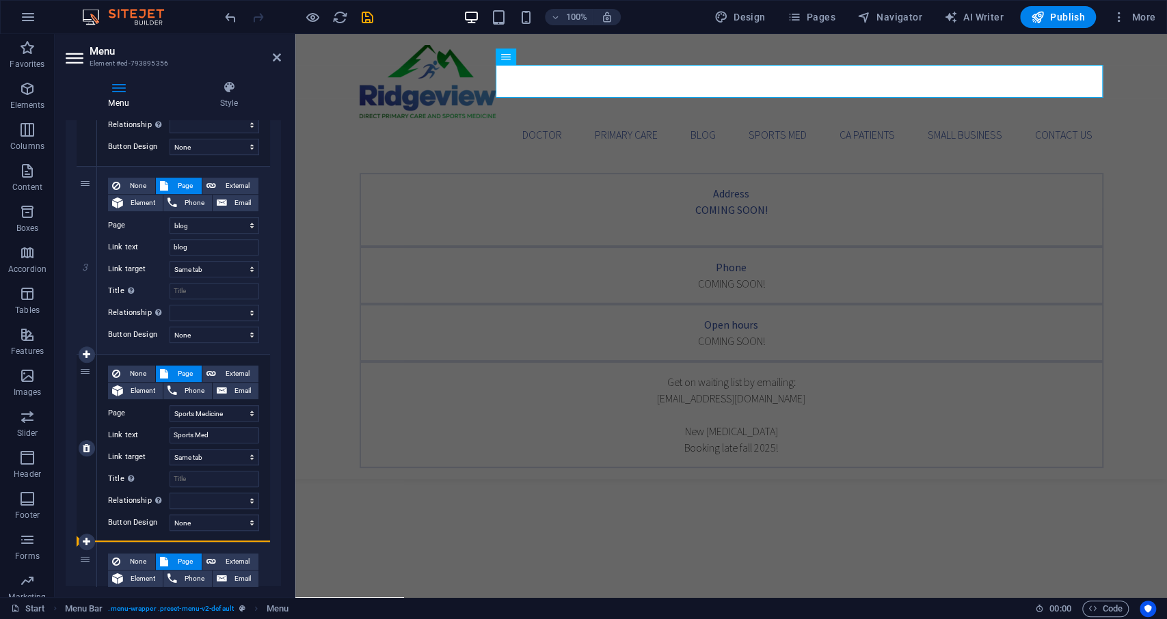
select select
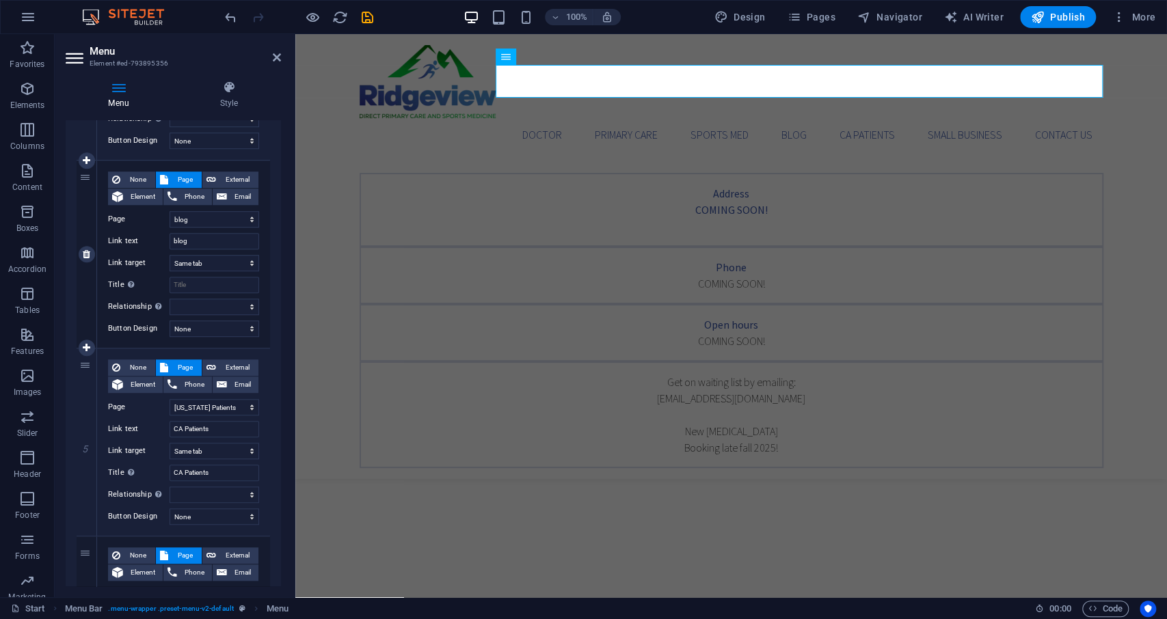
scroll to position [656, 0]
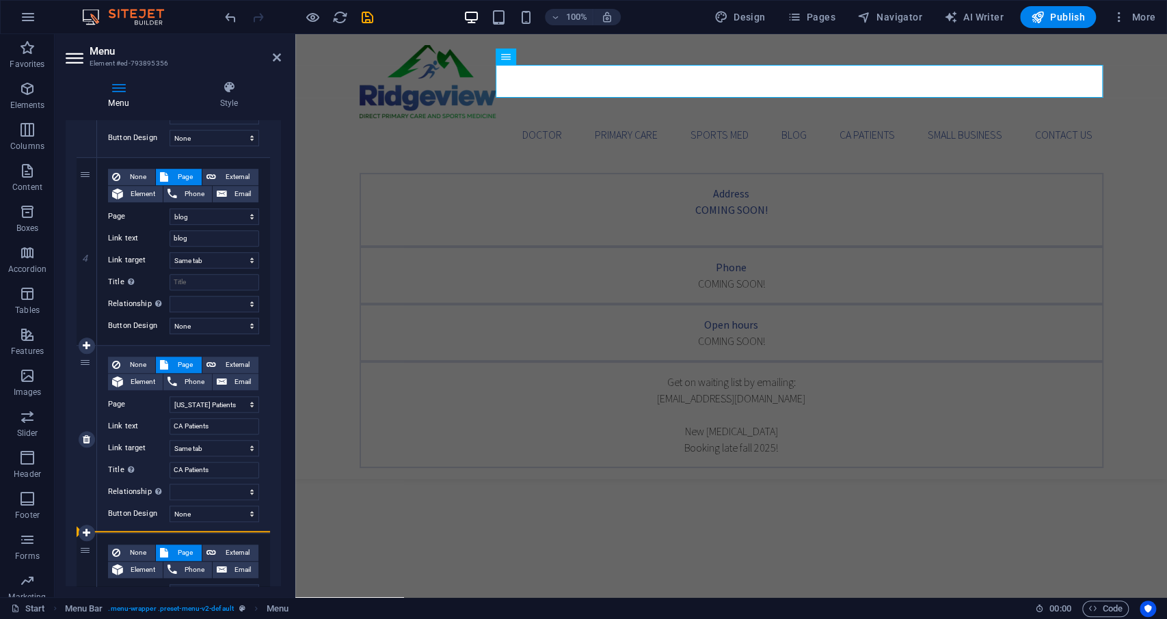
drag, startPoint x: 80, startPoint y: 187, endPoint x: 105, endPoint y: 498, distance: 312.7
click at [105, 498] on div "1 None Page External Element Phone Email Page Start Doctors blog Services Sport…" at bounding box center [173, 230] width 193 height 1272
select select
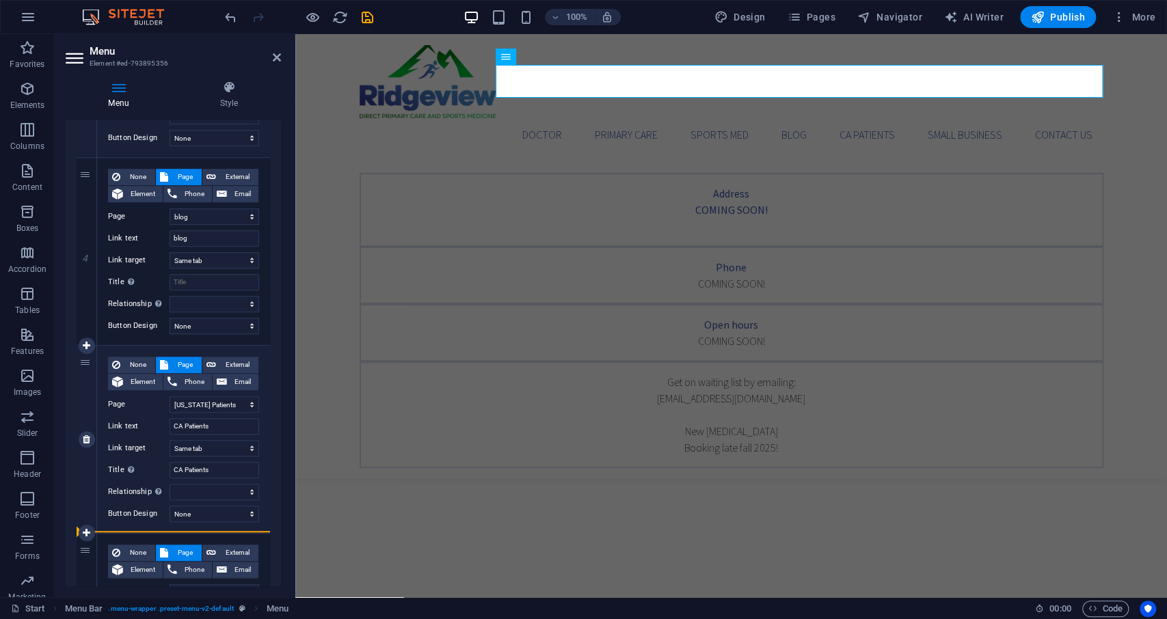
select select "6"
type input "CA Patients"
select select
select select "2"
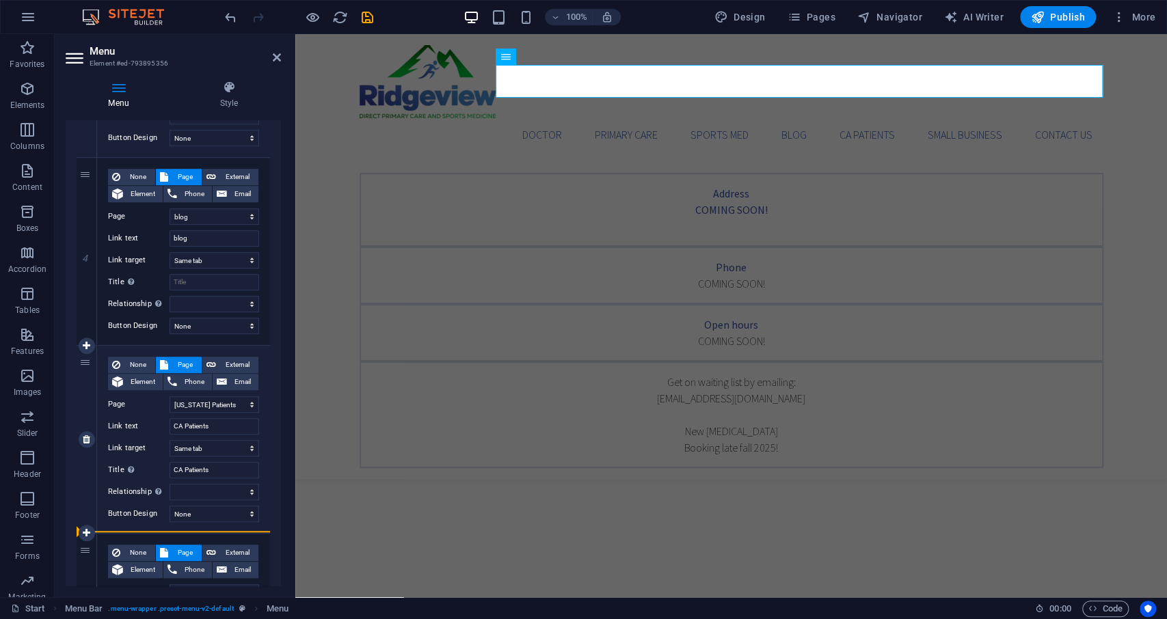
type input "blog"
select select
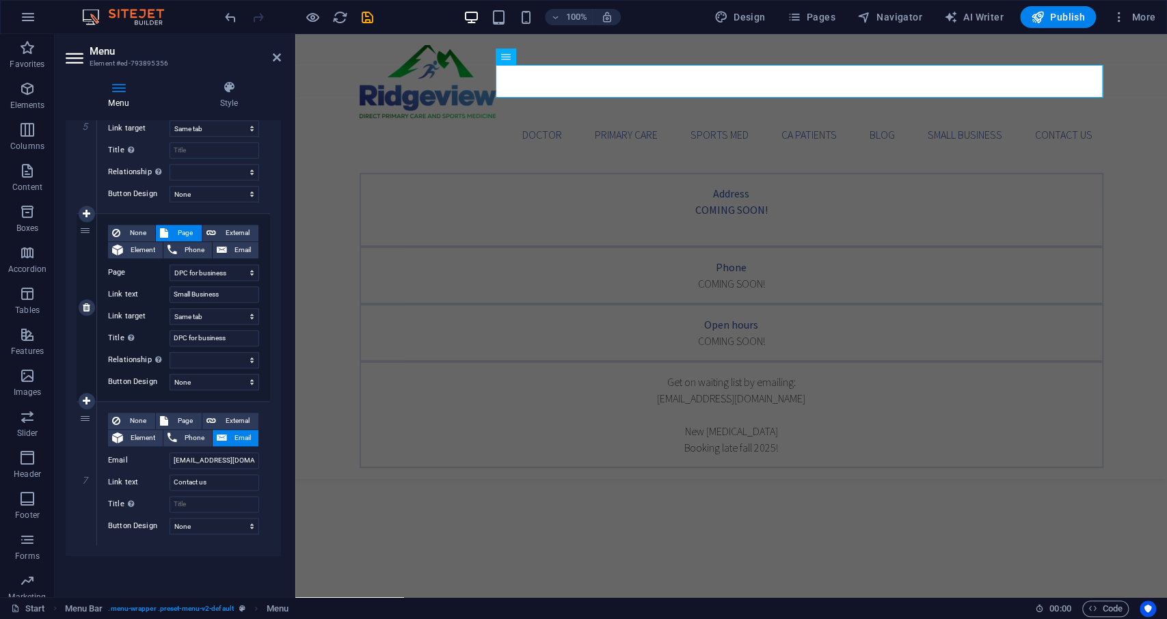
scroll to position [982, 0]
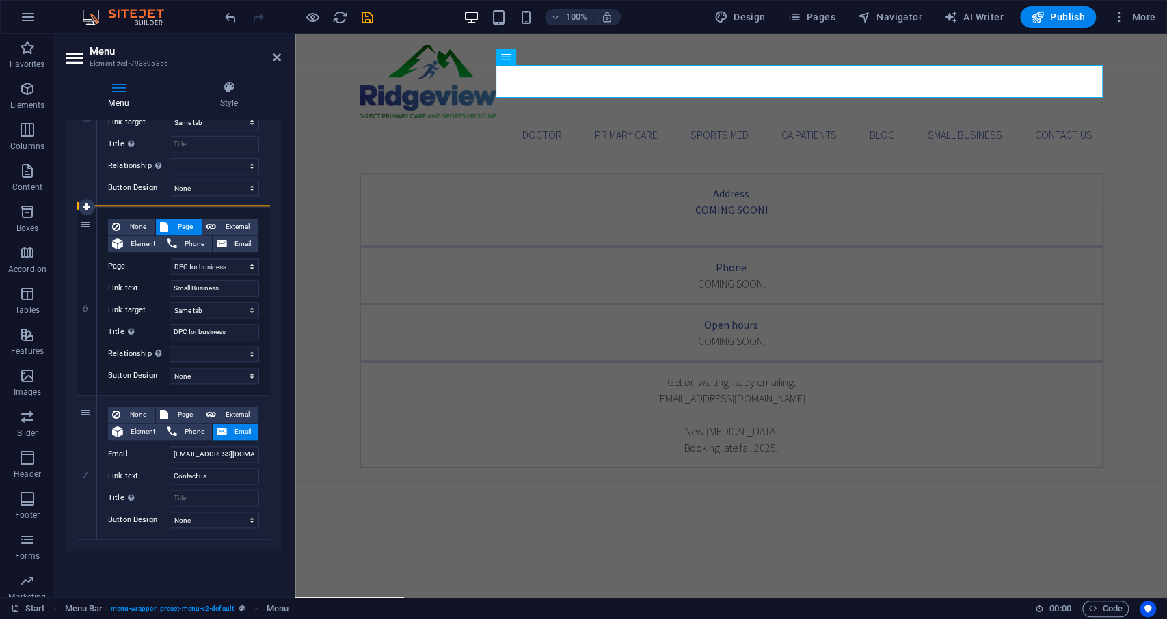
drag, startPoint x: 83, startPoint y: 225, endPoint x: 103, endPoint y: 122, distance: 104.3
select select
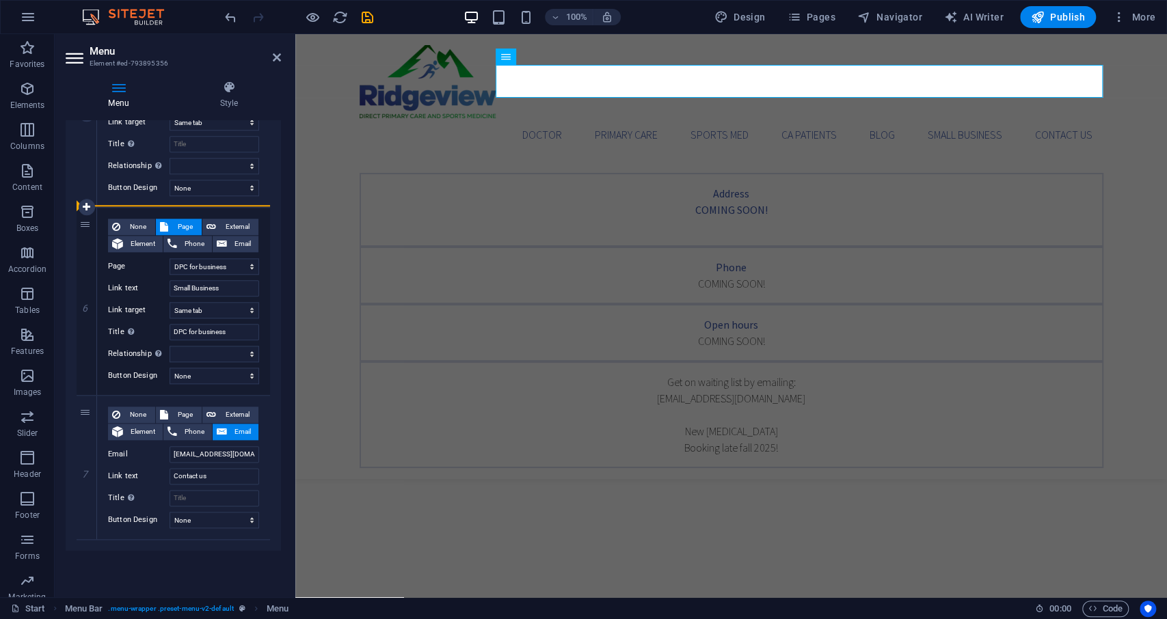
select select
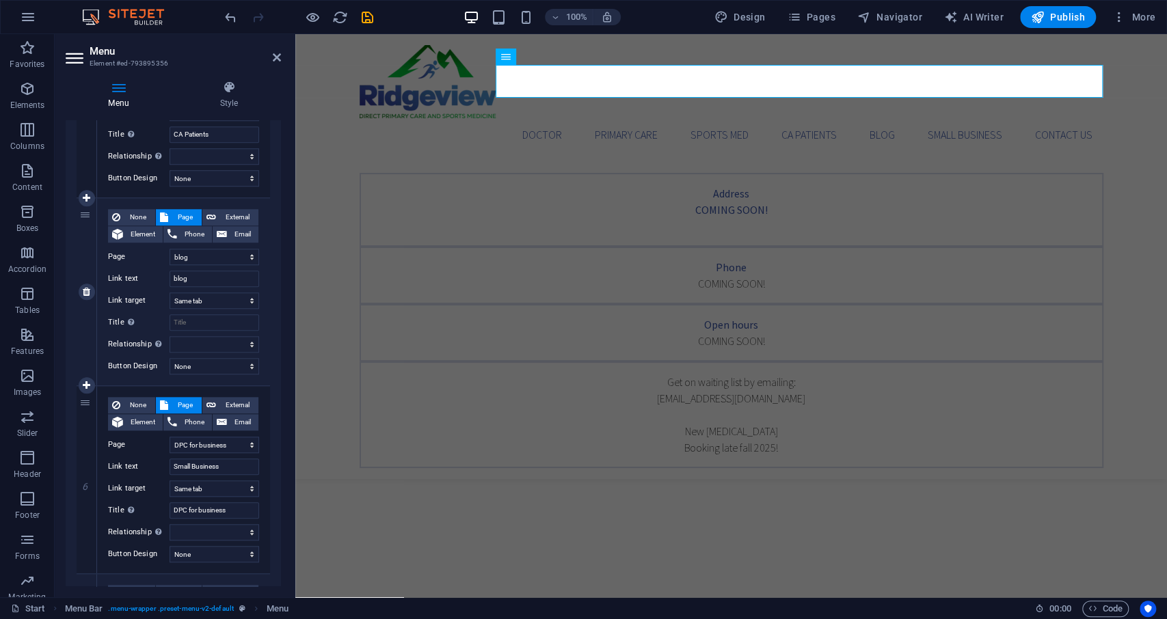
scroll to position [785, 0]
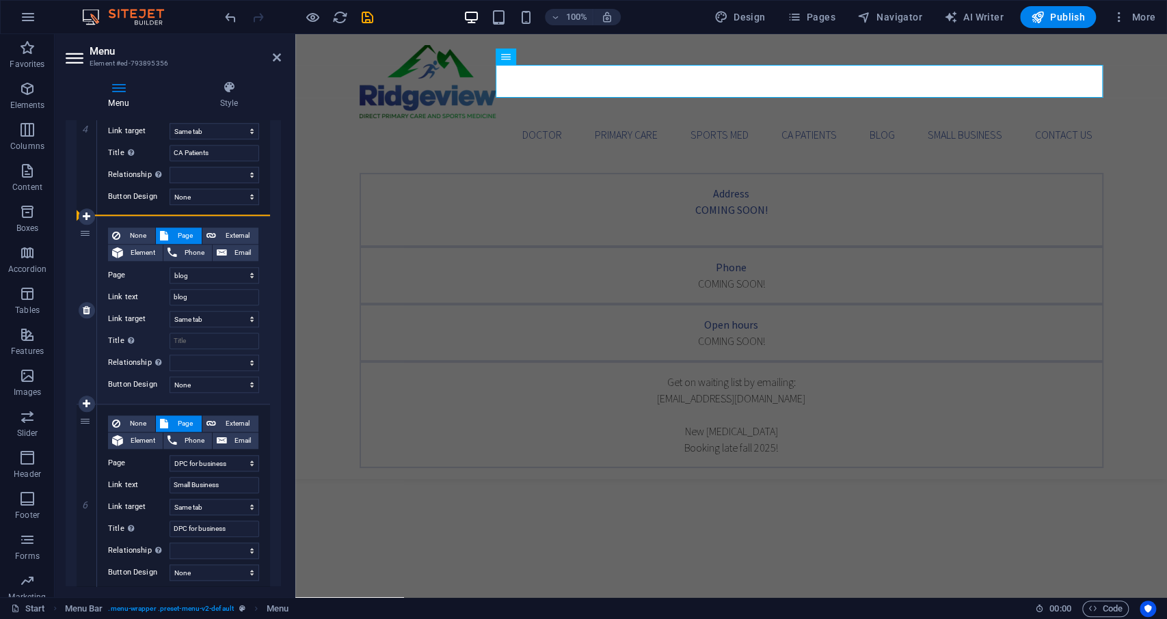
drag, startPoint x: 87, startPoint y: 418, endPoint x: 103, endPoint y: 232, distance: 187.3
click at [103, 232] on div "1 None Page External Element Phone Email Page Start Doctors blog Services Sport…" at bounding box center [173, 101] width 193 height 1272
select select
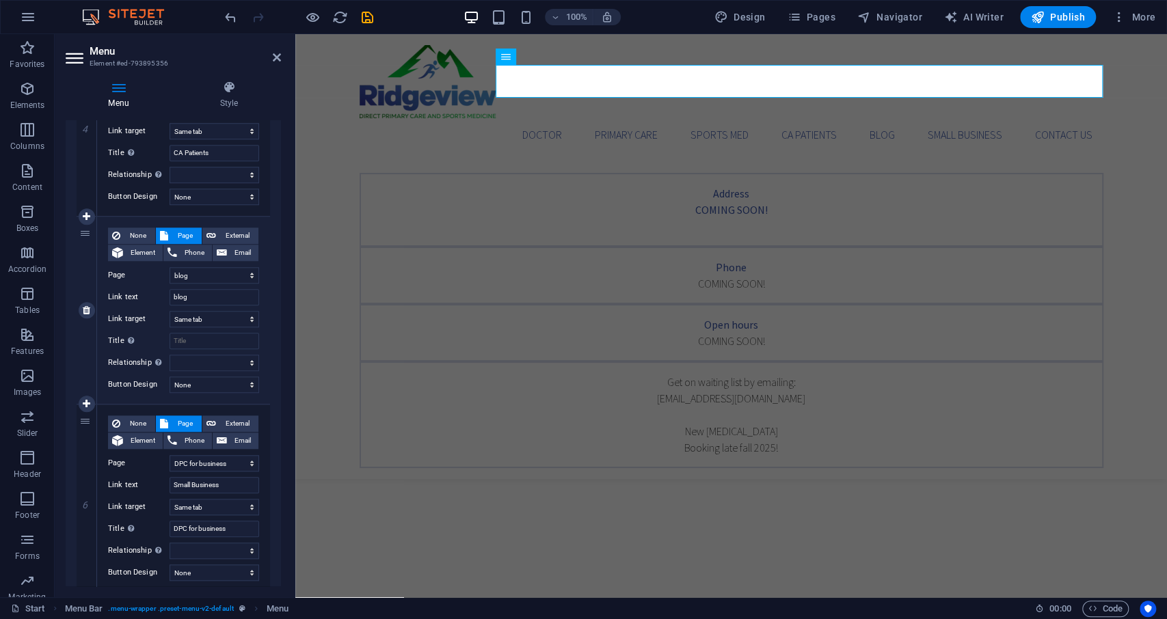
select select
select select "7"
type input "Small Business"
type input "DPC for business"
select select
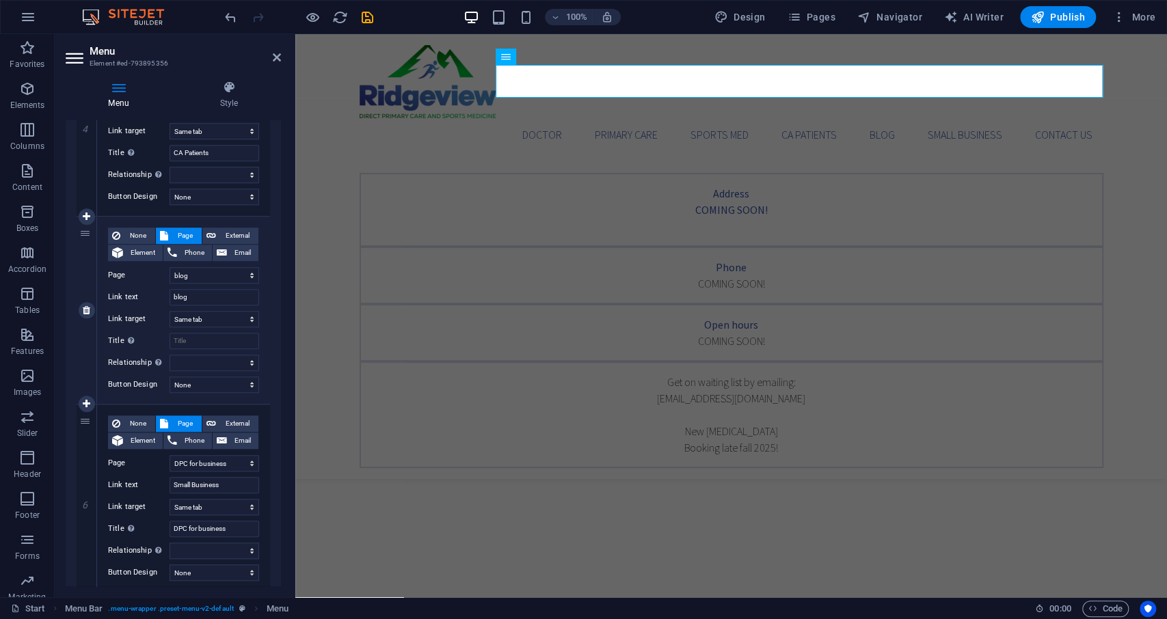
select select "2"
type input "blog"
select select
click at [275, 57] on icon at bounding box center [277, 57] width 8 height 11
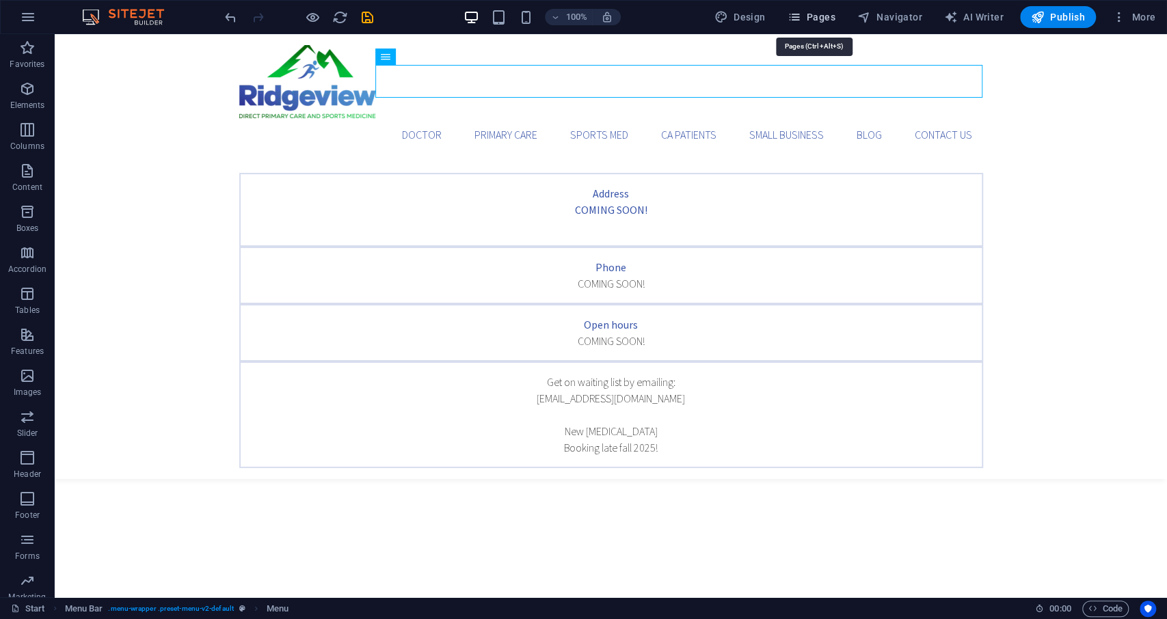
click at [808, 22] on span "Pages" at bounding box center [811, 17] width 48 height 14
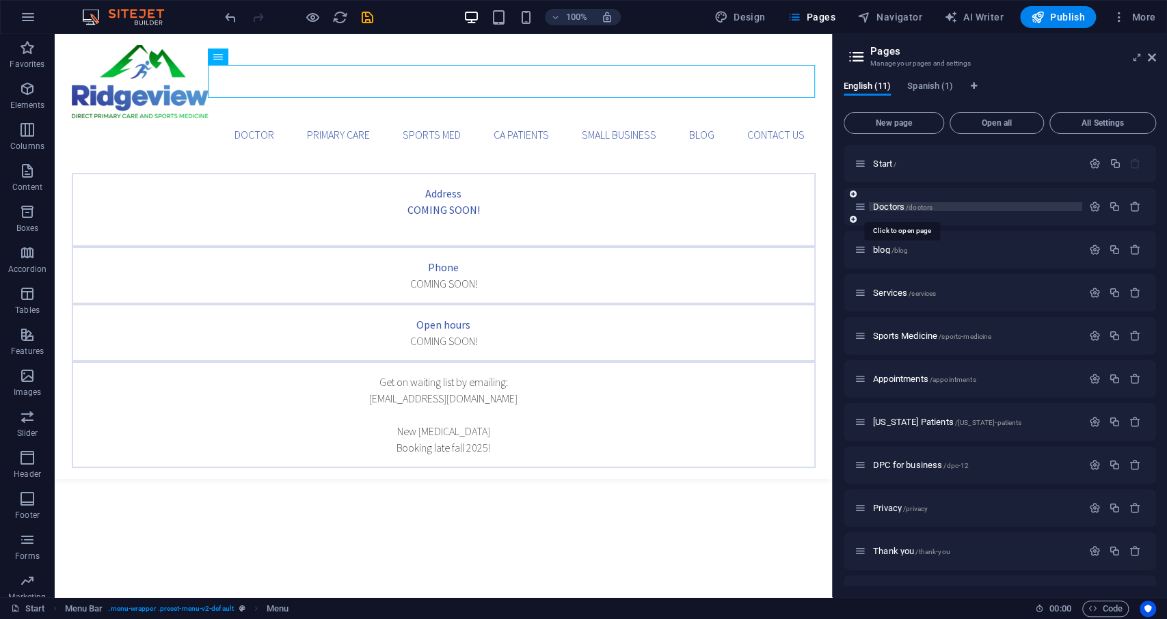
click at [890, 208] on span "Doctors /doctors" at bounding box center [902, 207] width 59 height 10
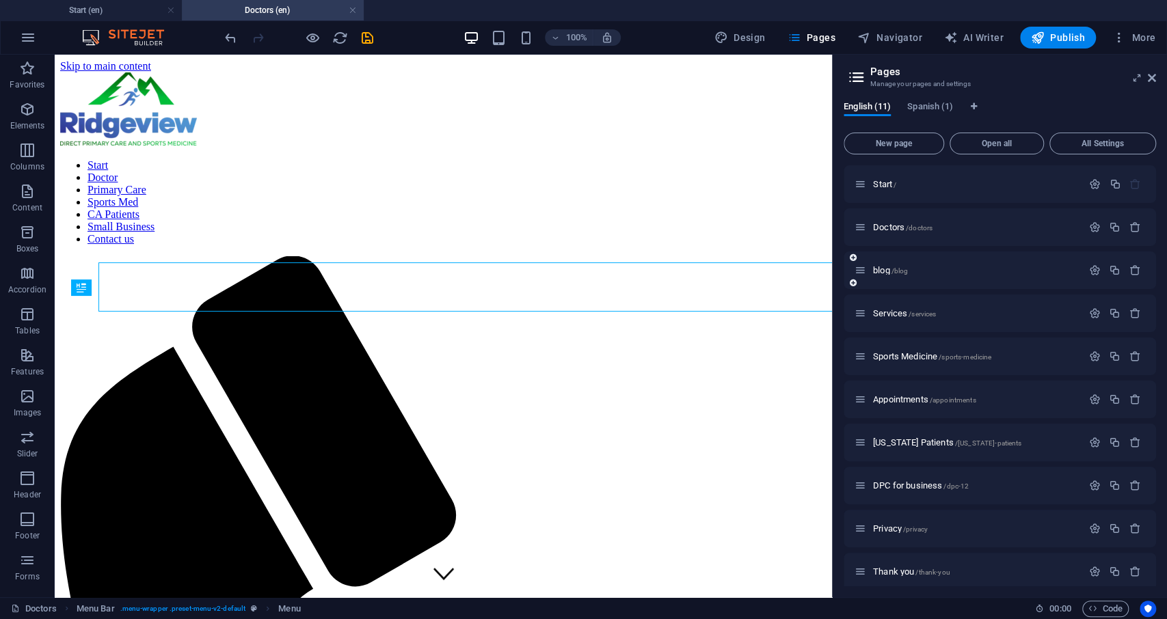
scroll to position [0, 0]
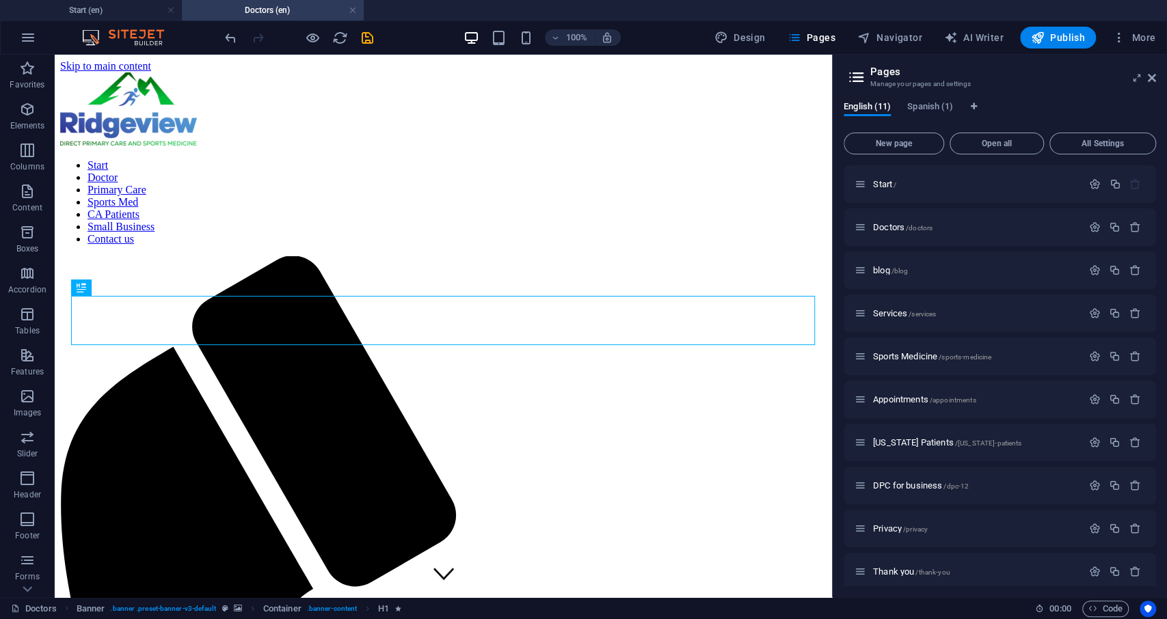
drag, startPoint x: 356, startPoint y: 8, endPoint x: 390, endPoint y: 41, distance: 46.9
click at [356, 8] on link at bounding box center [353, 10] width 8 height 13
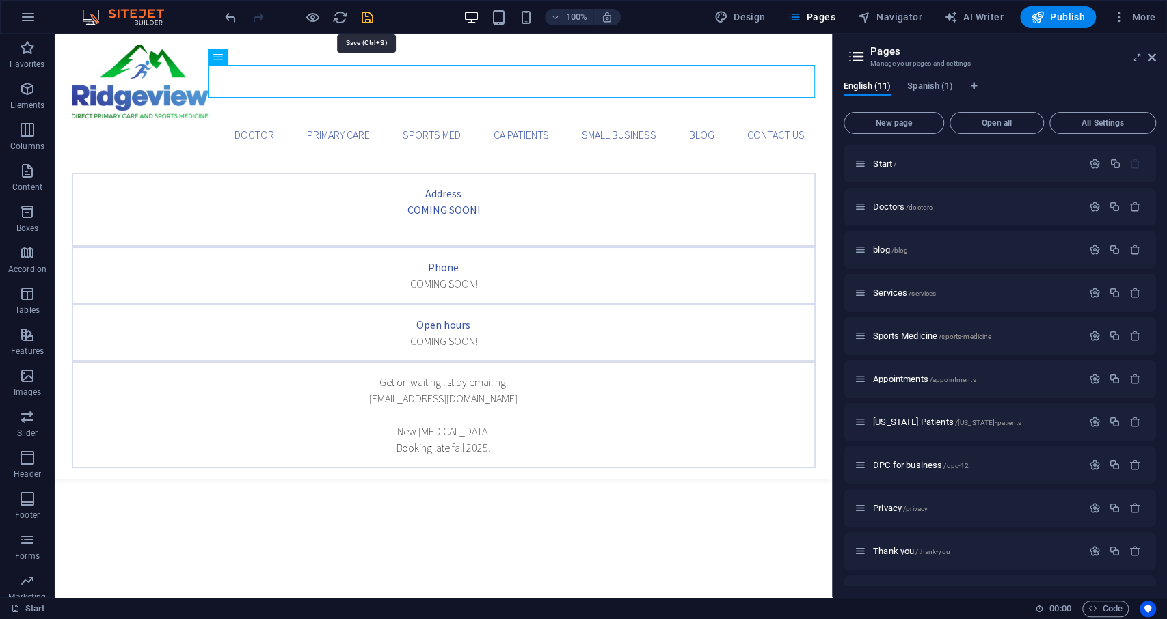
click at [362, 13] on icon "save" at bounding box center [368, 18] width 16 height 16
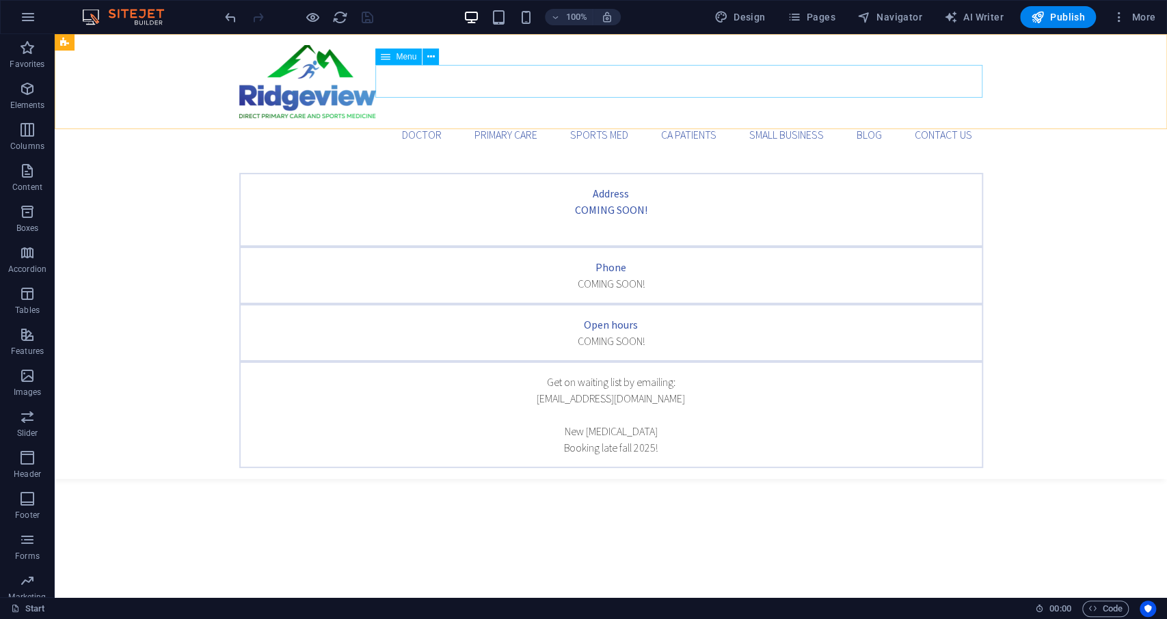
click at [422, 57] on div "Menu" at bounding box center [411, 57] width 72 height 17
click at [427, 57] on button at bounding box center [430, 57] width 16 height 16
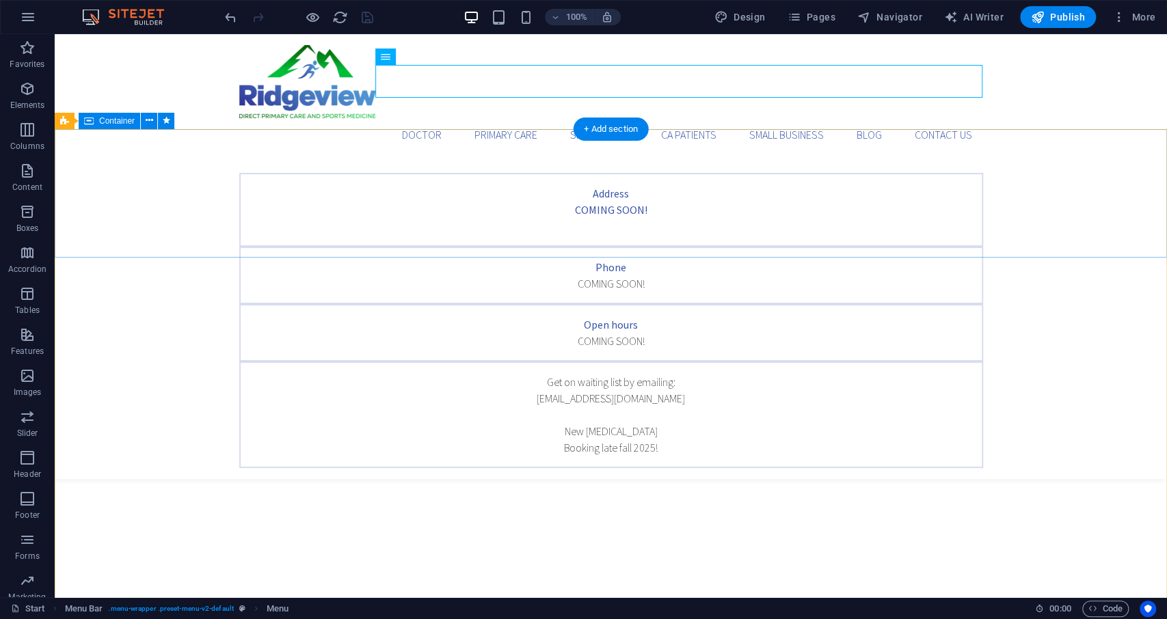
click at [1089, 105] on div "Doctor Primary Care Sports Med CA Patients Small Business blog Contact us" at bounding box center [611, 98] width 1112 height 128
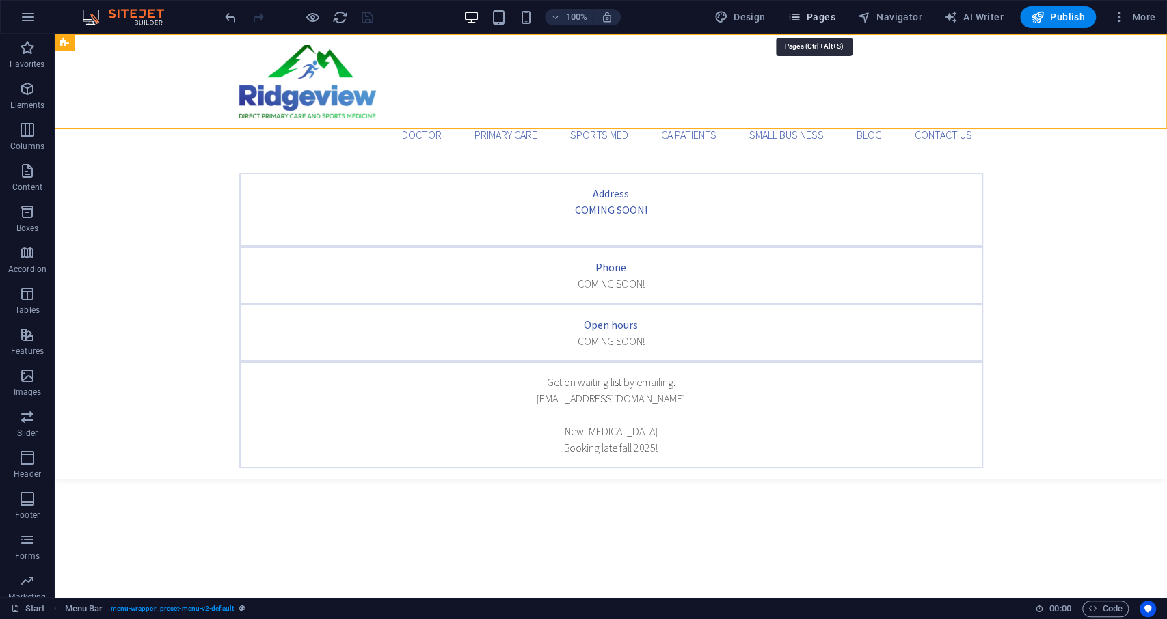
drag, startPoint x: 809, startPoint y: 23, endPoint x: 762, endPoint y: 66, distance: 63.8
click at [809, 23] on span "Pages" at bounding box center [811, 17] width 48 height 14
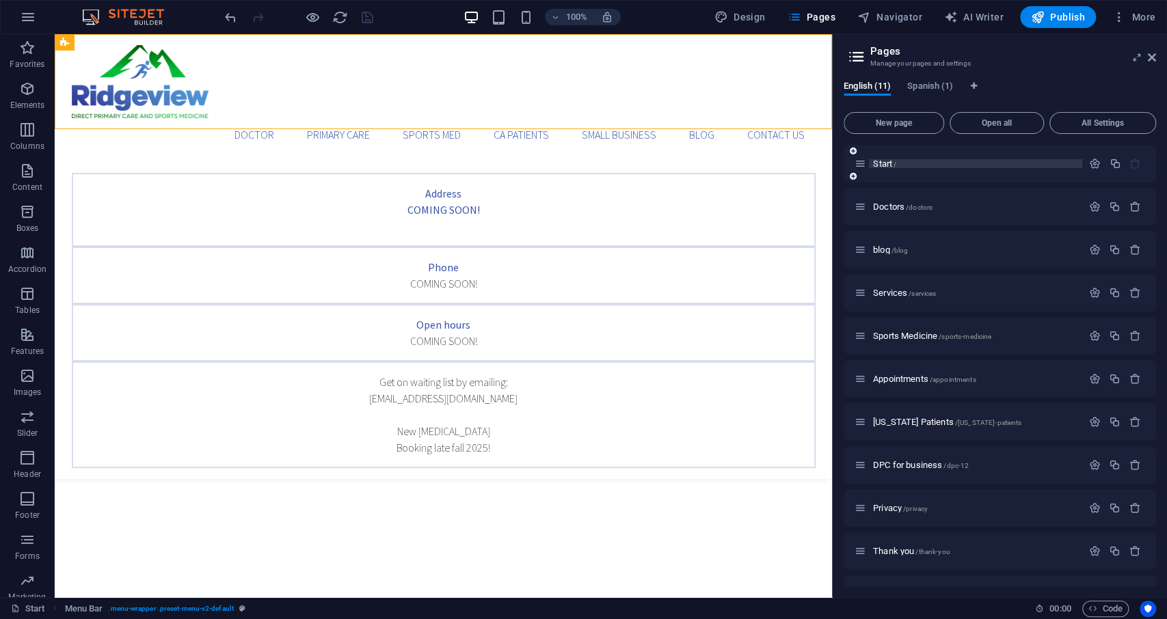
click at [870, 167] on div "Start /" at bounding box center [975, 163] width 213 height 9
click at [891, 206] on span "Doctors /doctors" at bounding box center [902, 207] width 59 height 10
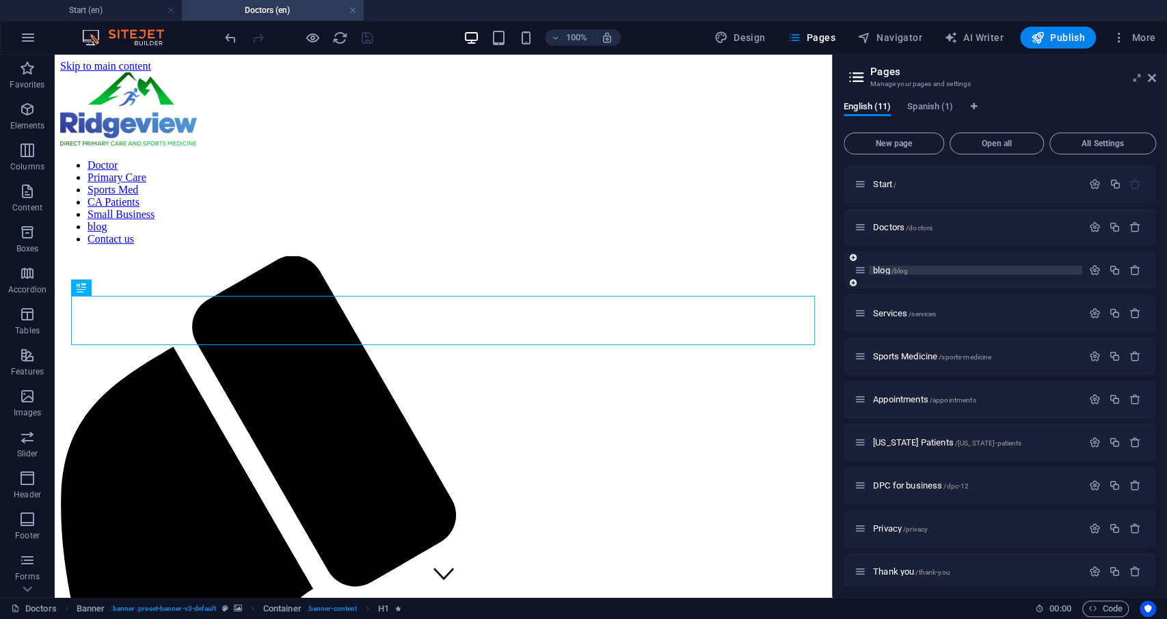
click at [883, 267] on span "blog /blog" at bounding box center [890, 270] width 35 height 10
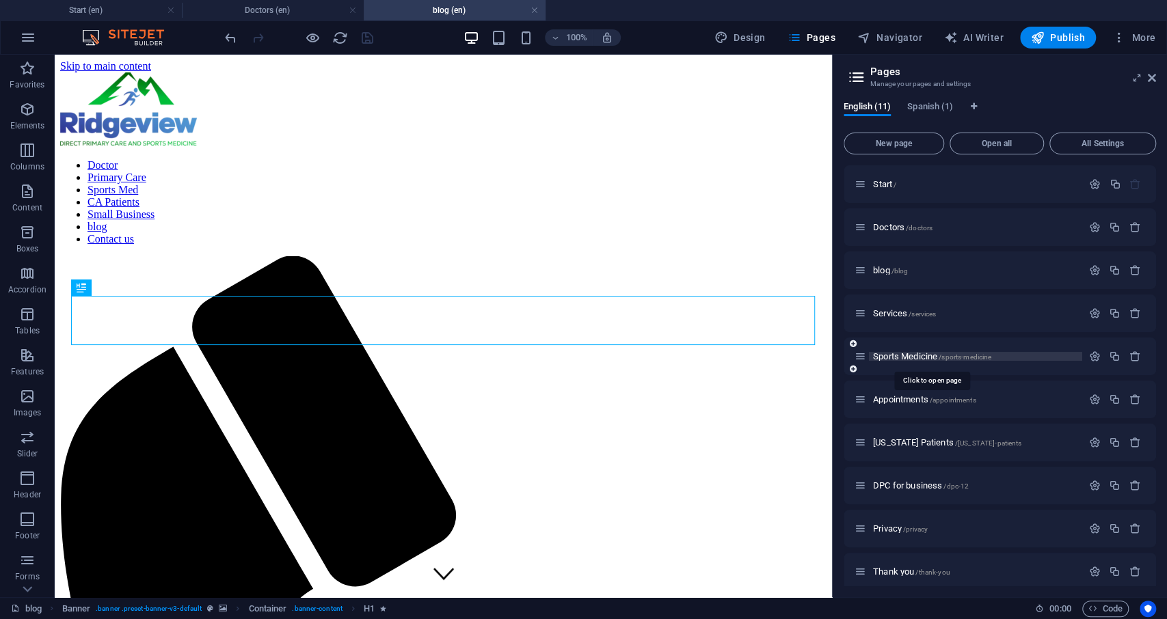
click at [896, 355] on span "Sports Medicine /sports-medicine" at bounding box center [932, 356] width 118 height 10
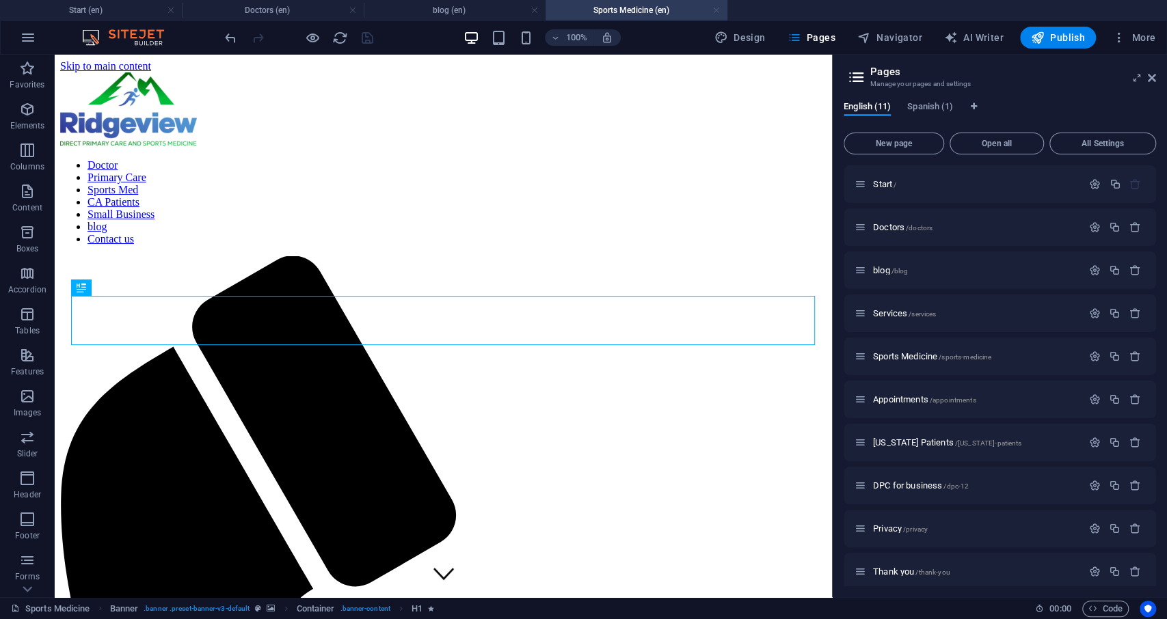
click at [716, 10] on link at bounding box center [716, 10] width 8 height 13
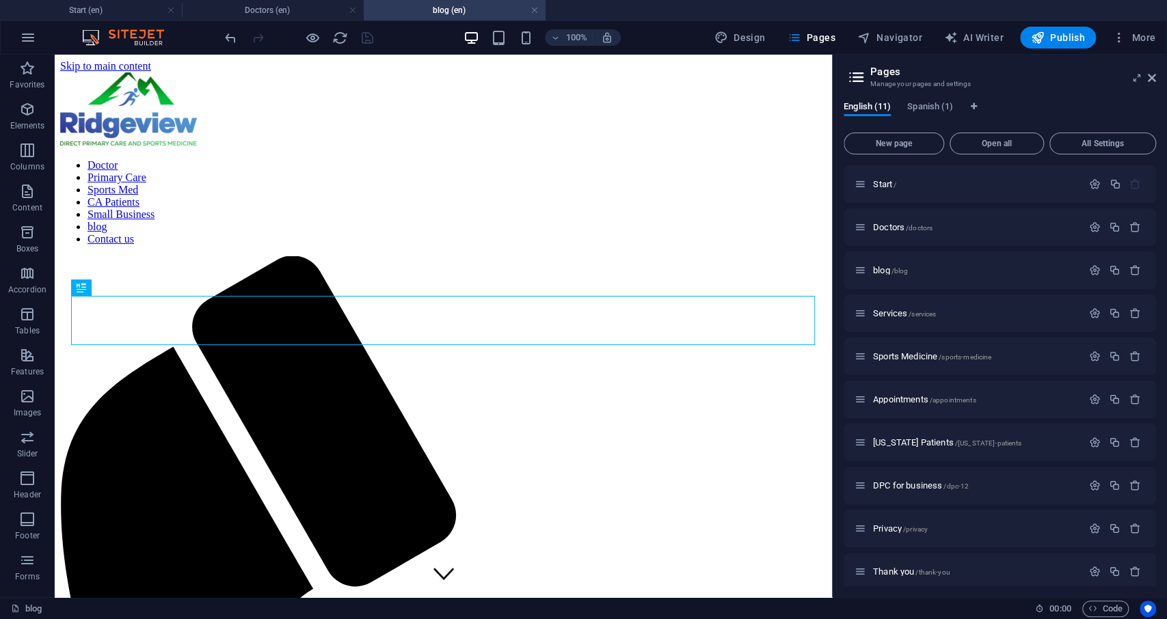
drag, startPoint x: 533, startPoint y: 6, endPoint x: 518, endPoint y: 11, distance: 15.8
click at [533, 5] on link at bounding box center [534, 10] width 8 height 13
click at [351, 12] on link at bounding box center [353, 10] width 8 height 13
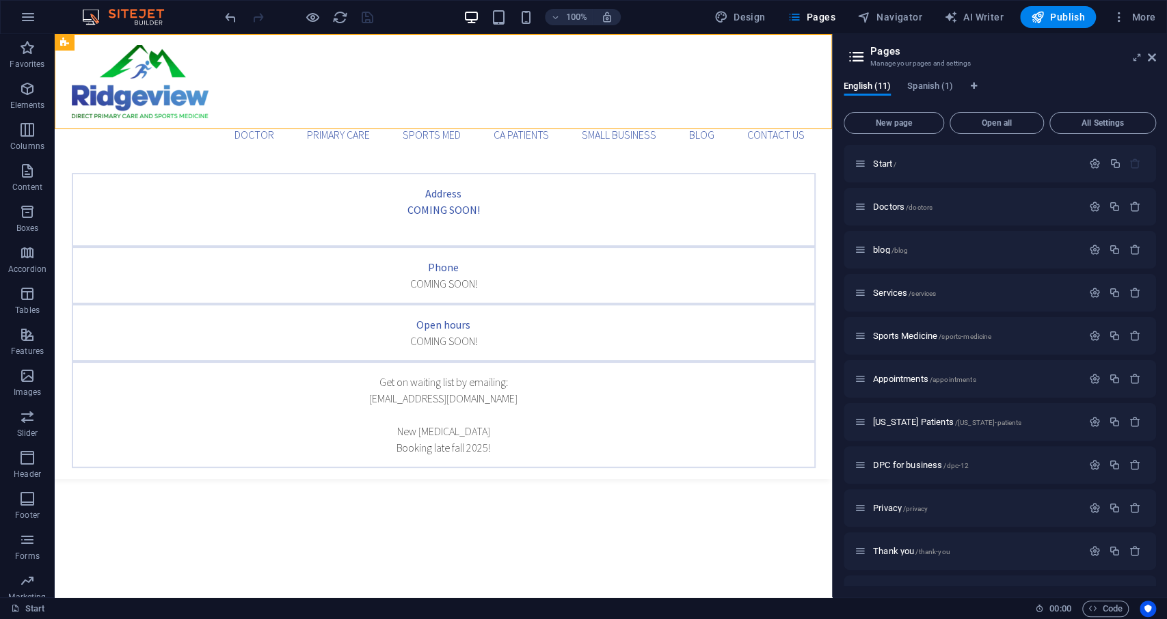
click at [376, 12] on div "100% Design Pages Navigator AI Writer Publish More" at bounding box center [691, 17] width 939 height 22
click at [1061, 17] on span "Publish" at bounding box center [1058, 17] width 54 height 14
